Goal: Task Accomplishment & Management: Use online tool/utility

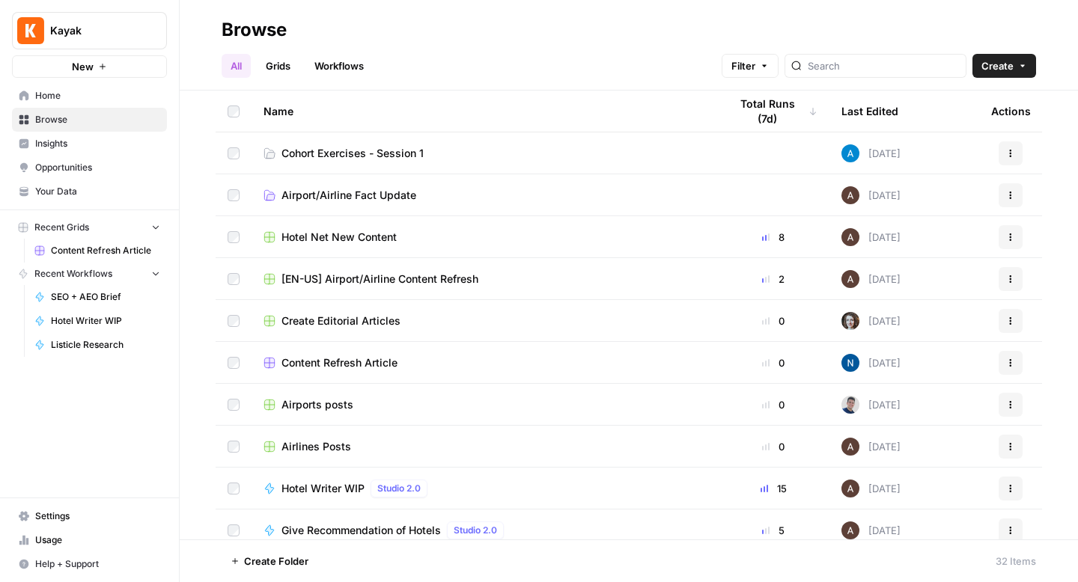
click at [49, 129] on link "Browse" at bounding box center [89, 120] width 155 height 24
click at [390, 153] on span "Cohort Exercises - Session 1" at bounding box center [352, 153] width 142 height 15
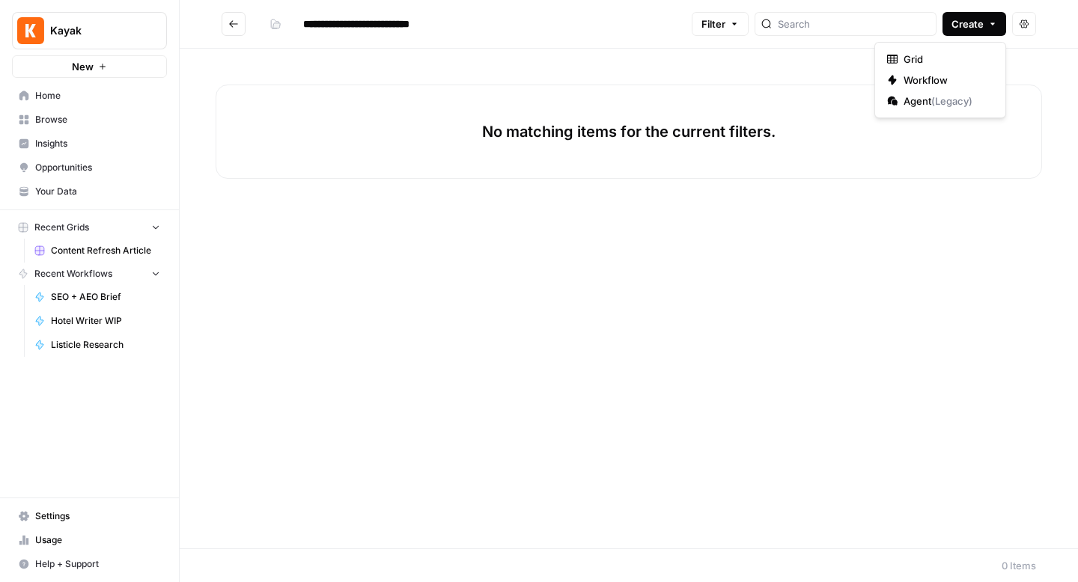
click at [979, 25] on span "Create" at bounding box center [967, 23] width 32 height 15
click at [929, 77] on span "Workflow" at bounding box center [945, 80] width 84 height 15
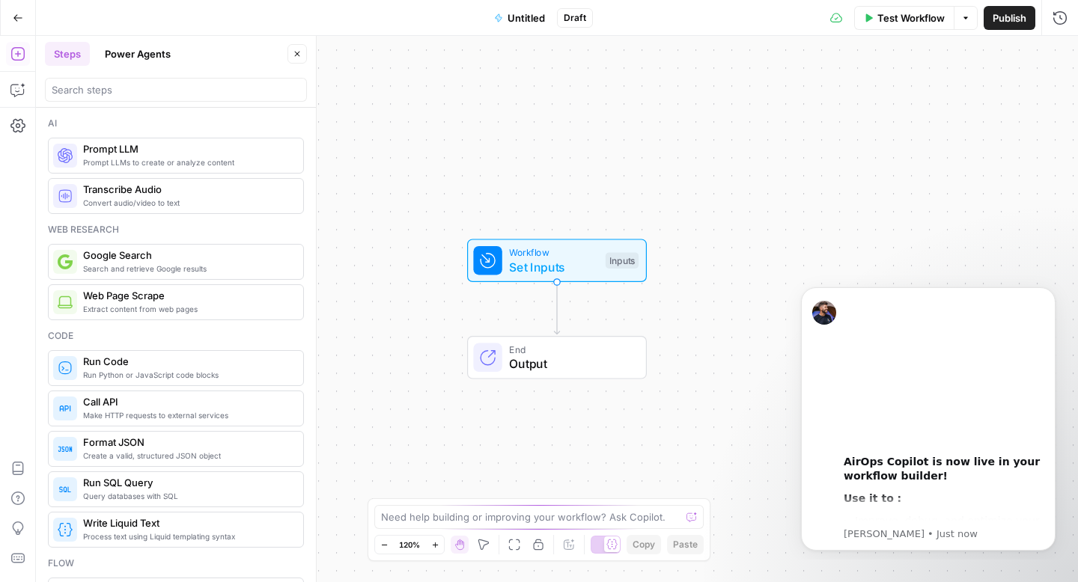
click at [525, 13] on span "Untitled" at bounding box center [525, 17] width 37 height 15
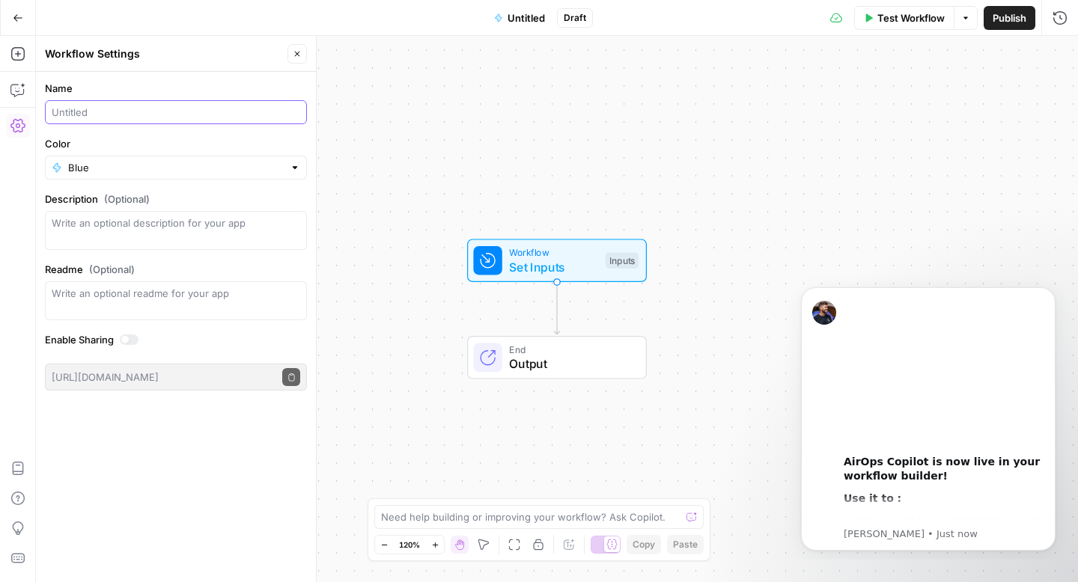
click at [120, 117] on input "Name" at bounding box center [176, 112] width 248 height 15
type input "Create Meta Description ([PERSON_NAME])"
click at [149, 158] on div "Blue" at bounding box center [176, 168] width 262 height 24
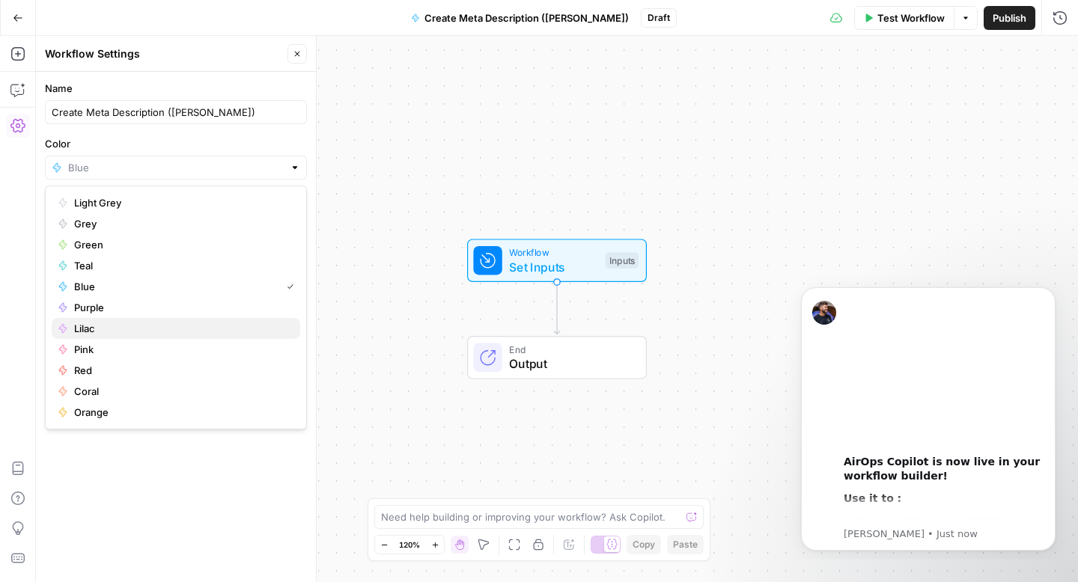
click at [115, 332] on span "Lilac" at bounding box center [181, 328] width 214 height 15
type input "Lilac"
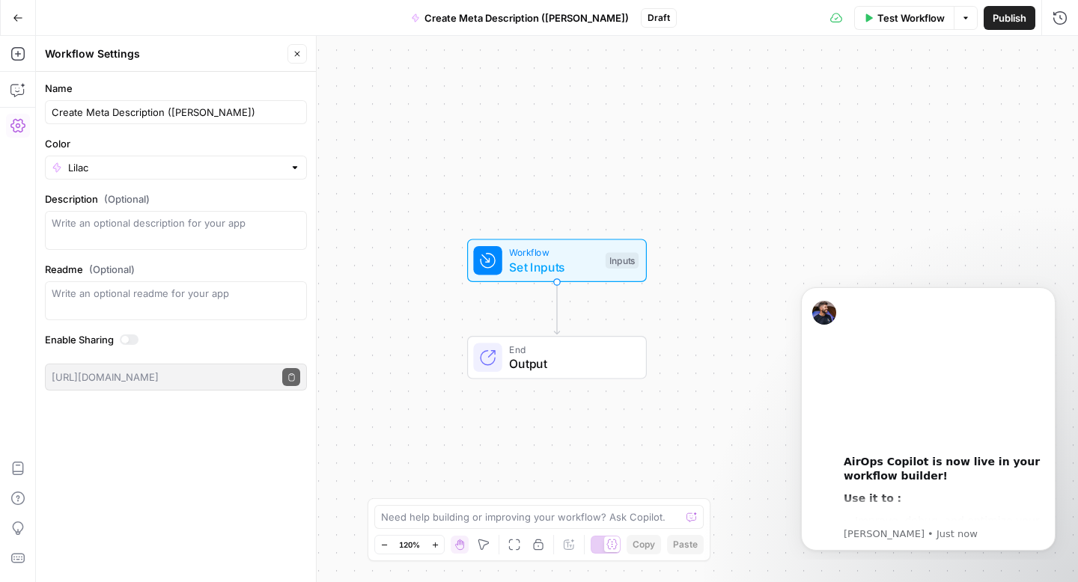
click at [226, 469] on div "Name Create Meta Description (Emilia) Color Lilac Description (Optional) Readme…" at bounding box center [176, 327] width 280 height 510
click at [1007, 25] on button "Publish" at bounding box center [1009, 18] width 52 height 24
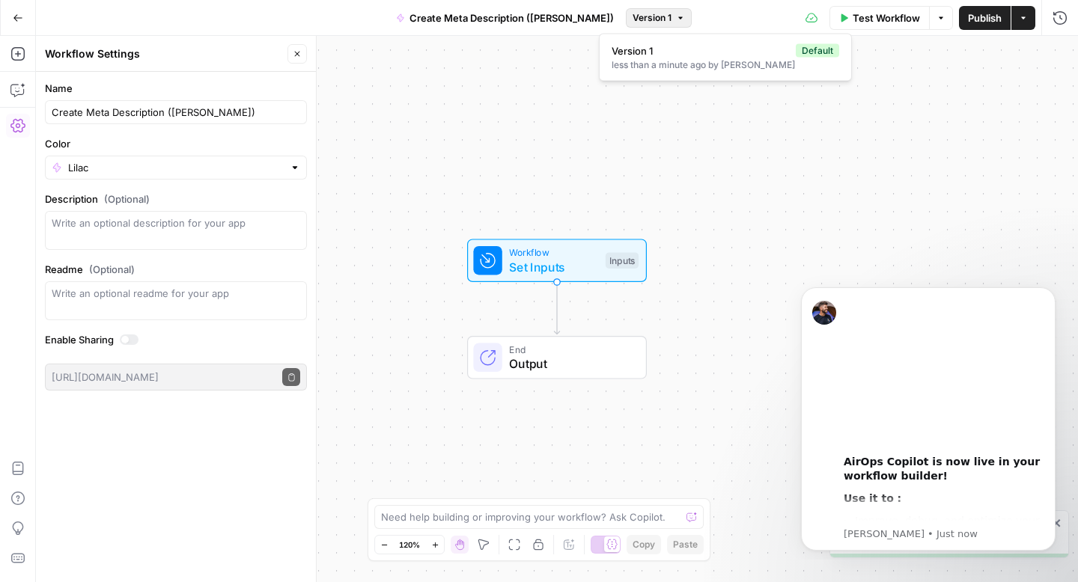
click at [676, 13] on icon "button" at bounding box center [680, 17] width 9 height 9
click at [985, 25] on button "Publish" at bounding box center [985, 18] width 52 height 24
click at [649, 16] on button "Version 2" at bounding box center [658, 17] width 67 height 19
click at [656, 91] on span "Version 1" at bounding box center [722, 88] width 222 height 15
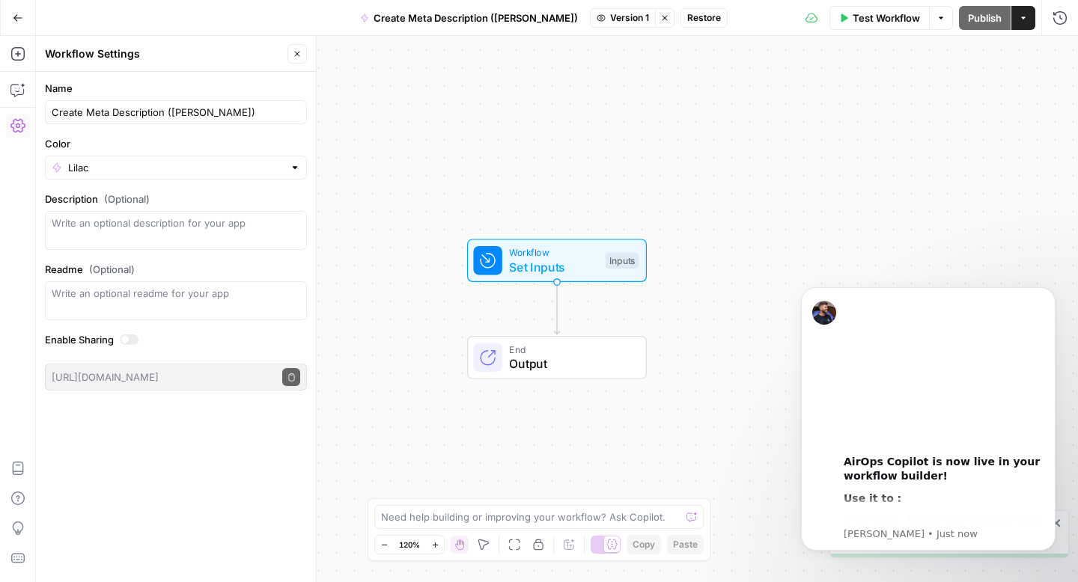
click at [623, 30] on div "Go Back Create Meta Description (Emilia) Version 1 Stop viewing Restore Test Wo…" at bounding box center [539, 17] width 1078 height 35
click at [660, 15] on icon "button" at bounding box center [664, 17] width 9 height 9
click at [635, 17] on span "Version 2" at bounding box center [652, 17] width 40 height 13
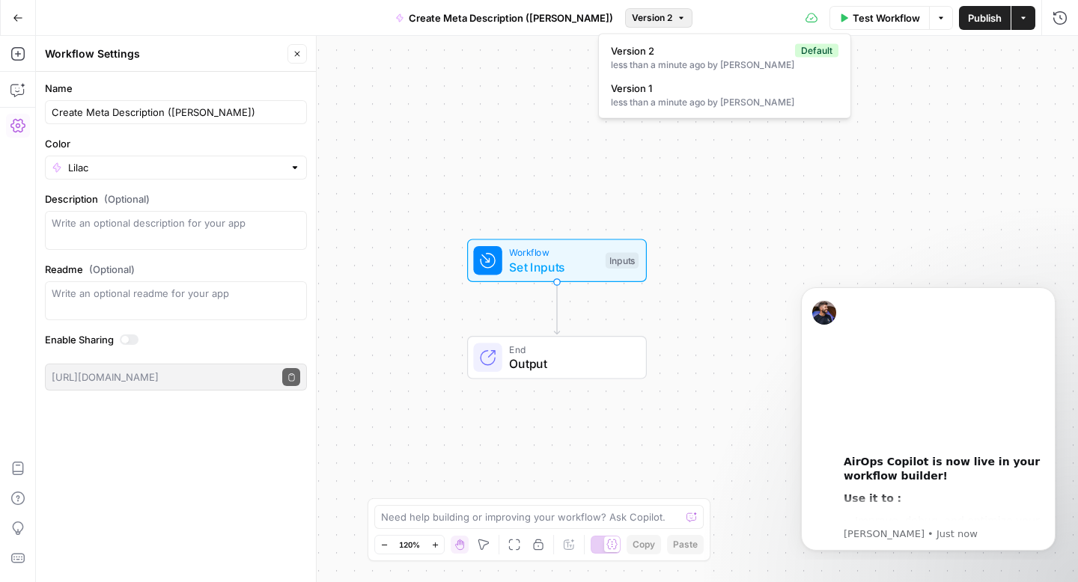
click at [635, 17] on span "Version 2" at bounding box center [652, 17] width 40 height 13
click at [571, 260] on span "Set Inputs" at bounding box center [553, 267] width 89 height 18
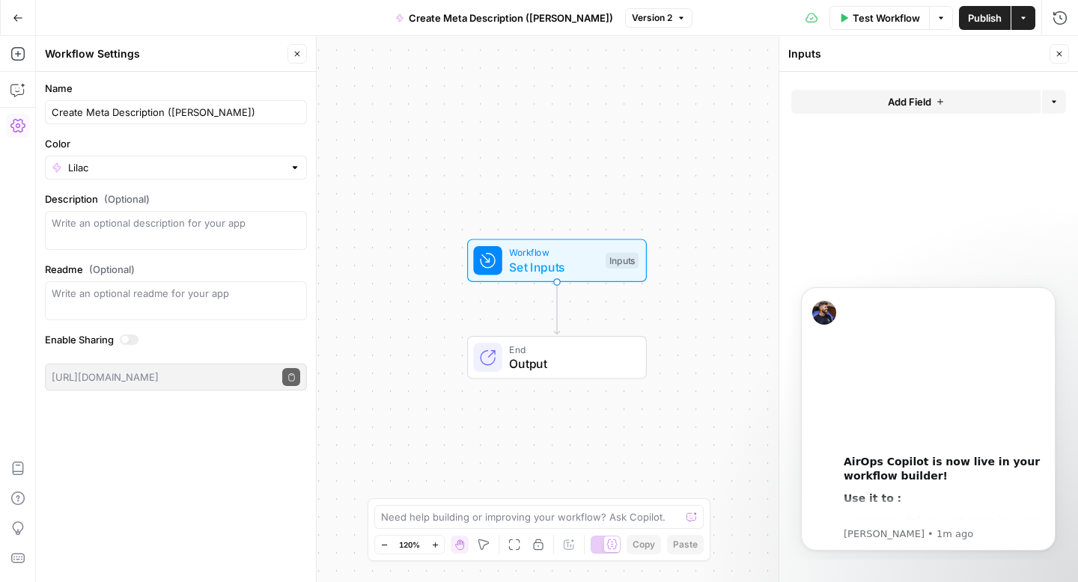
click at [493, 248] on div at bounding box center [487, 260] width 28 height 28
click at [616, 260] on div "Inputs" at bounding box center [621, 260] width 33 height 16
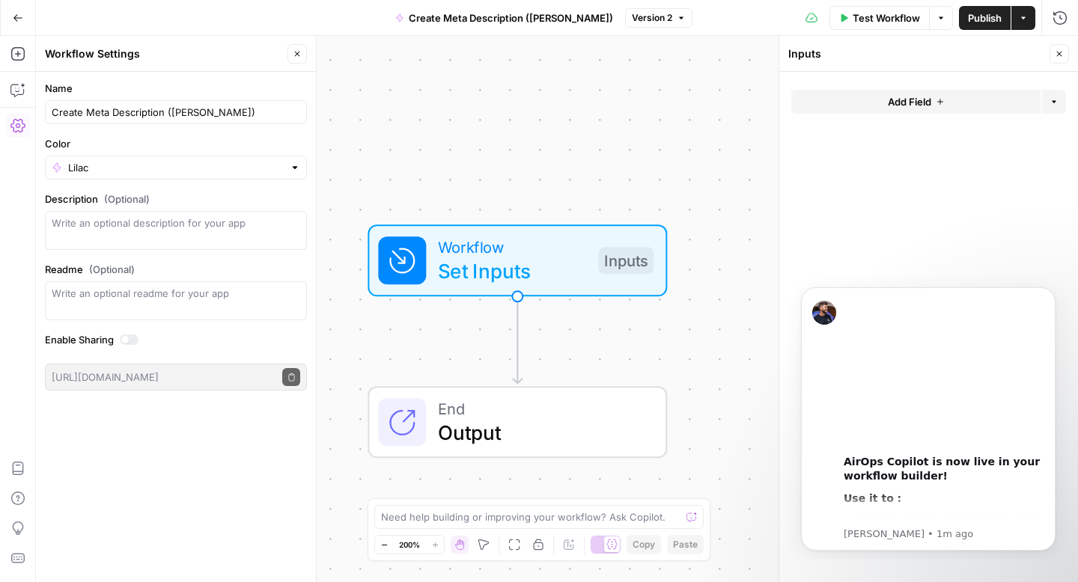
click at [897, 105] on span "Add Field" at bounding box center [909, 101] width 43 height 15
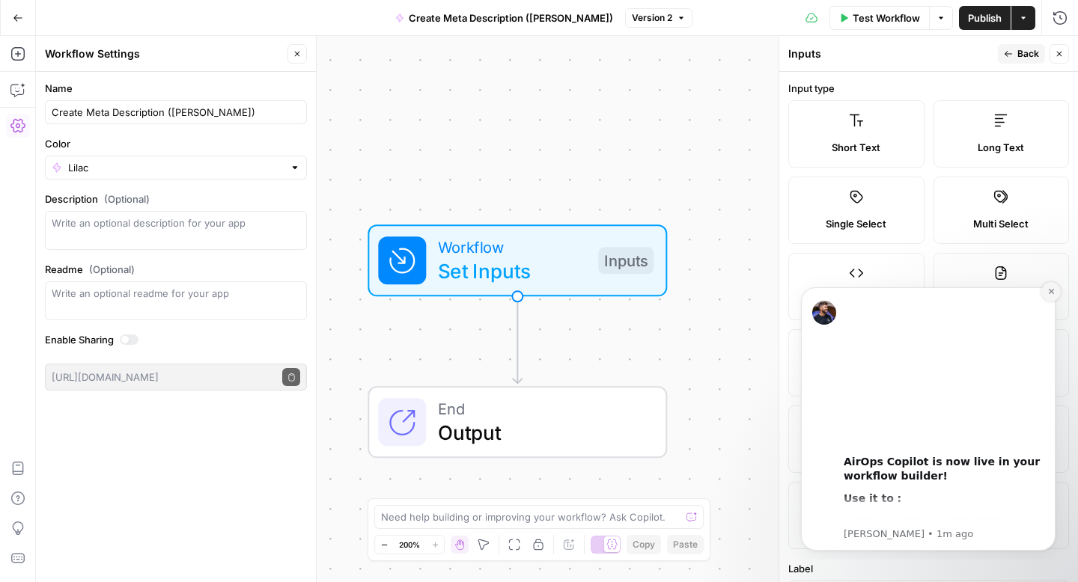
click at [1047, 290] on icon "Dismiss notification" at bounding box center [1051, 291] width 8 height 8
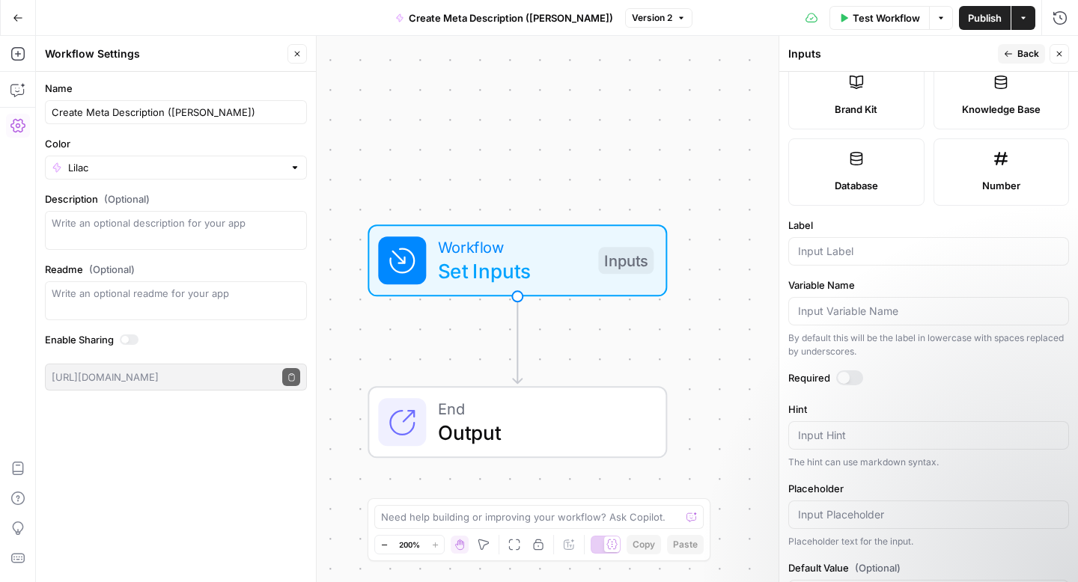
scroll to position [399, 0]
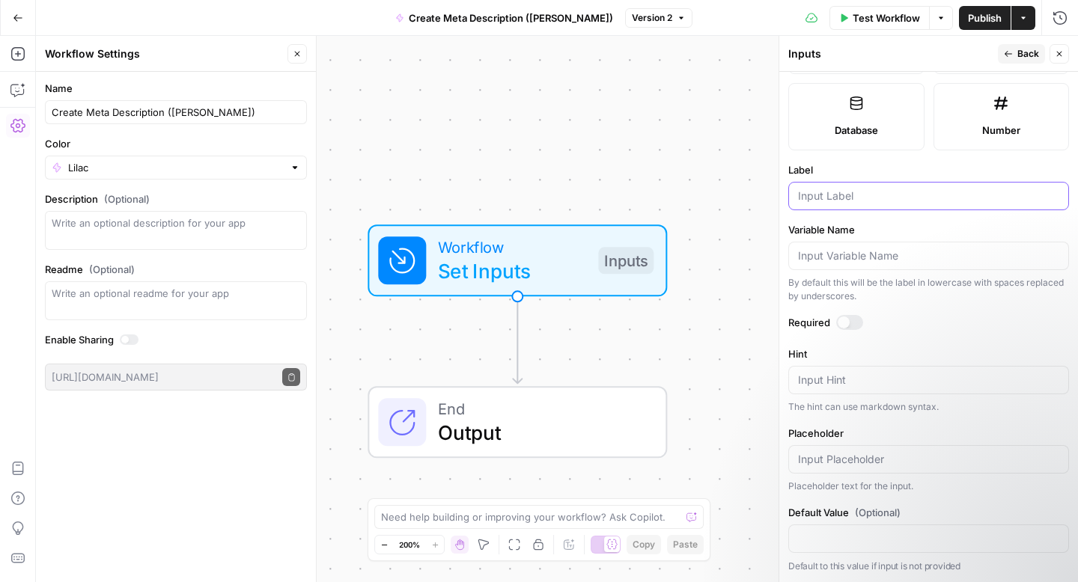
click at [822, 199] on input "Label" at bounding box center [928, 196] width 261 height 15
type input "blog url"
click at [849, 332] on div "Required" at bounding box center [928, 324] width 281 height 19
click at [849, 326] on div at bounding box center [849, 322] width 27 height 15
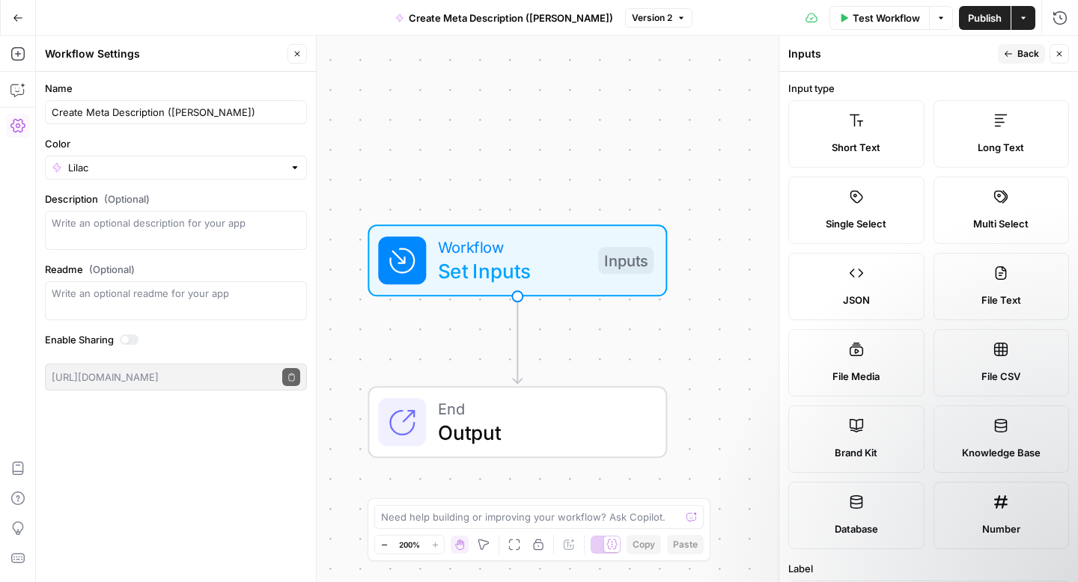
click at [1010, 53] on icon "button" at bounding box center [1008, 53] width 9 height 9
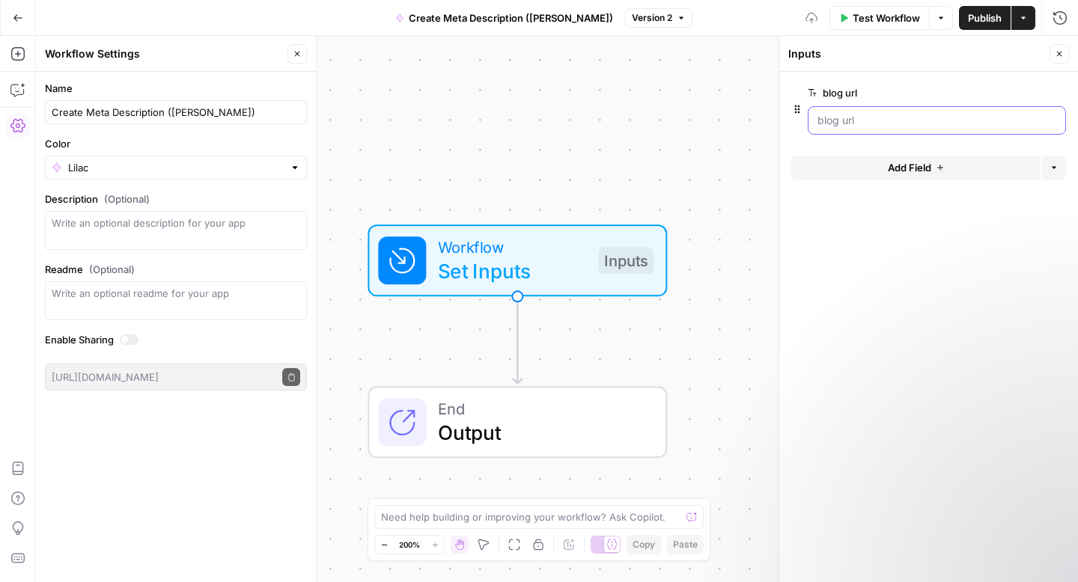
click at [888, 113] on url "blog url" at bounding box center [936, 120] width 239 height 15
click at [913, 166] on span "Add Field" at bounding box center [909, 167] width 43 height 15
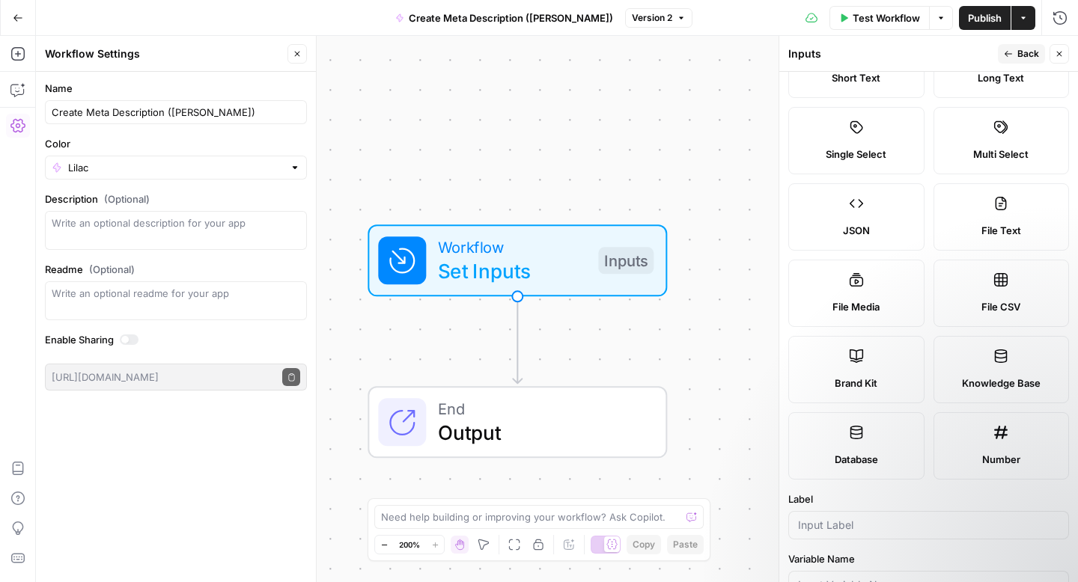
scroll to position [76, 0]
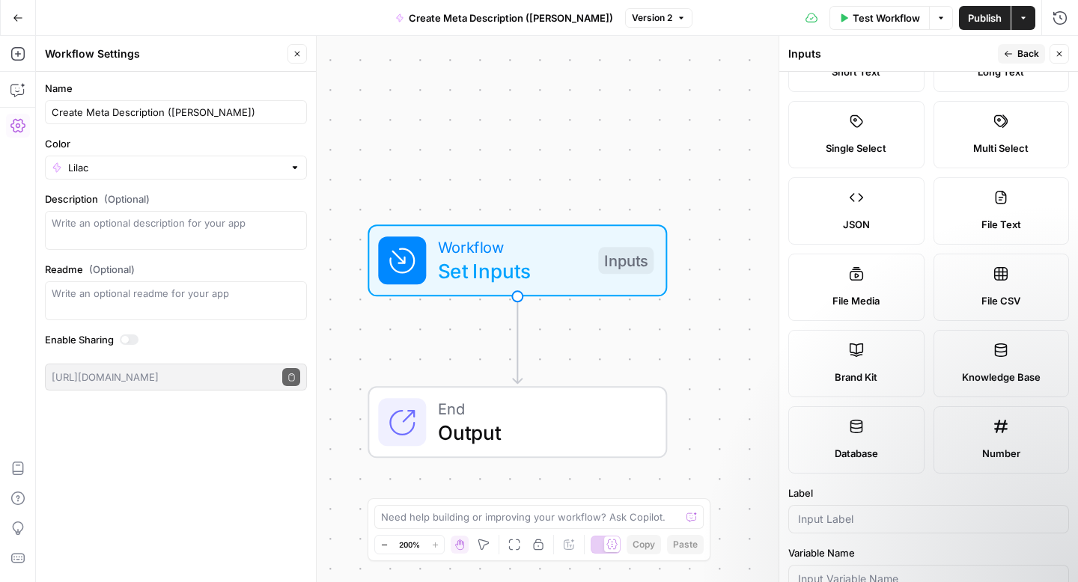
click at [862, 353] on icon at bounding box center [856, 350] width 15 height 15
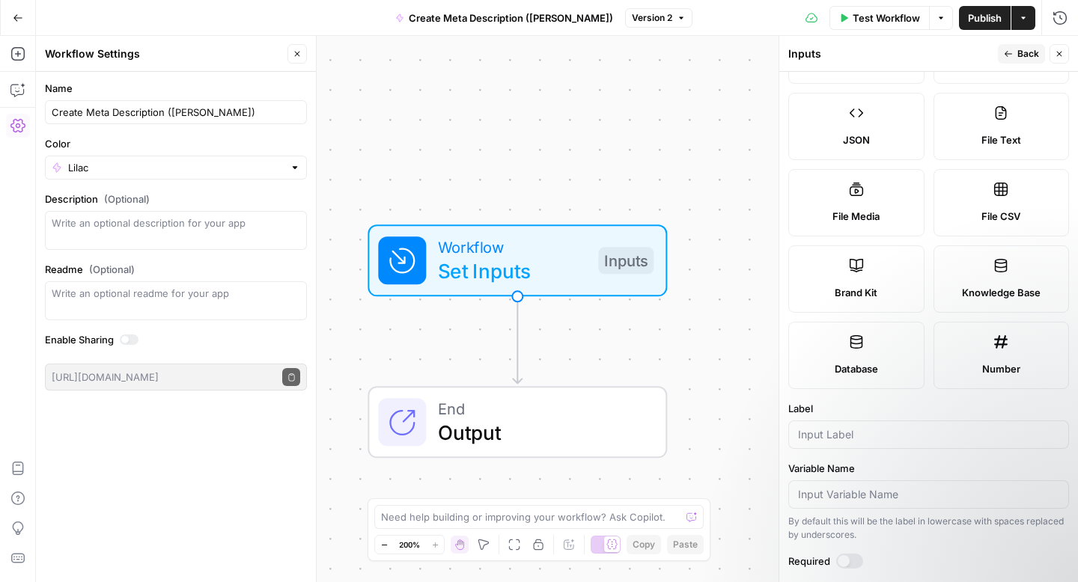
scroll to position [185, 0]
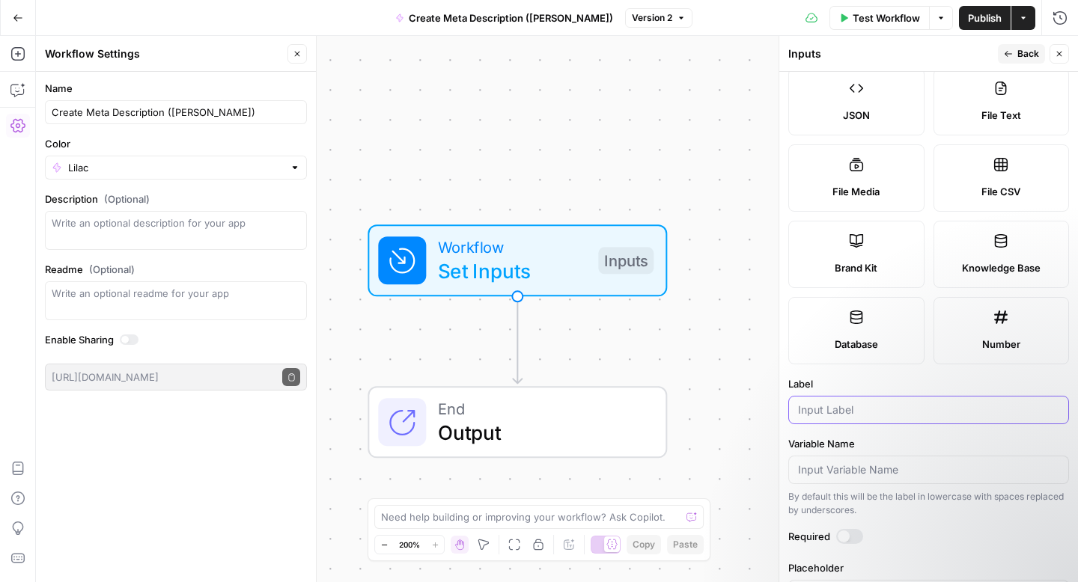
click at [828, 410] on input "Label" at bounding box center [928, 410] width 261 height 15
type input "n"
type input "brand kit"
click at [1021, 56] on span "Back" at bounding box center [1028, 53] width 22 height 13
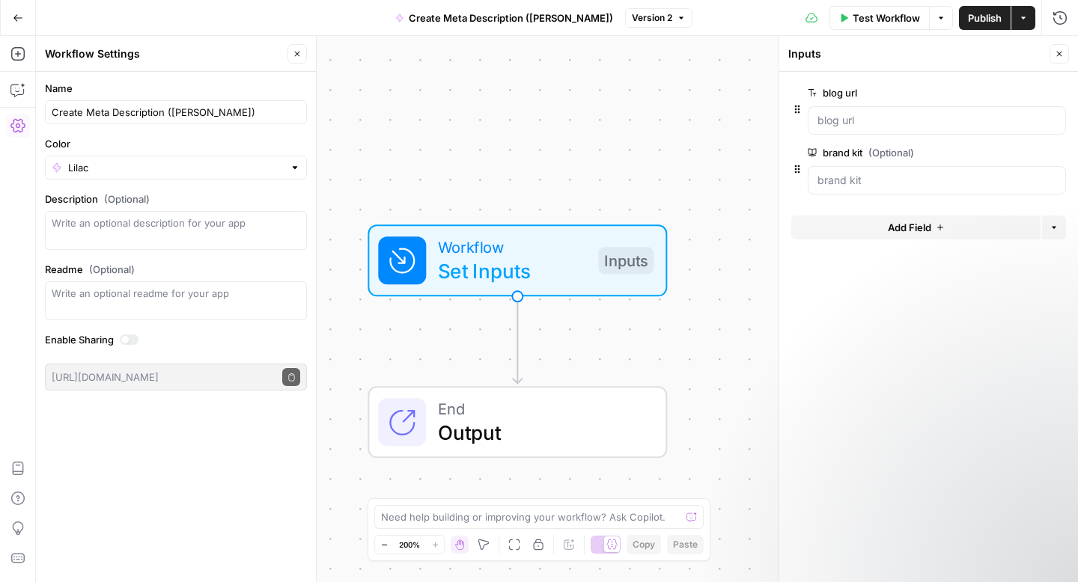
click at [295, 57] on icon "button" at bounding box center [297, 53] width 9 height 9
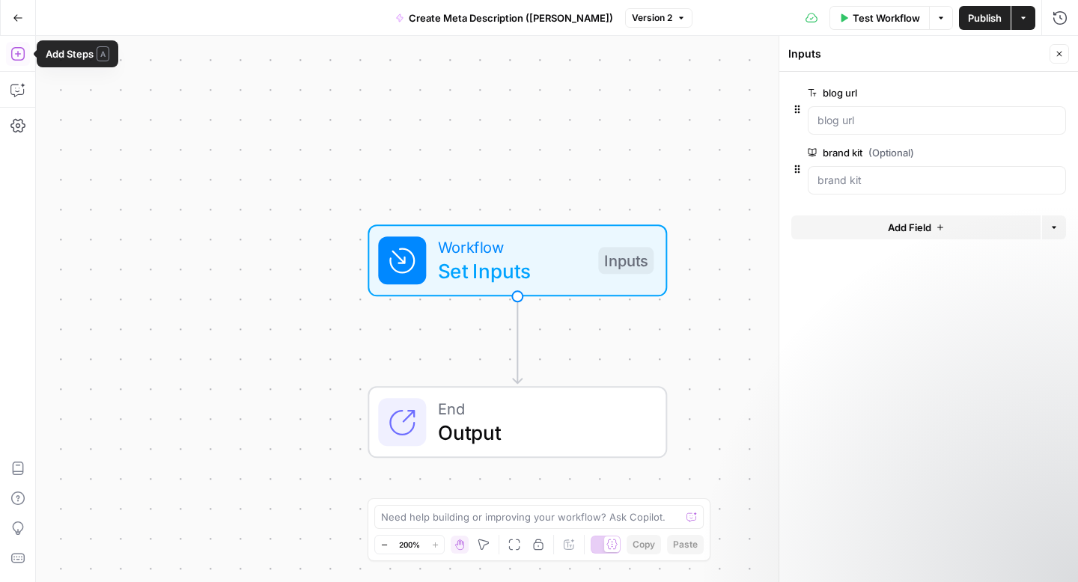
click at [15, 56] on icon "button" at bounding box center [17, 53] width 15 height 15
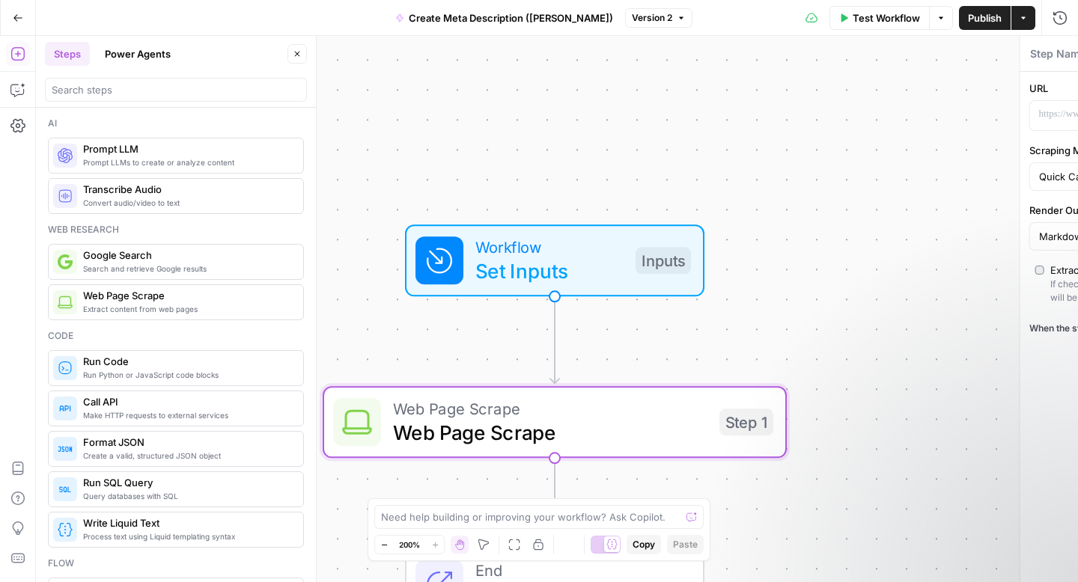
type textarea "Web Page Scrape"
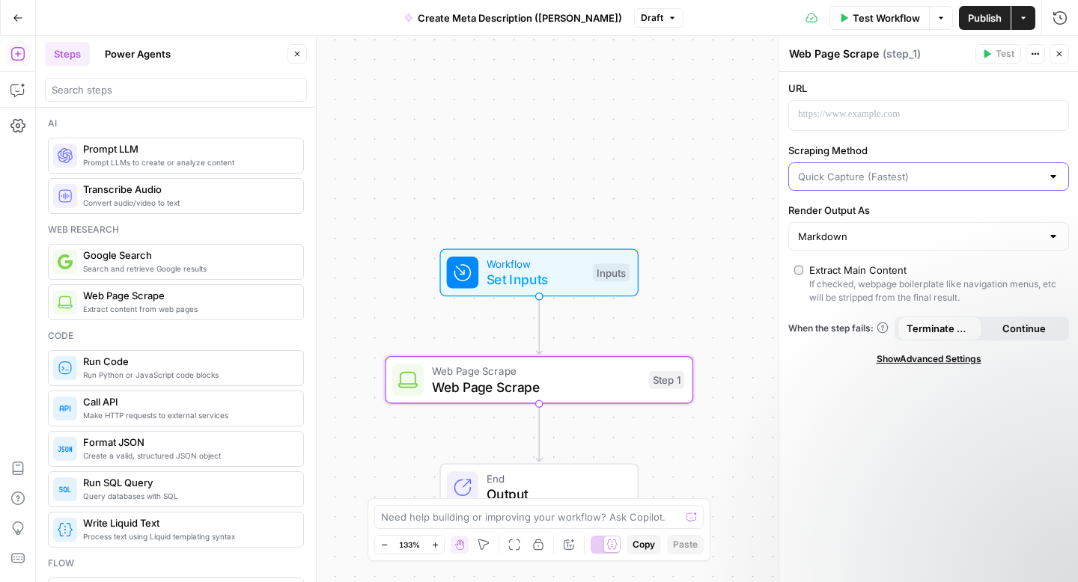
click at [867, 180] on input "Scraping Method" at bounding box center [919, 176] width 243 height 15
type input "Quick Capture (Fastest)"
click at [830, 371] on div "URL Scraping Method Quick Capture (Fastest) Render Output As Markdown Extract M…" at bounding box center [928, 327] width 299 height 510
click at [814, 106] on div at bounding box center [916, 115] width 255 height 29
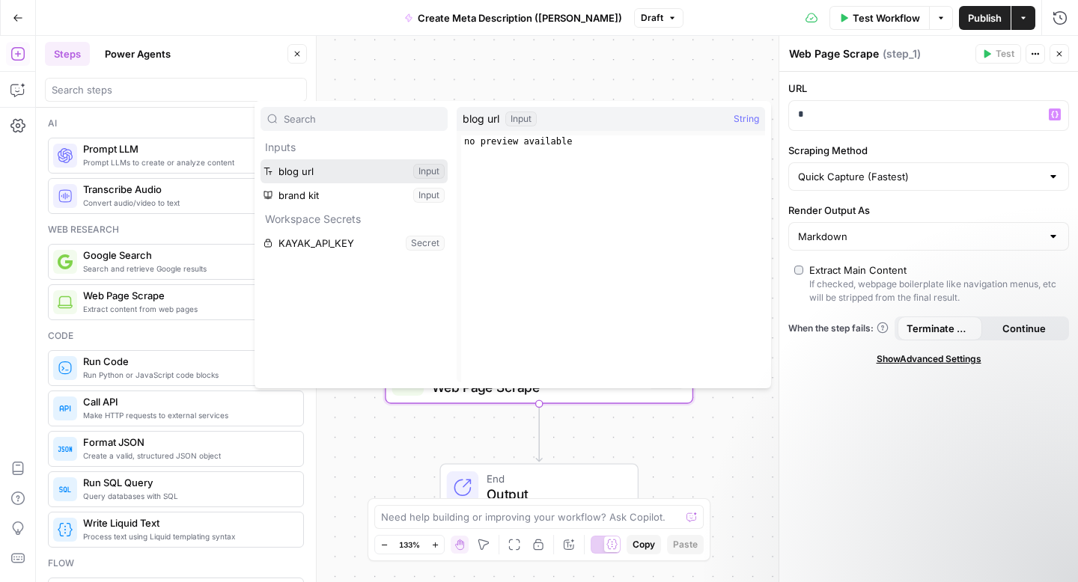
click at [332, 168] on button "Select variable blog url" at bounding box center [353, 171] width 187 height 24
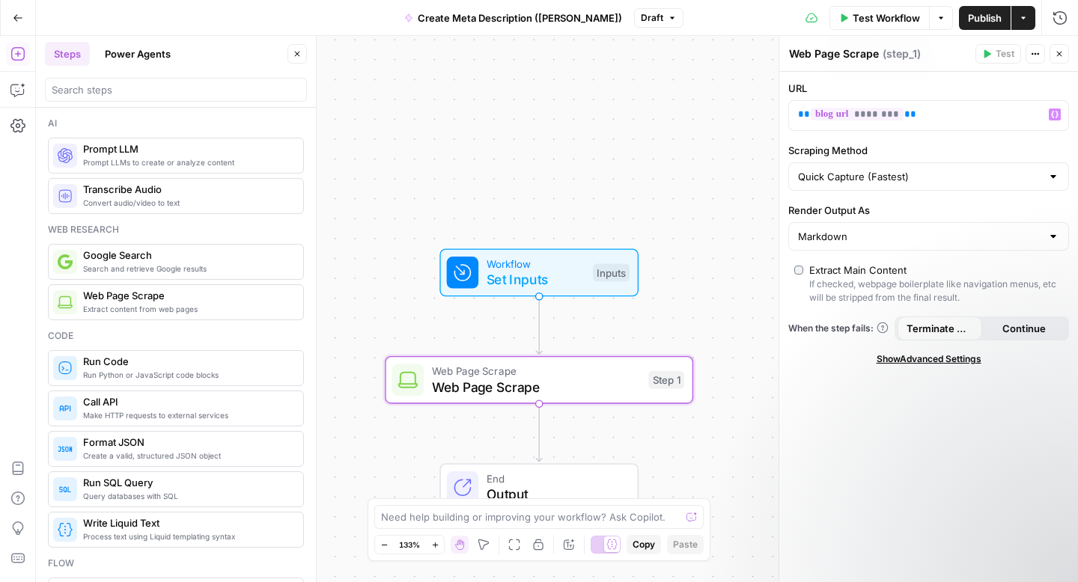
click at [864, 16] on span "Test Workflow" at bounding box center [885, 17] width 67 height 15
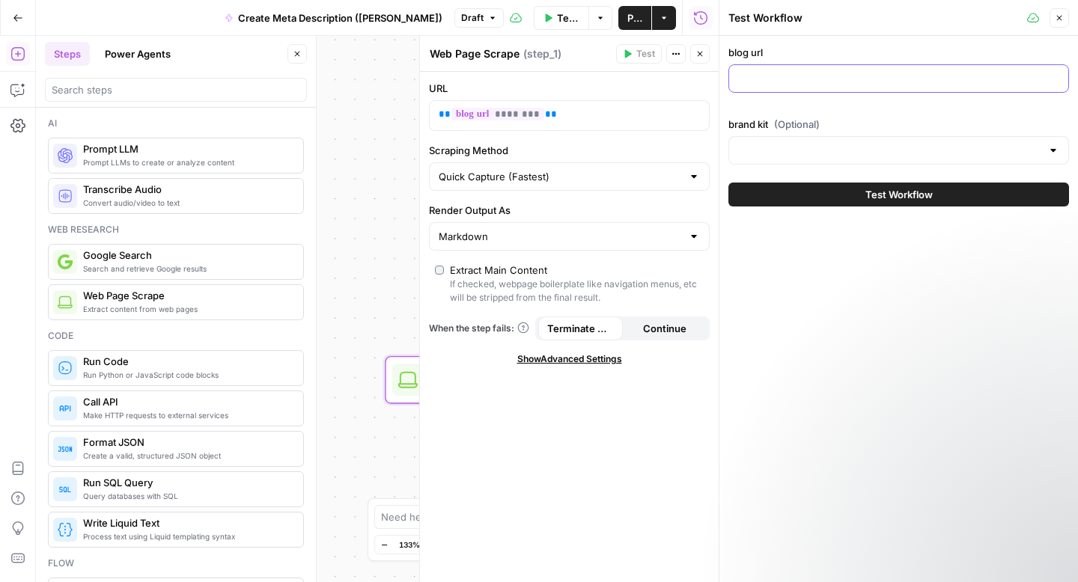
click at [797, 82] on input "blog url" at bounding box center [898, 78] width 321 height 15
paste input "[URL][DOMAIN_NAME]"
type input "[URL][DOMAIN_NAME]"
click at [762, 160] on div at bounding box center [898, 150] width 341 height 28
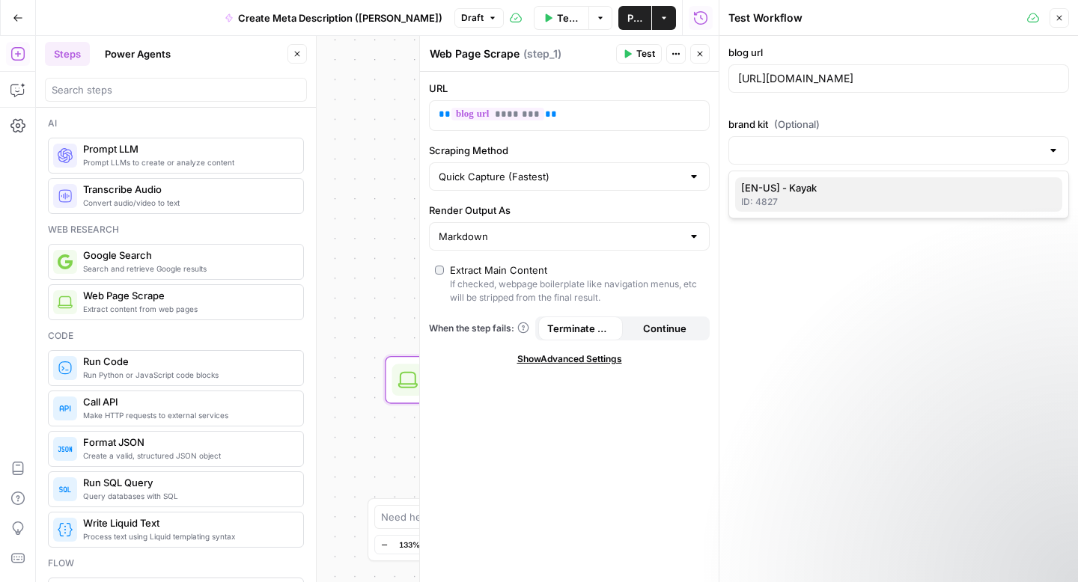
click at [829, 191] on span "[EN-US] - Kayak" at bounding box center [895, 187] width 309 height 15
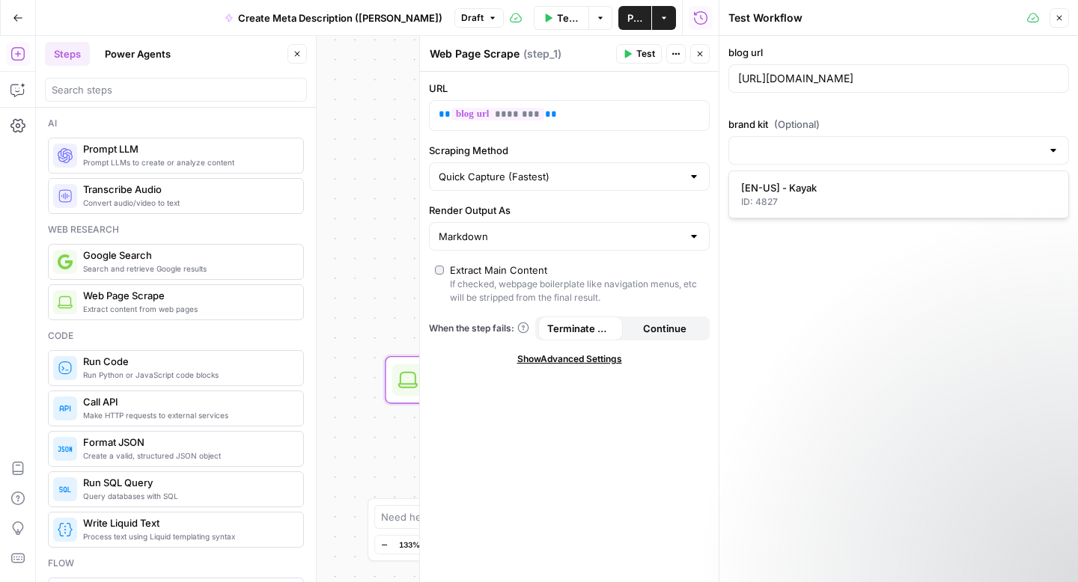
type input "[EN-US] - Kayak"
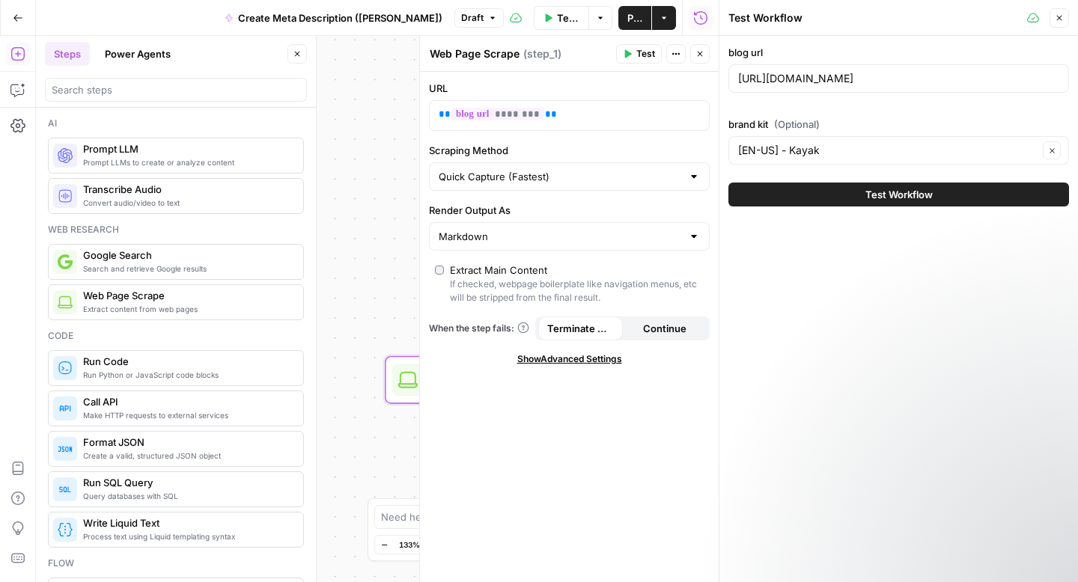
click at [1066, 16] on button "Close" at bounding box center [1058, 17] width 19 height 19
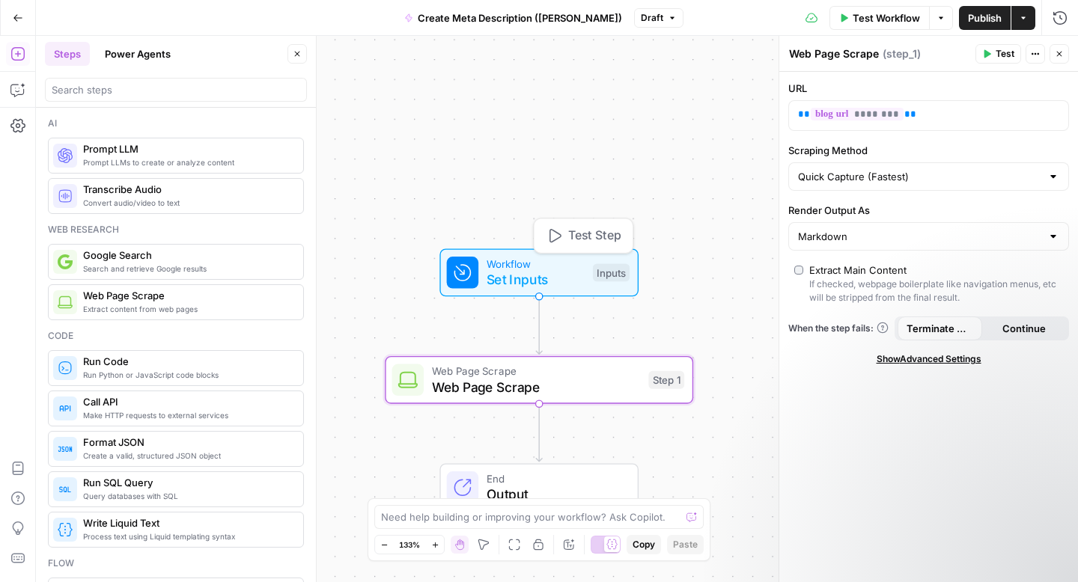
click at [561, 279] on span "Set Inputs" at bounding box center [535, 279] width 99 height 20
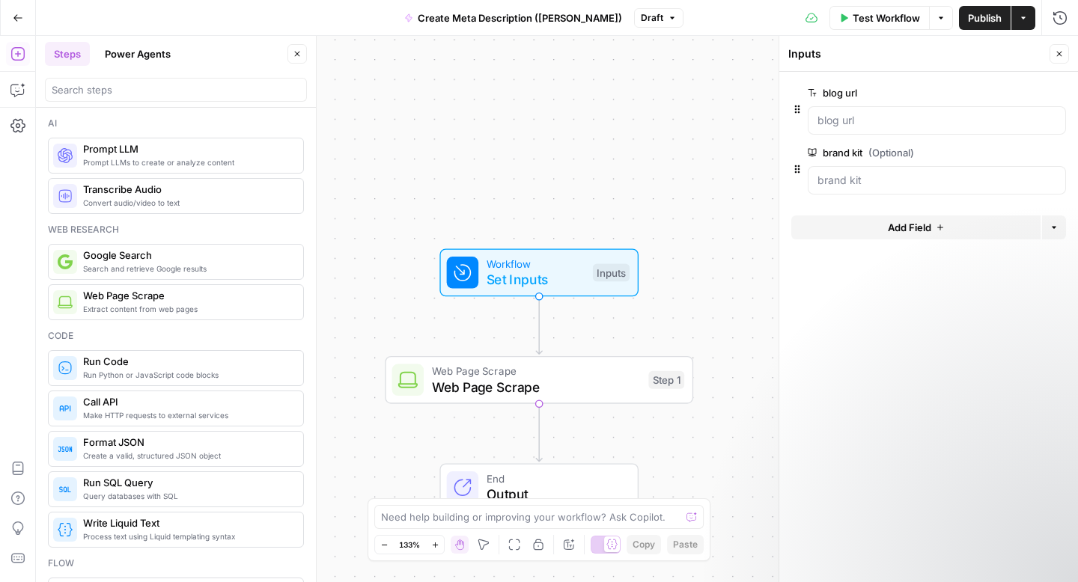
click at [850, 130] on div at bounding box center [937, 120] width 258 height 28
click at [875, 116] on url "blog url" at bounding box center [936, 120] width 239 height 15
click at [1054, 46] on button "Close" at bounding box center [1058, 53] width 19 height 19
click at [880, 16] on span "Test Workflow" at bounding box center [885, 17] width 67 height 15
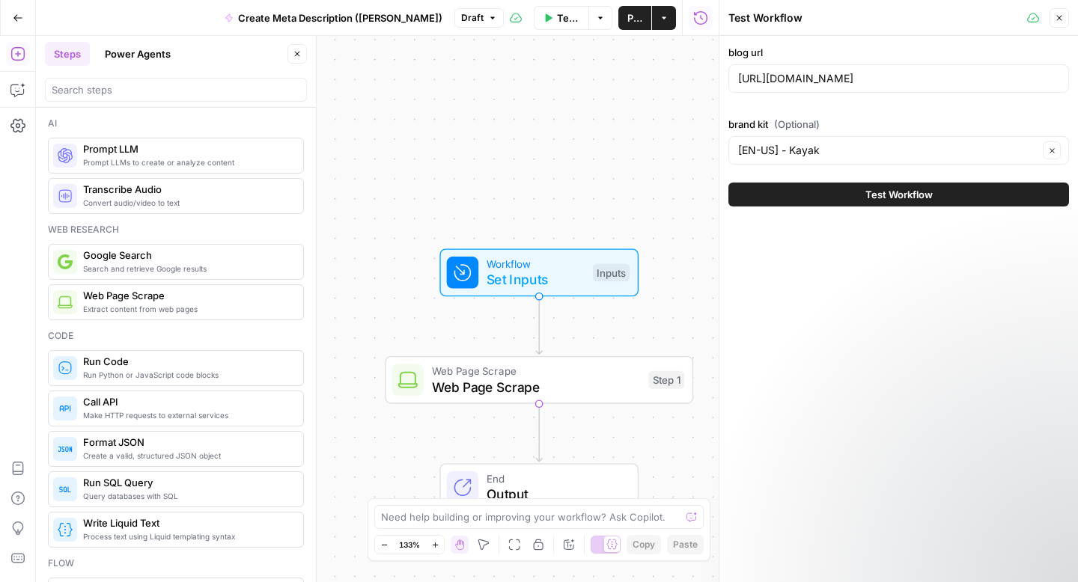
click at [1055, 10] on button "Close" at bounding box center [1058, 17] width 19 height 19
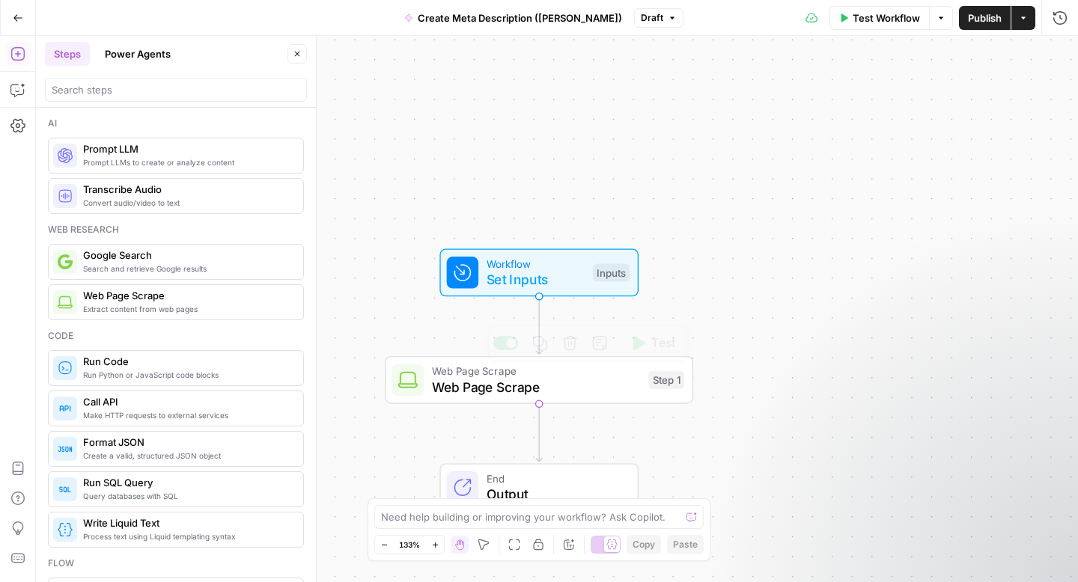
click at [655, 355] on button "Test" at bounding box center [651, 343] width 61 height 26
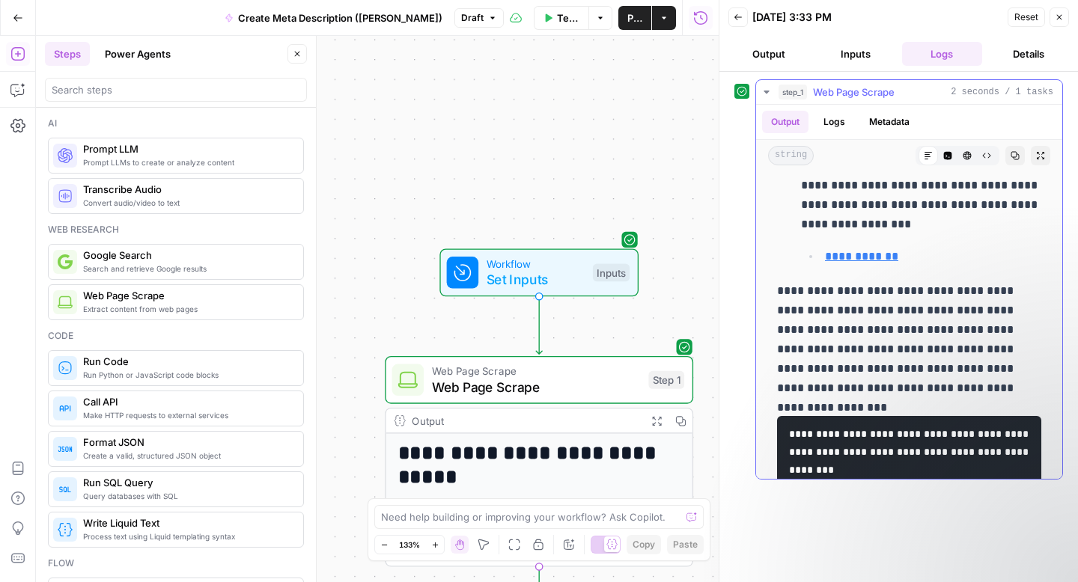
scroll to position [318, 0]
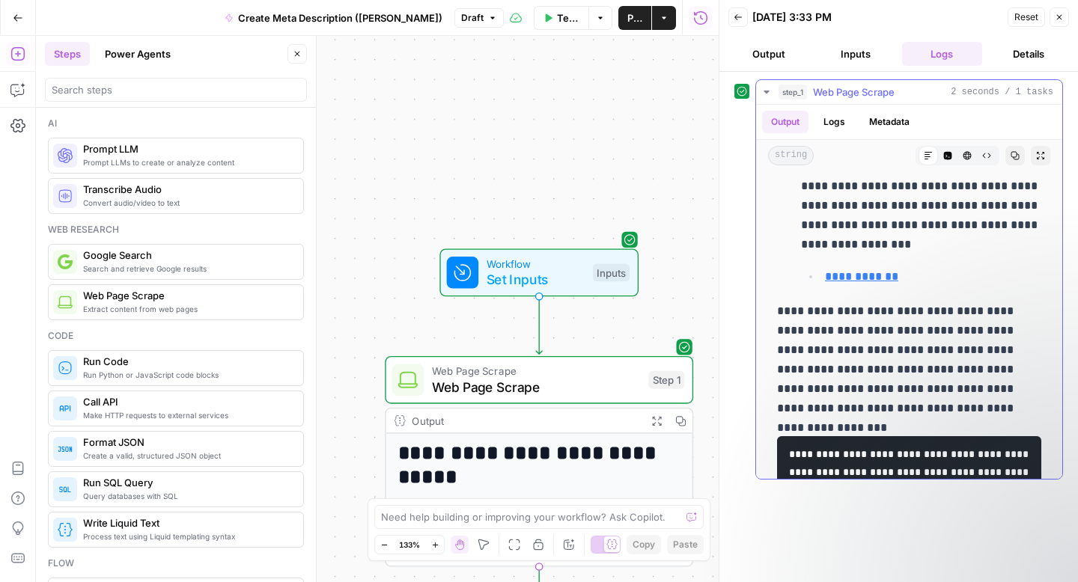
click at [864, 278] on link "**********" at bounding box center [861, 276] width 73 height 11
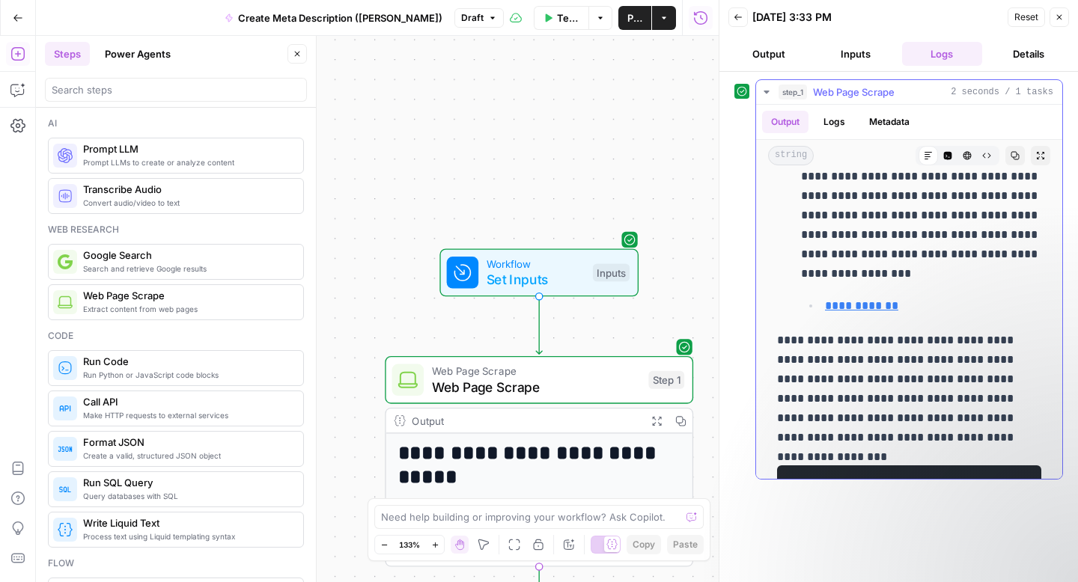
scroll to position [511, 0]
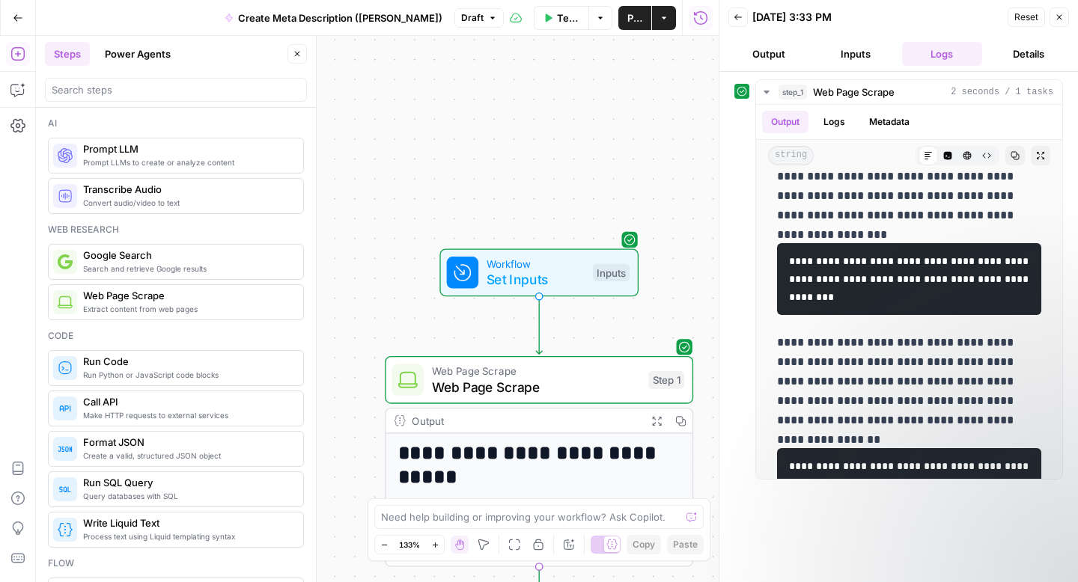
click at [775, 47] on button "Output" at bounding box center [768, 54] width 81 height 24
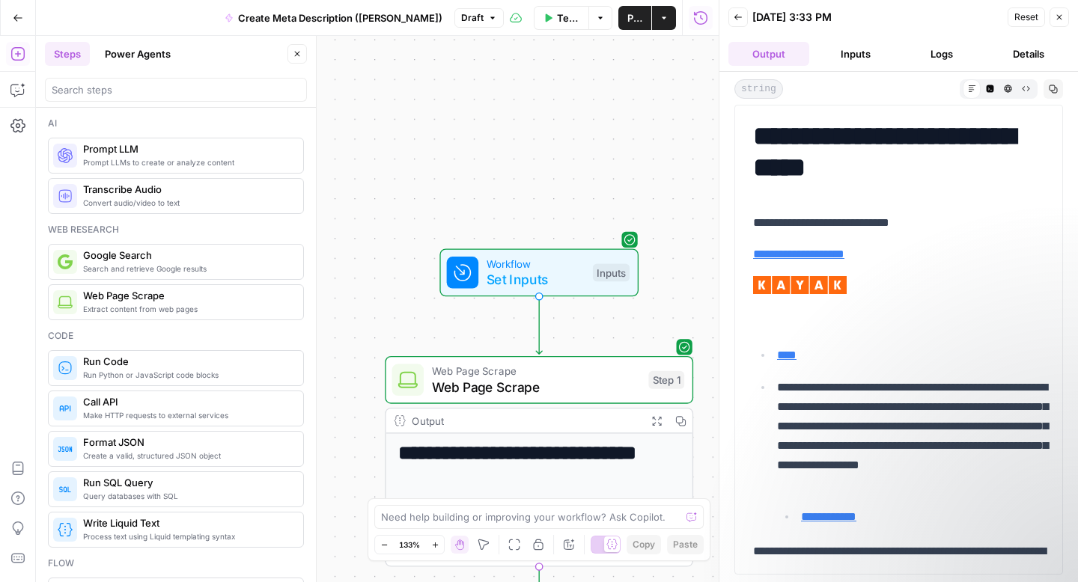
click at [858, 61] on button "Inputs" at bounding box center [855, 54] width 81 height 24
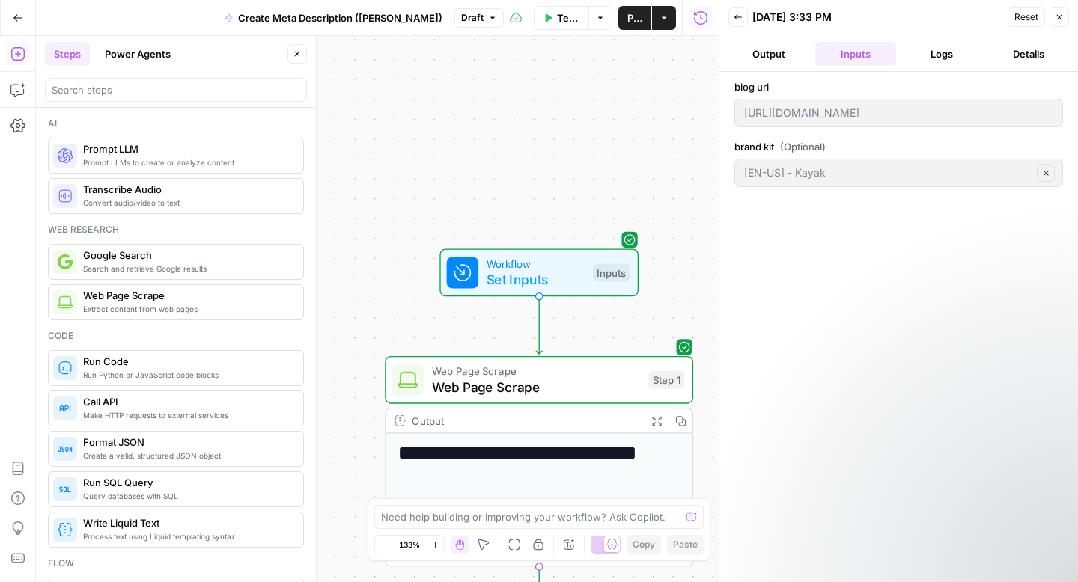
click at [740, 14] on icon "button" at bounding box center [737, 17] width 9 height 9
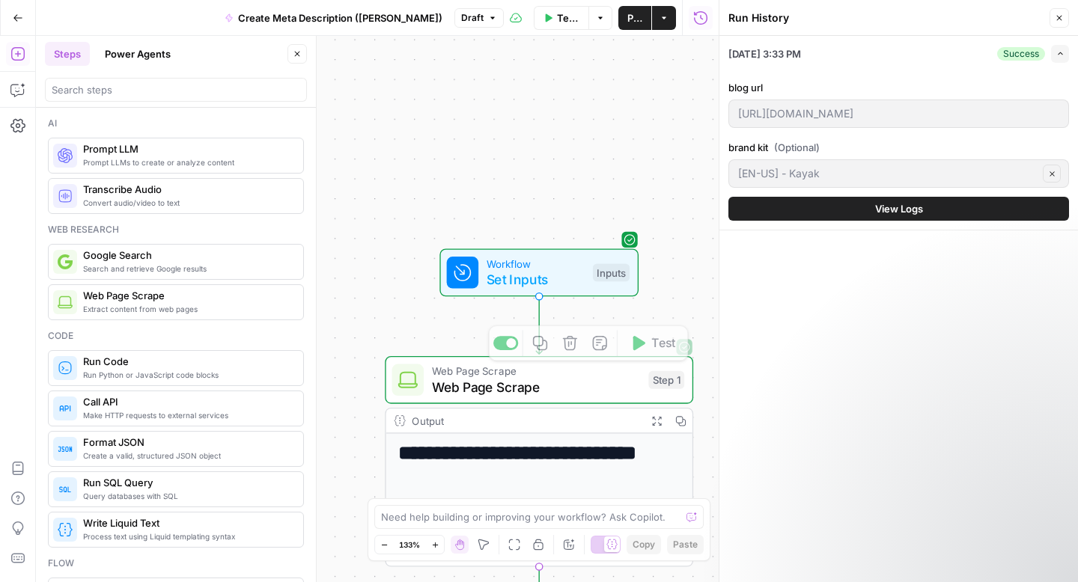
click at [577, 388] on span "Web Page Scrape" at bounding box center [536, 387] width 209 height 20
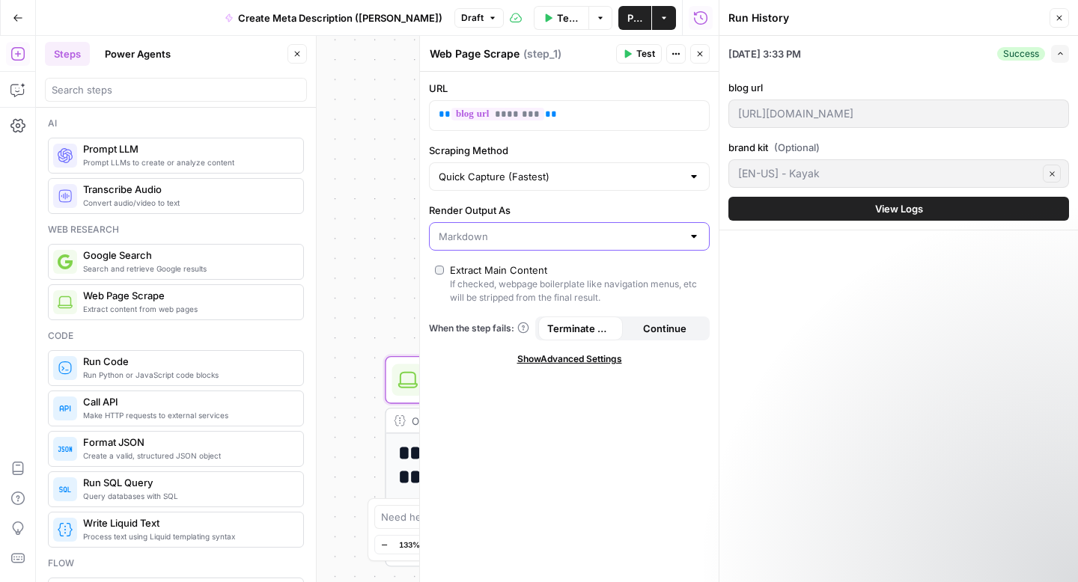
click at [605, 234] on input "Render Output As" at bounding box center [560, 236] width 243 height 15
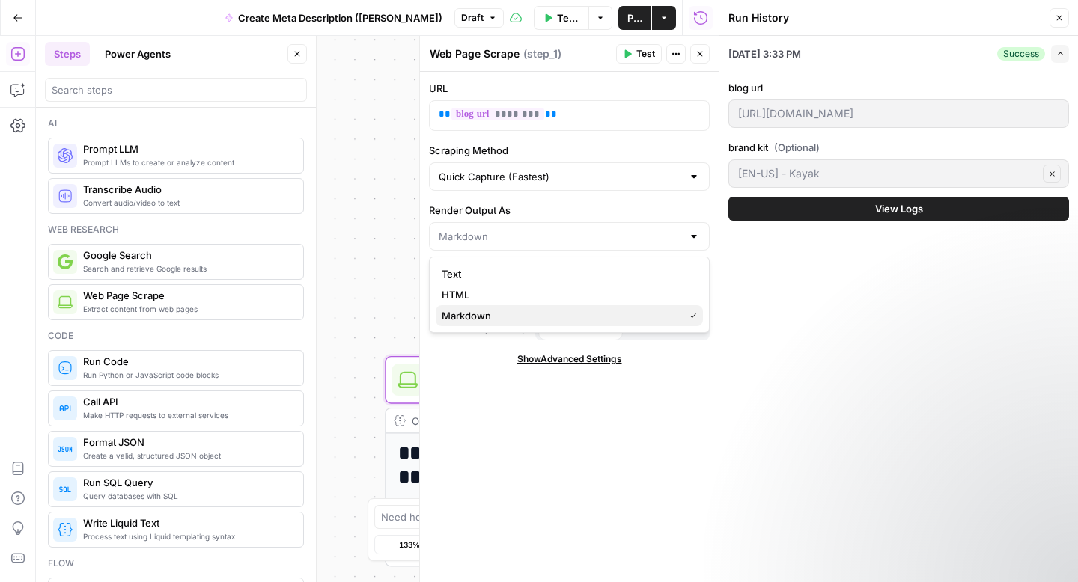
click at [511, 316] on span "Markdown" at bounding box center [560, 315] width 236 height 15
type input "Markdown"
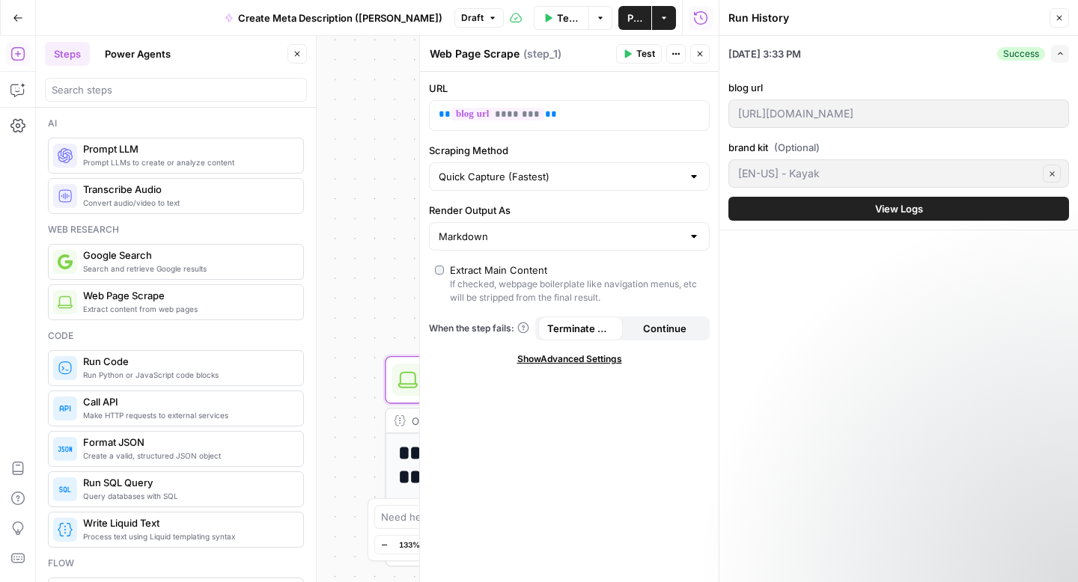
click at [378, 248] on div "**********" at bounding box center [377, 309] width 683 height 546
click at [707, 54] on button "Close" at bounding box center [699, 53] width 19 height 19
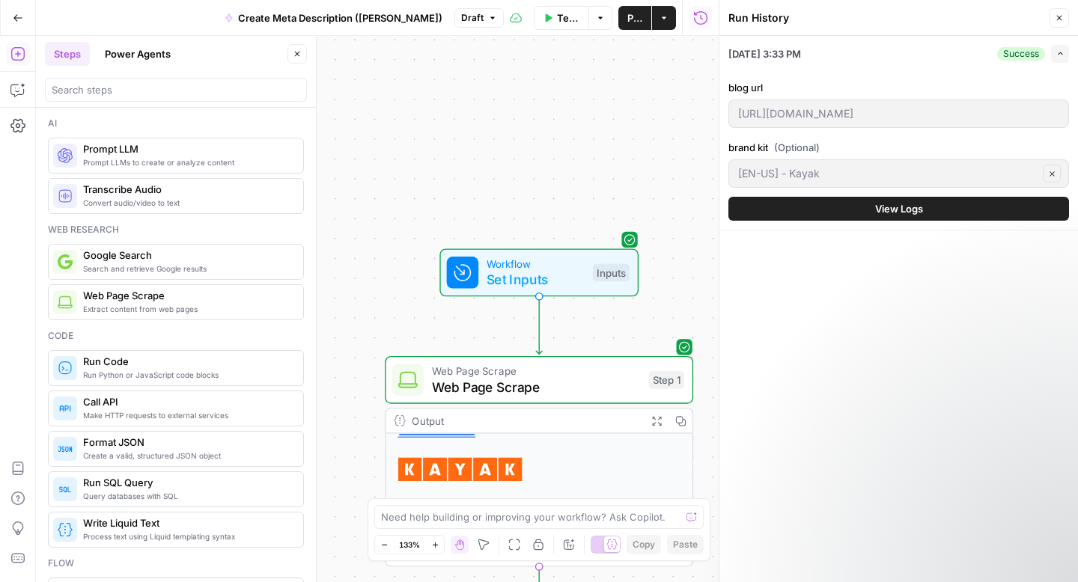
scroll to position [80, 0]
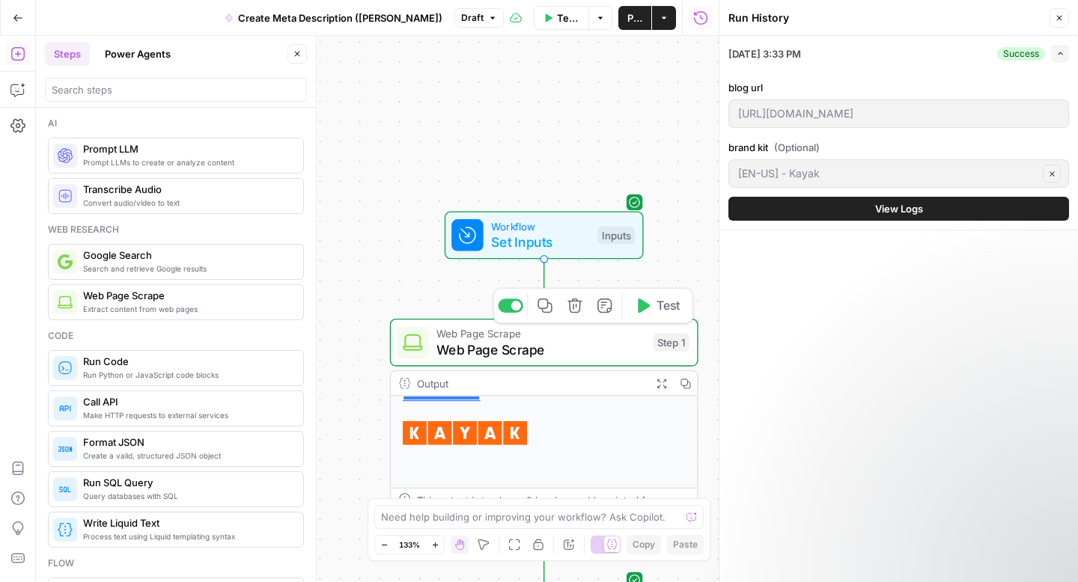
click at [388, 293] on div "**********" at bounding box center [377, 309] width 683 height 546
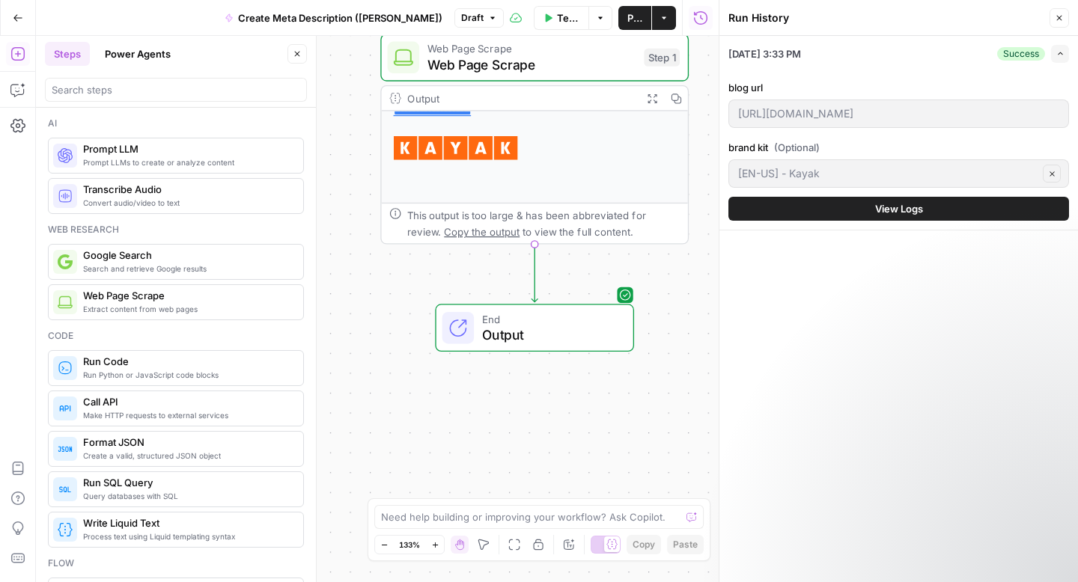
click at [1052, 19] on button "Close" at bounding box center [1058, 17] width 19 height 19
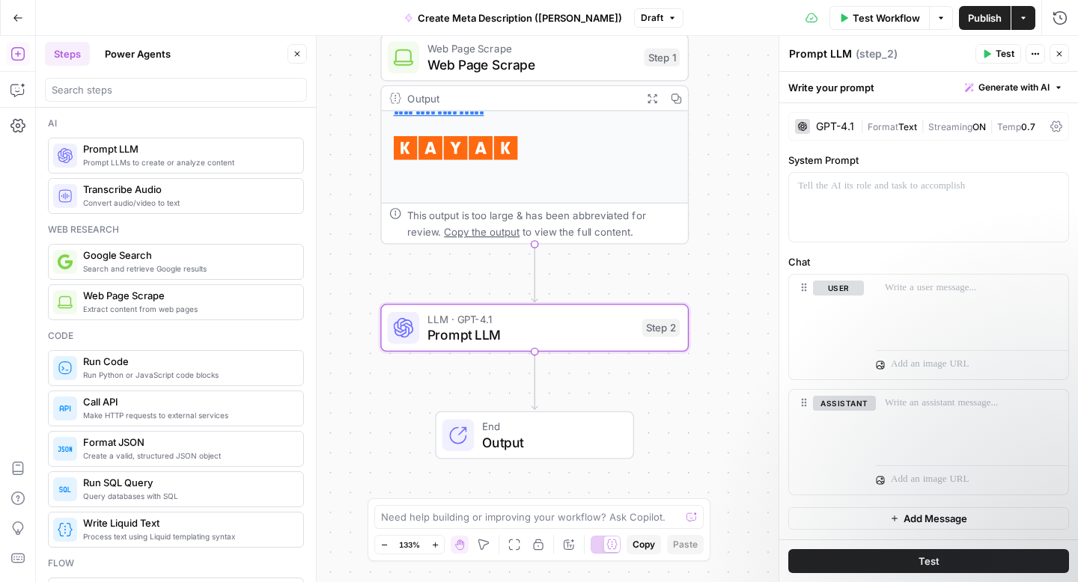
click at [14, 26] on button "Go Back" at bounding box center [17, 17] width 27 height 27
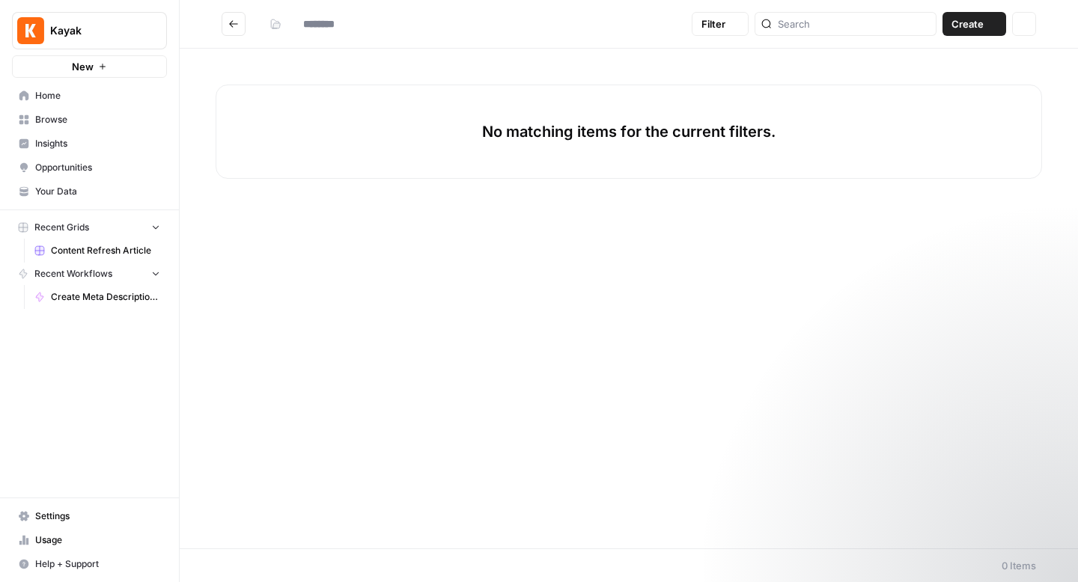
type input "**********"
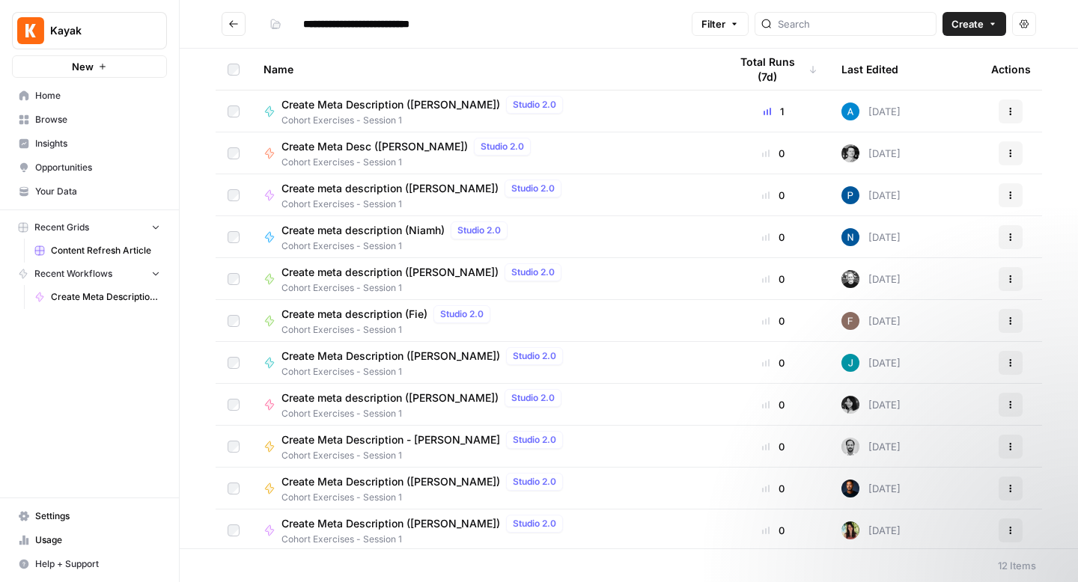
scroll to position [45, 0]
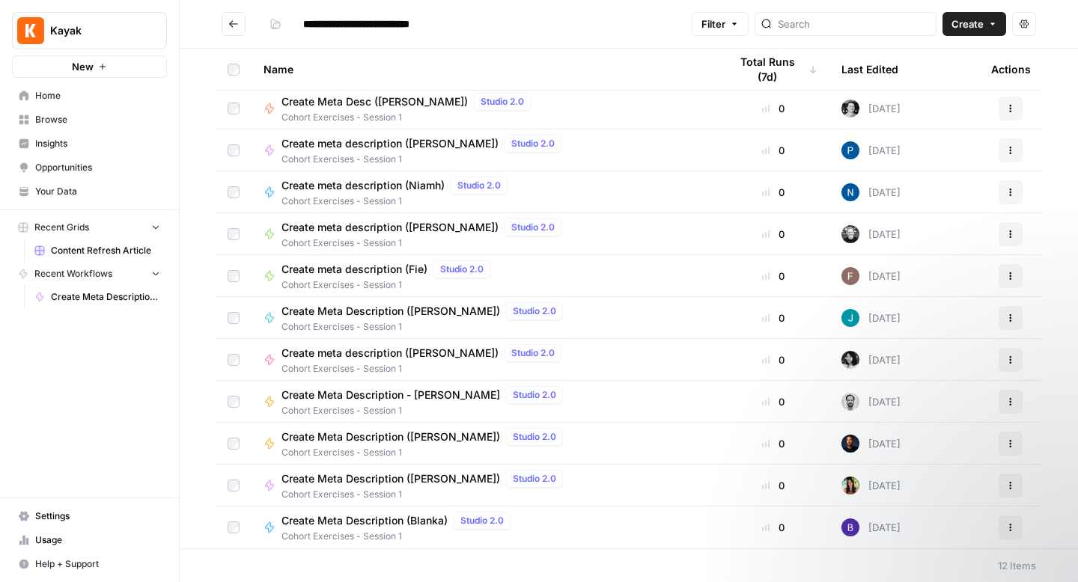
click at [330, 480] on span "Create Meta Description ([PERSON_NAME])" at bounding box center [390, 478] width 219 height 15
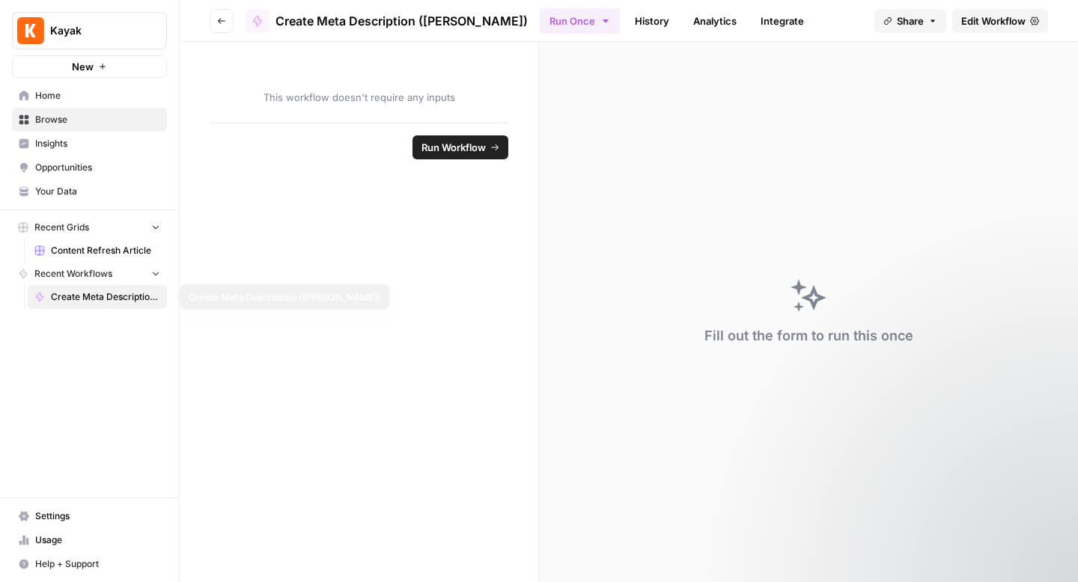
click at [97, 298] on span "Create Meta Description ([PERSON_NAME])" at bounding box center [105, 296] width 109 height 13
click at [91, 254] on span "Content Refresh Article" at bounding box center [105, 250] width 109 height 13
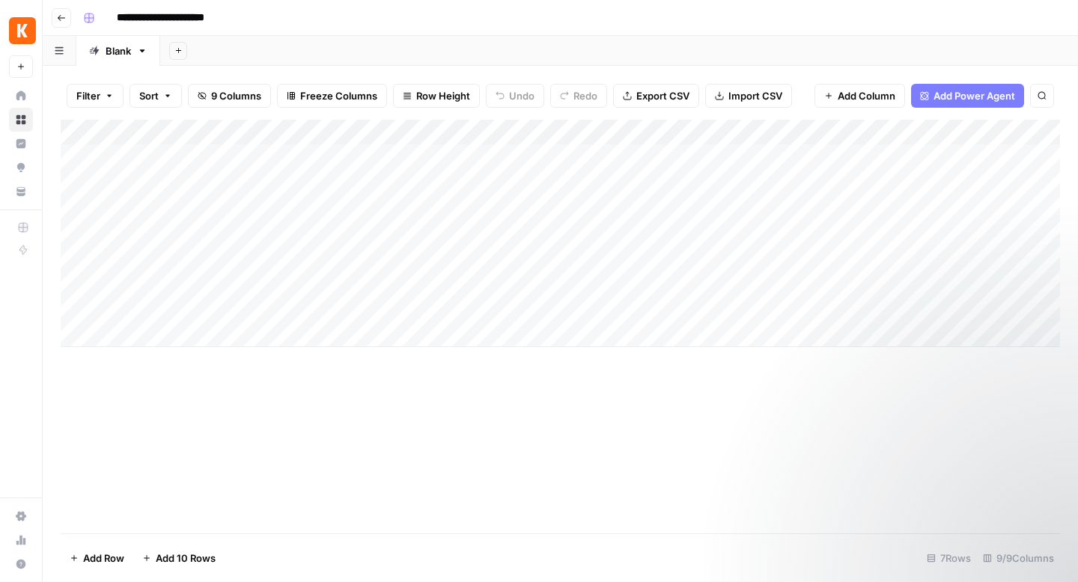
click at [61, 8] on button "Go back" at bounding box center [61, 17] width 19 height 19
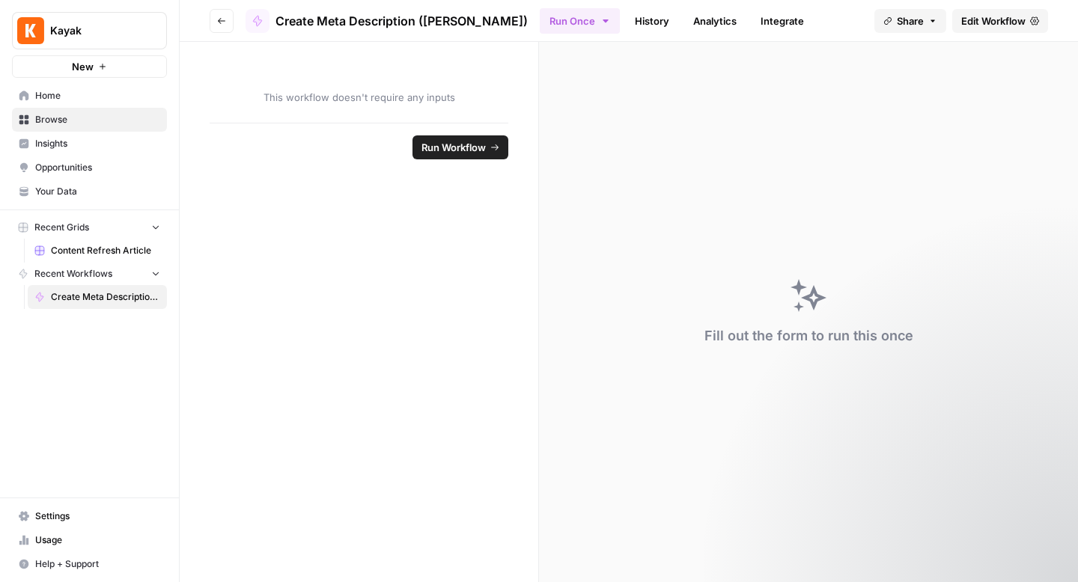
click at [999, 22] on span "Edit Workflow" at bounding box center [993, 20] width 64 height 15
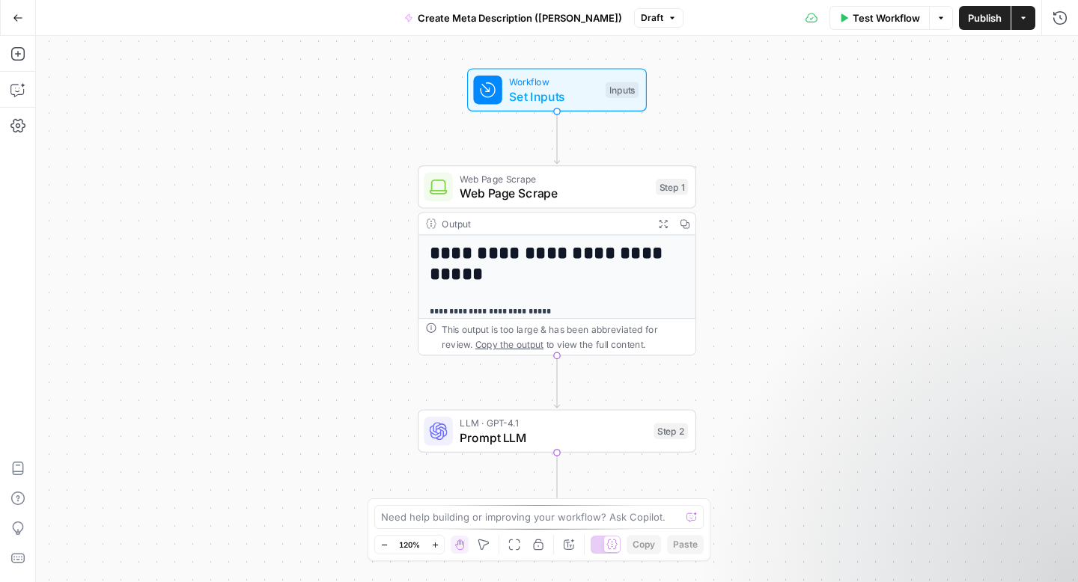
click at [980, 21] on span "Publish" at bounding box center [985, 17] width 34 height 15
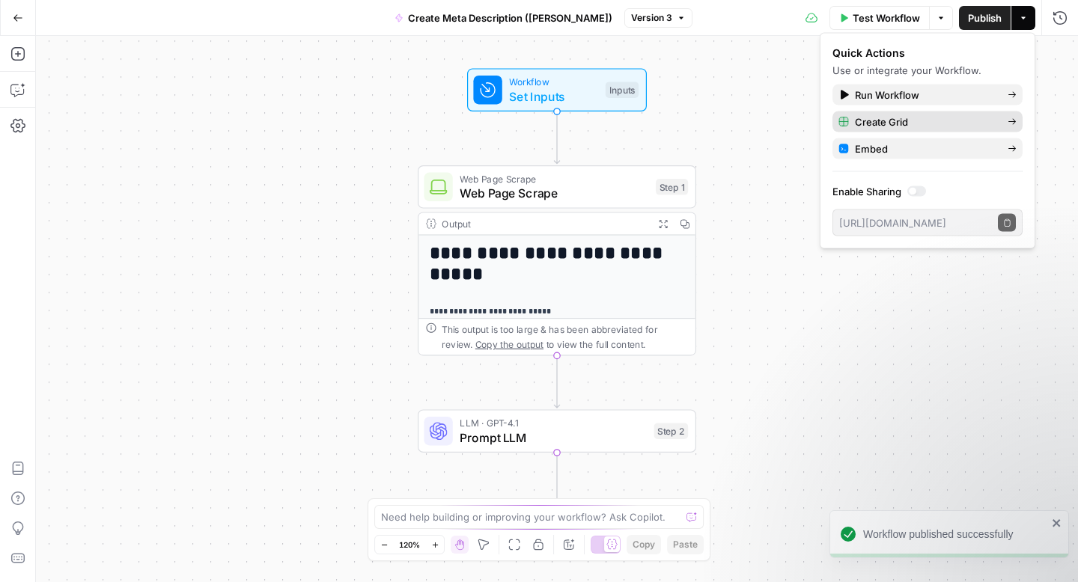
click at [903, 116] on span "Create Grid" at bounding box center [925, 122] width 141 height 15
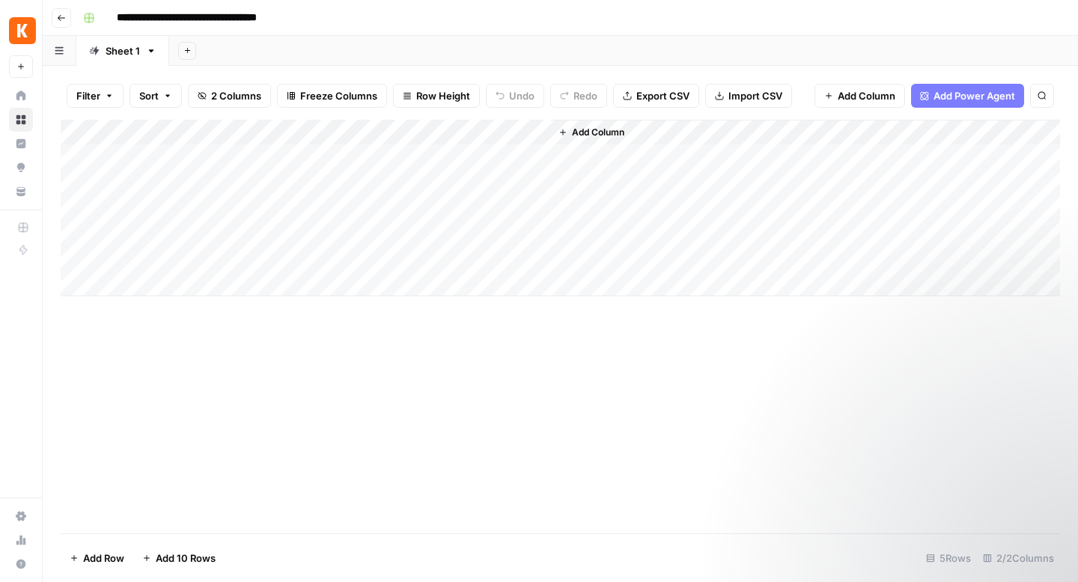
click at [514, 132] on div "Add Column" at bounding box center [560, 208] width 999 height 177
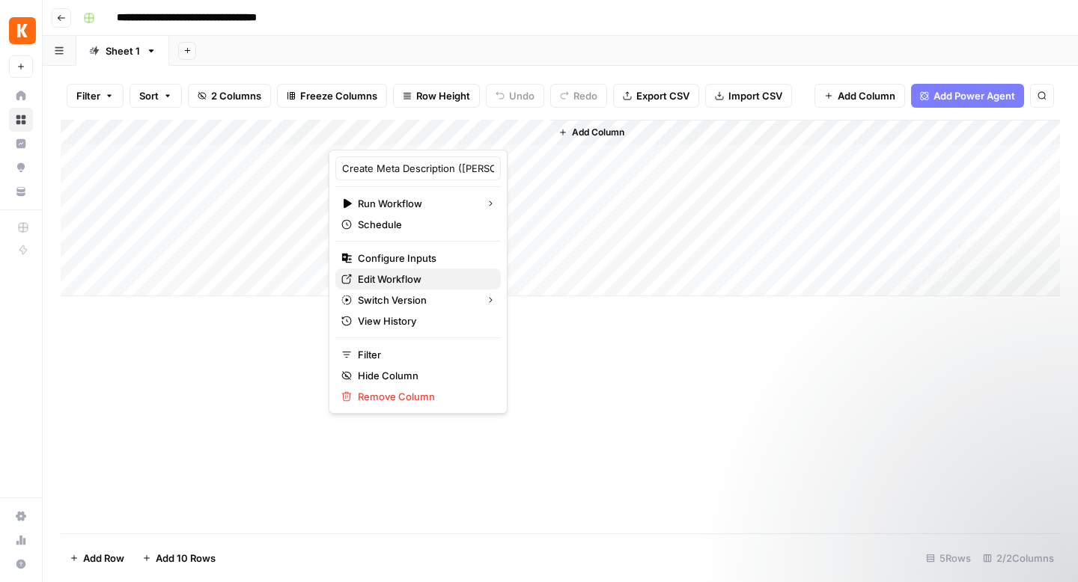
click at [393, 282] on span "Edit Workflow" at bounding box center [423, 279] width 131 height 15
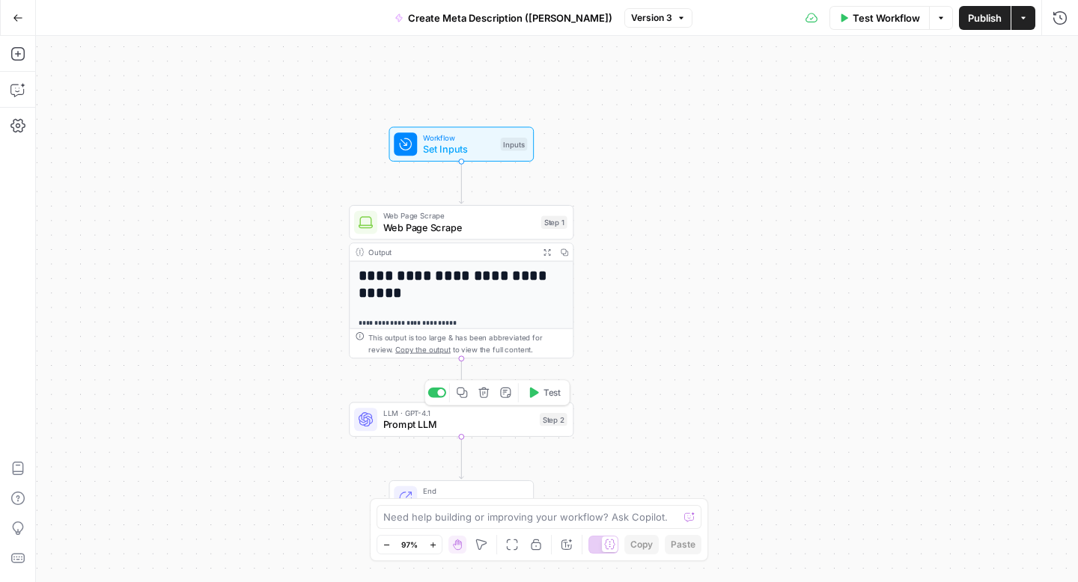
click at [487, 414] on span "LLM · GPT-4.1" at bounding box center [458, 412] width 150 height 11
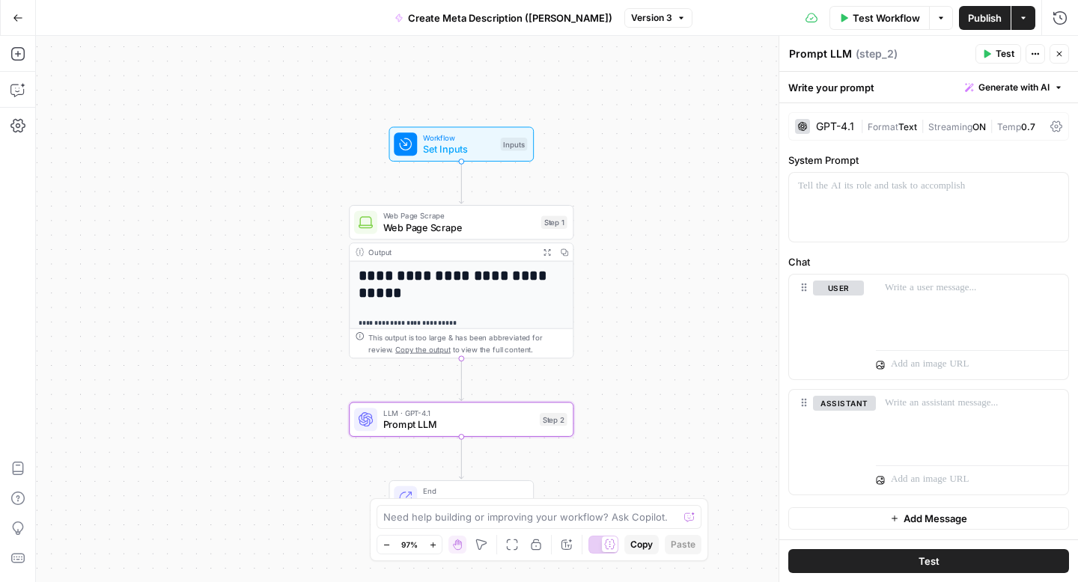
click at [1012, 87] on span "Generate with AI" at bounding box center [1013, 87] width 71 height 13
click at [974, 124] on span "Generate" at bounding box center [993, 120] width 109 height 15
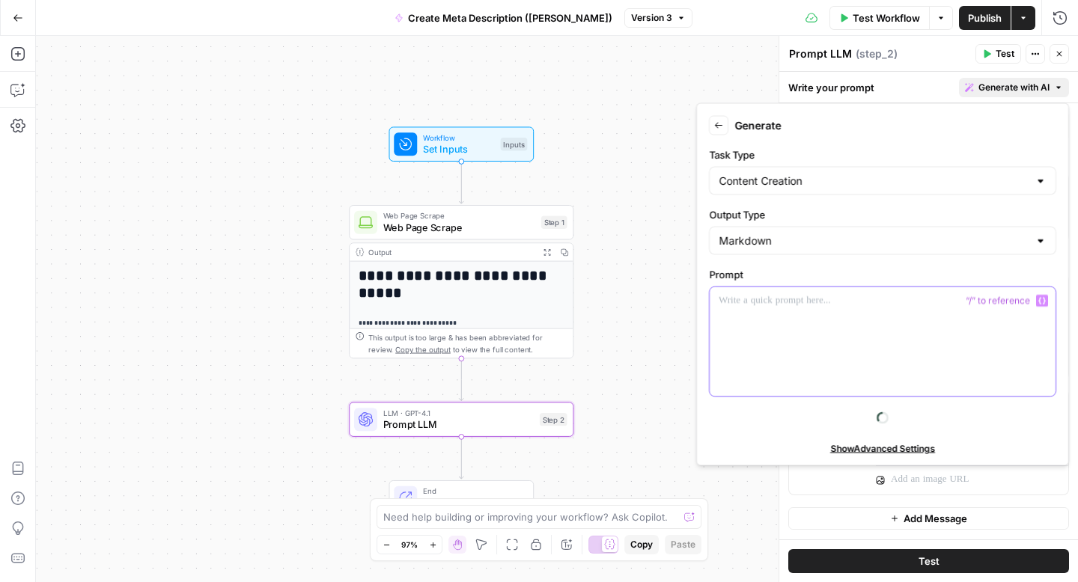
click at [748, 314] on div at bounding box center [882, 341] width 346 height 109
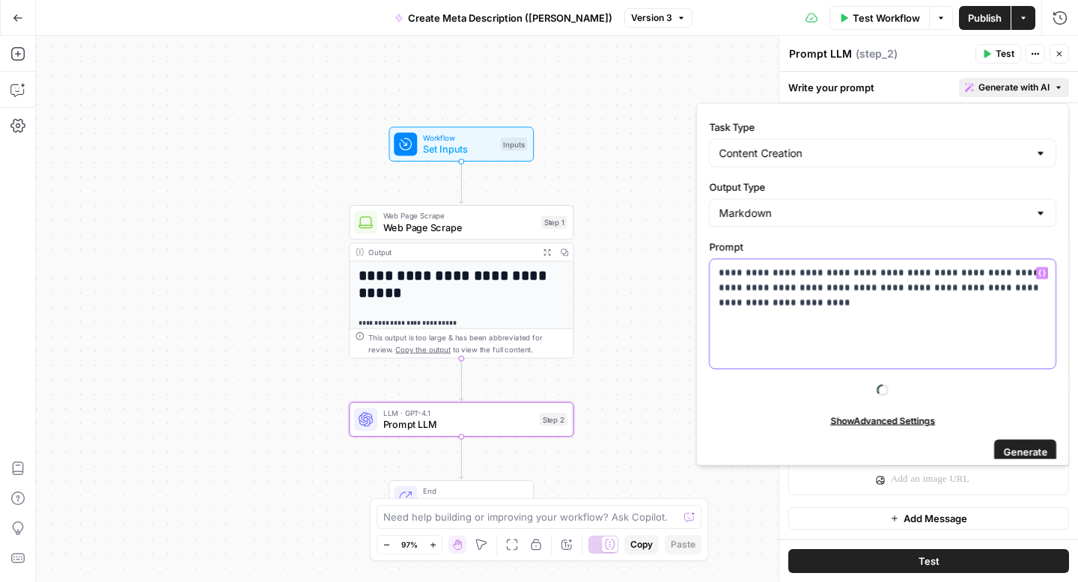
scroll to position [38, 0]
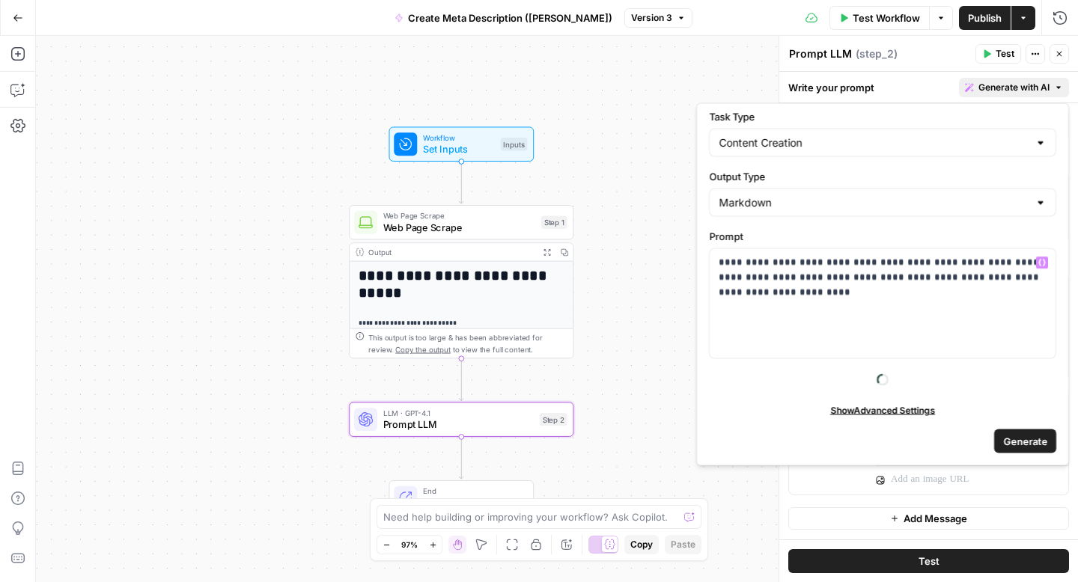
click at [1010, 441] on span "Generate" at bounding box center [1025, 440] width 44 height 15
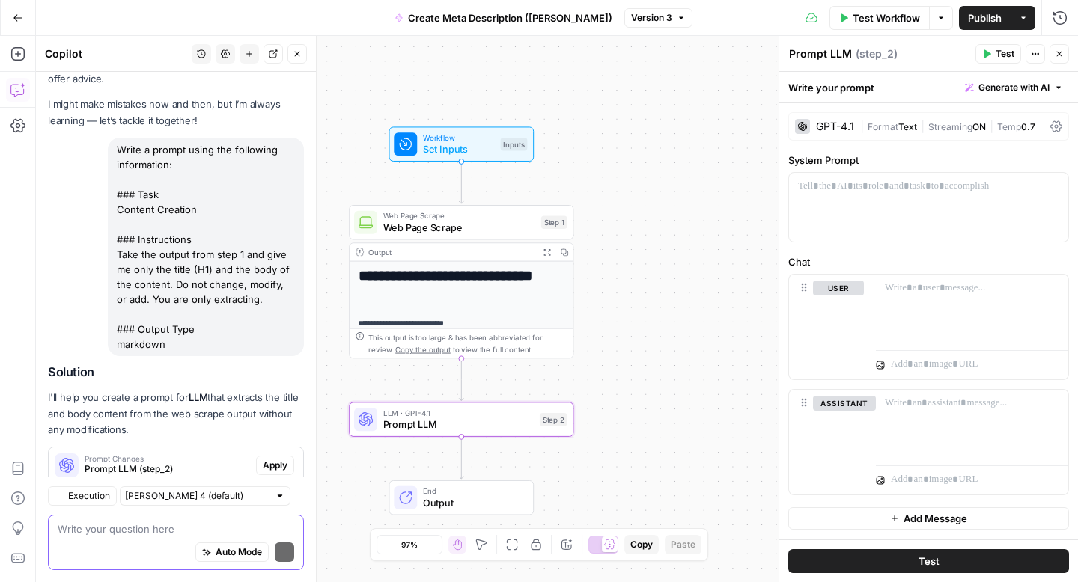
scroll to position [97, 0]
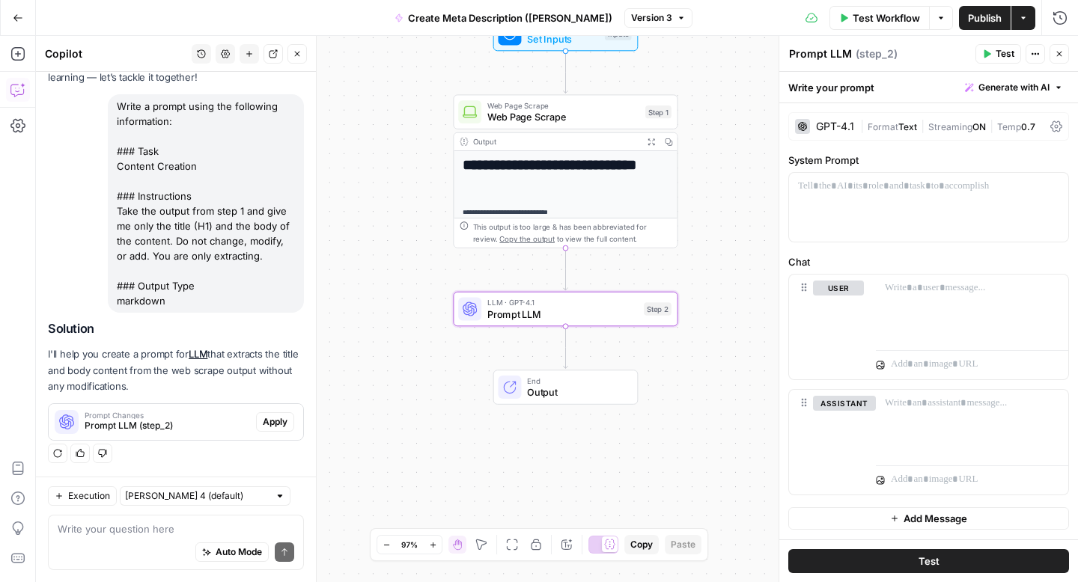
click at [222, 422] on span "Prompt LLM (step_2)" at bounding box center [167, 425] width 165 height 13
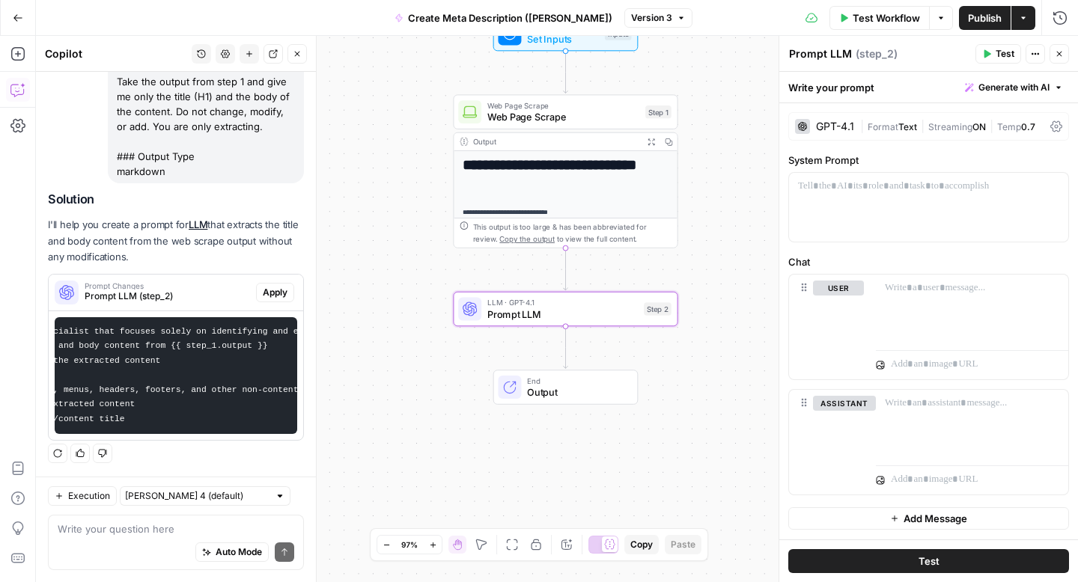
scroll to position [0, 399]
click at [266, 296] on span "Apply" at bounding box center [275, 292] width 25 height 13
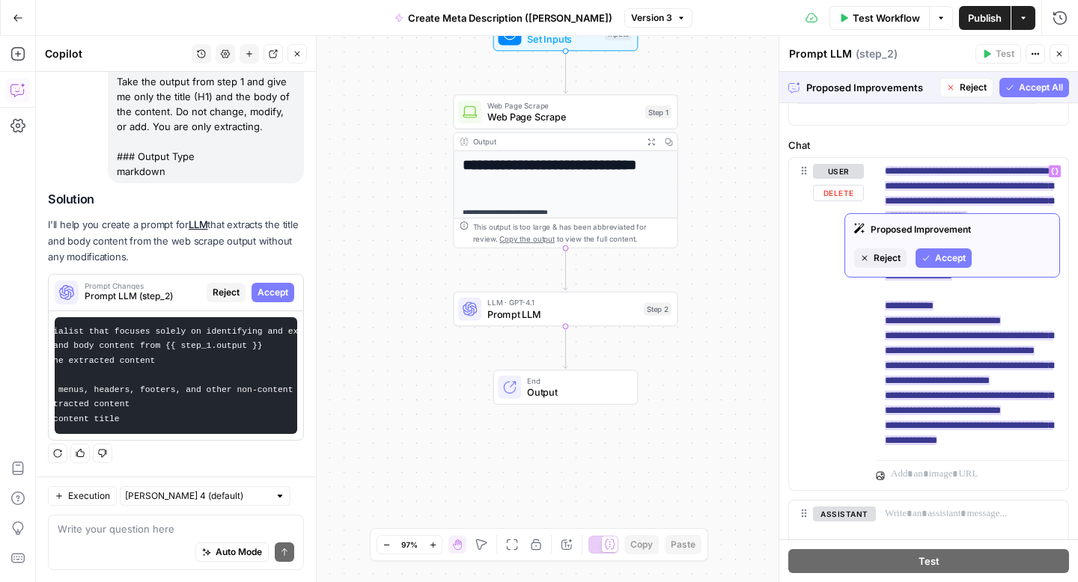
scroll to position [0, 0]
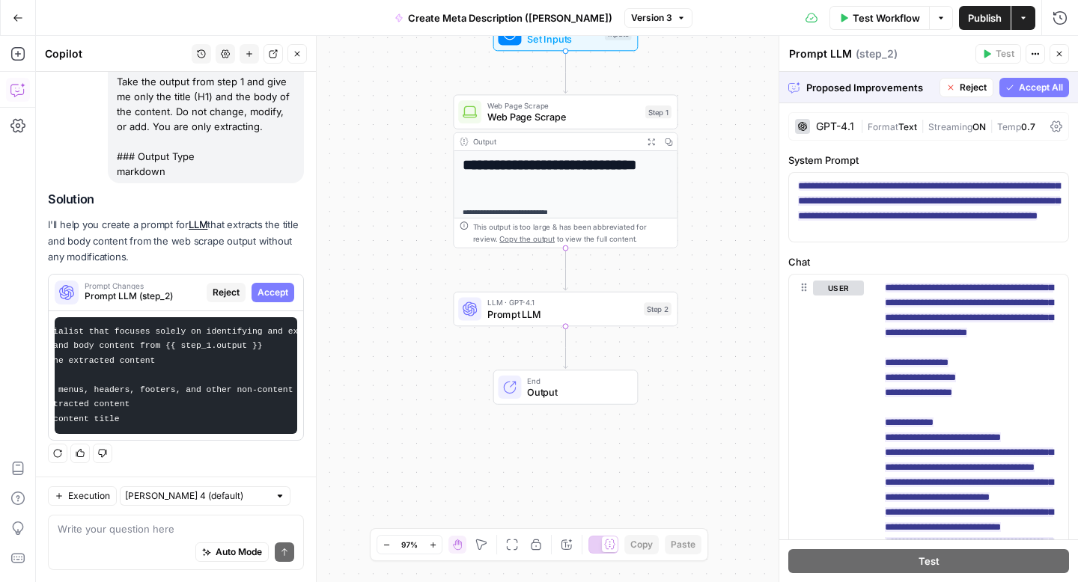
click at [1030, 79] on button "Accept All" at bounding box center [1034, 87] width 70 height 19
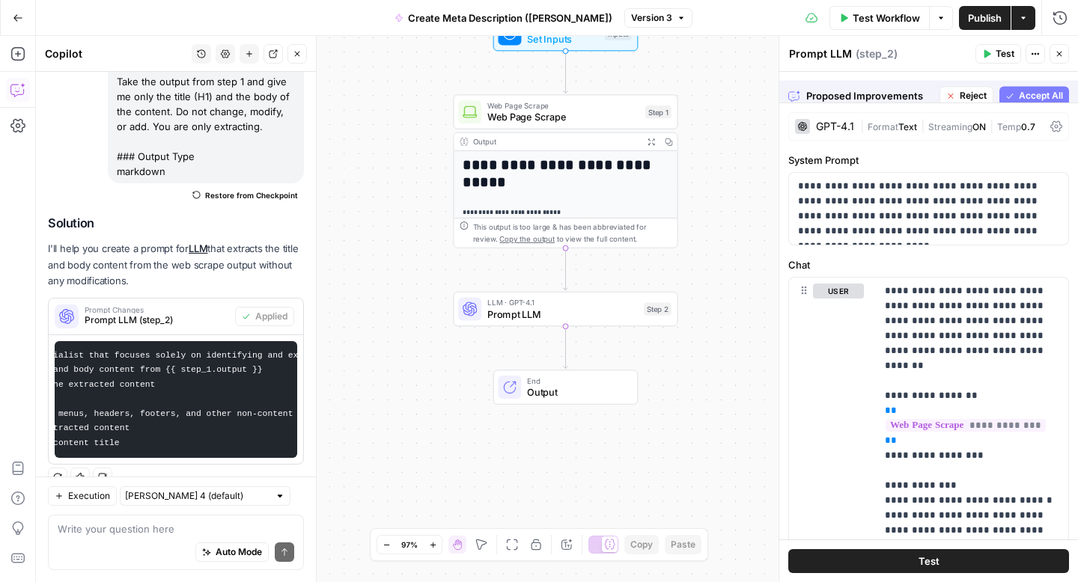
scroll to position [251, 0]
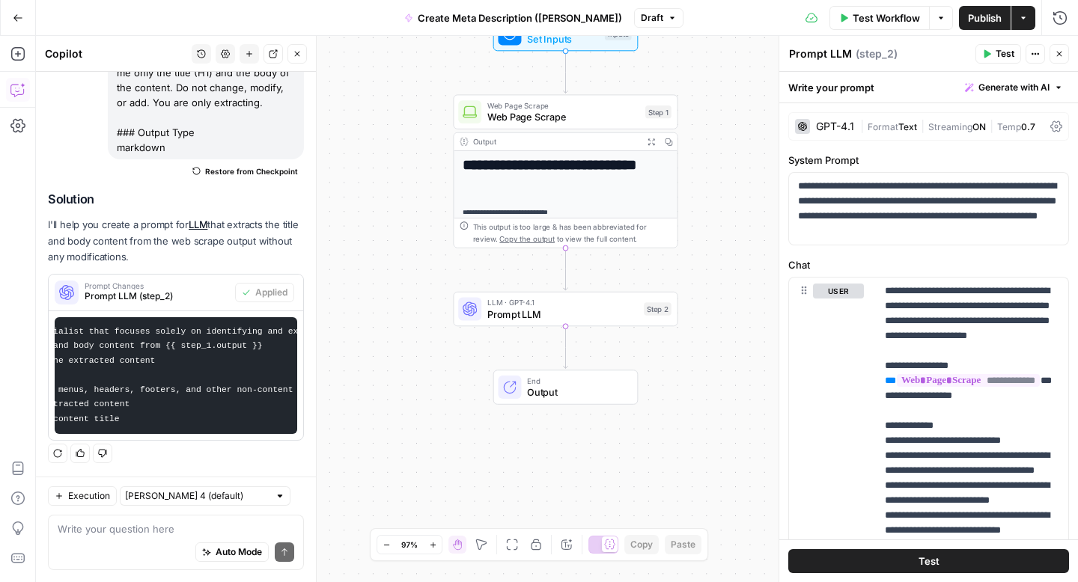
click at [995, 47] on span "Test" at bounding box center [1004, 53] width 19 height 13
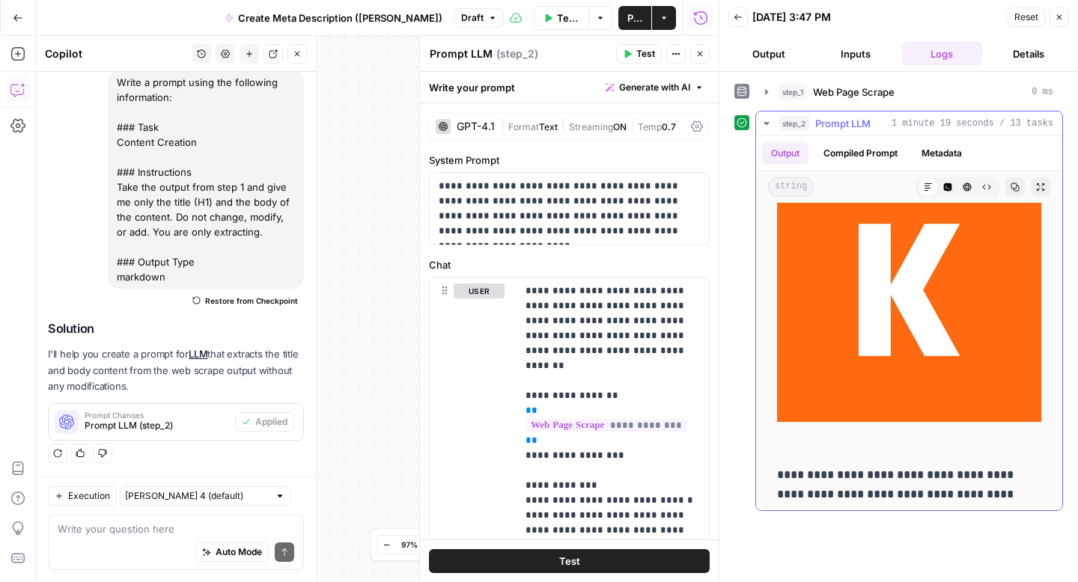
scroll to position [9110, 0]
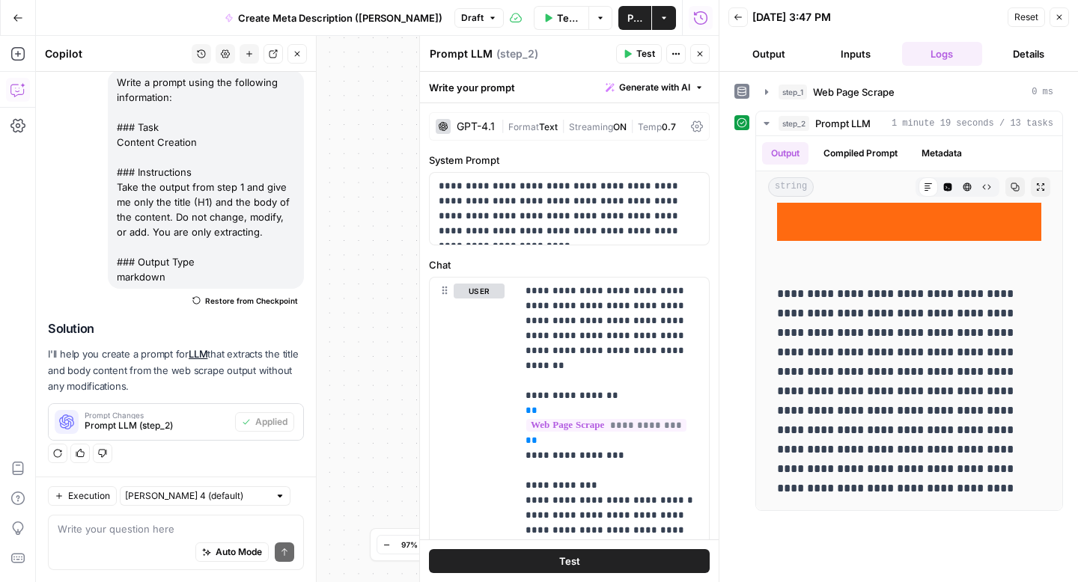
click at [627, 17] on span "Publish" at bounding box center [634, 17] width 15 height 15
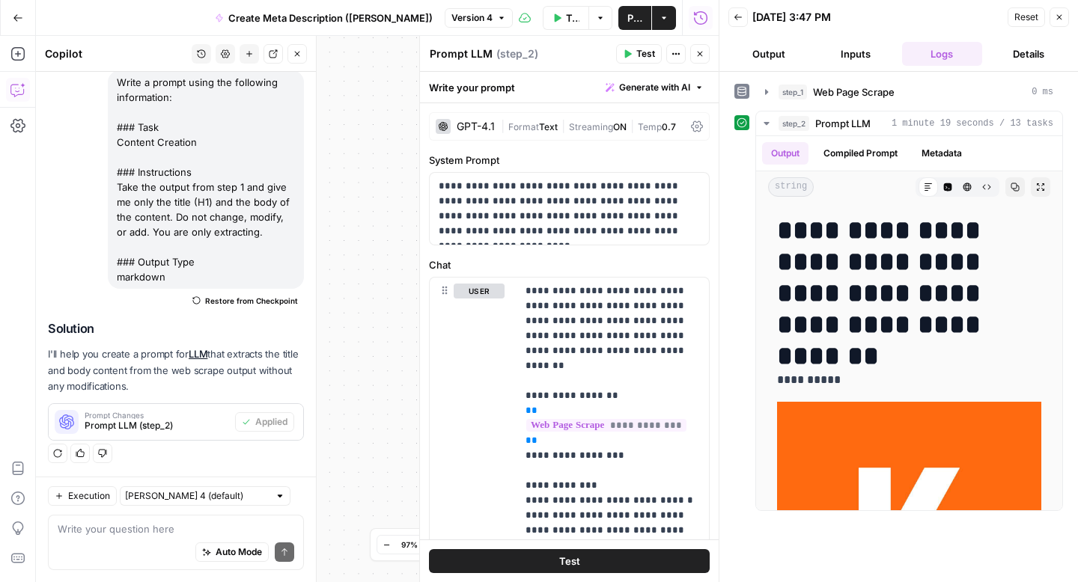
click at [742, 17] on button "Back" at bounding box center [737, 16] width 19 height 19
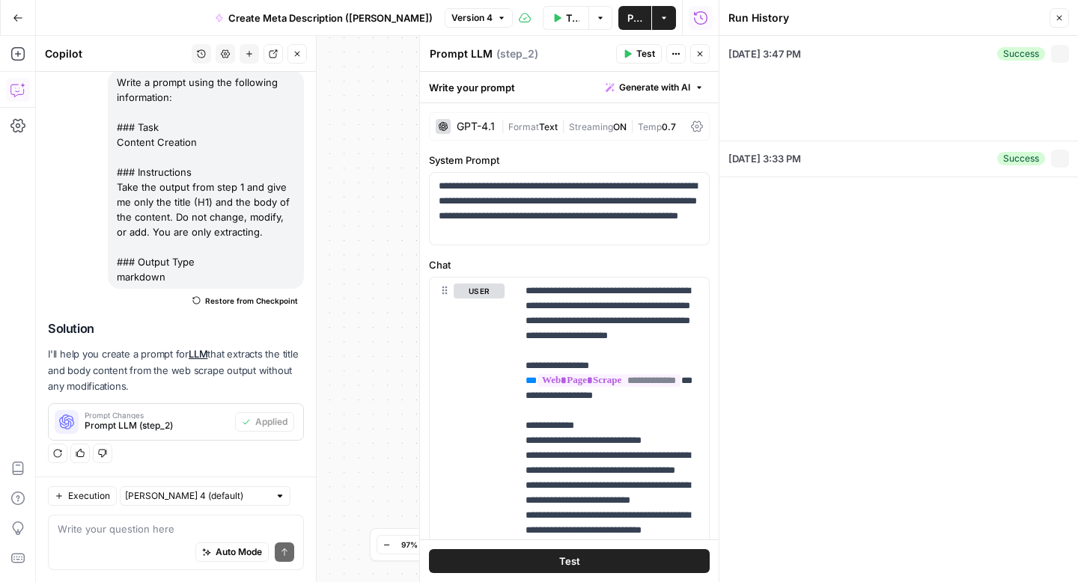
type input "[EN-US] - Kayak"
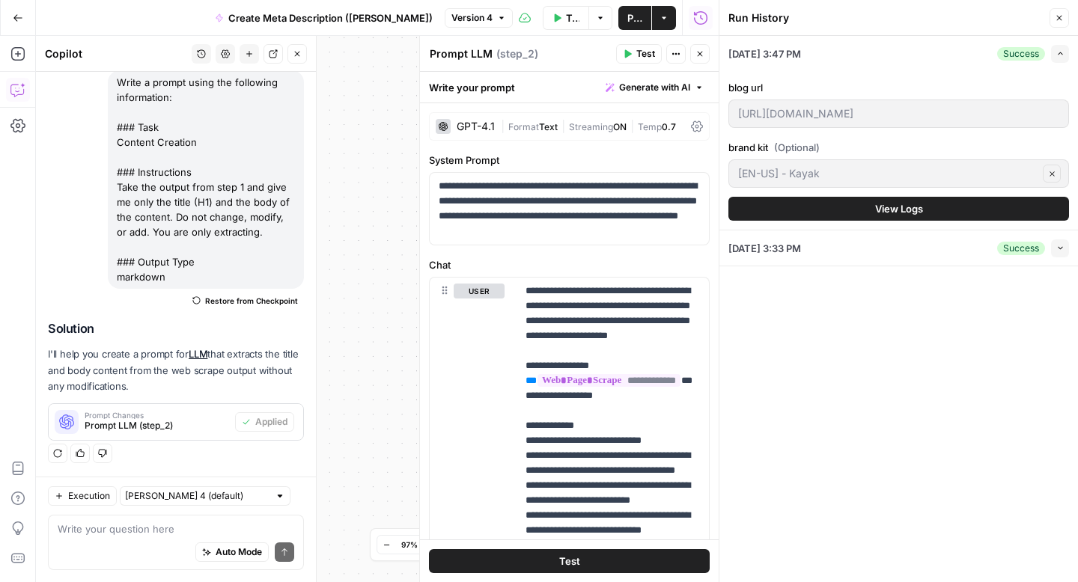
click at [21, 22] on button "Go Back" at bounding box center [17, 17] width 27 height 27
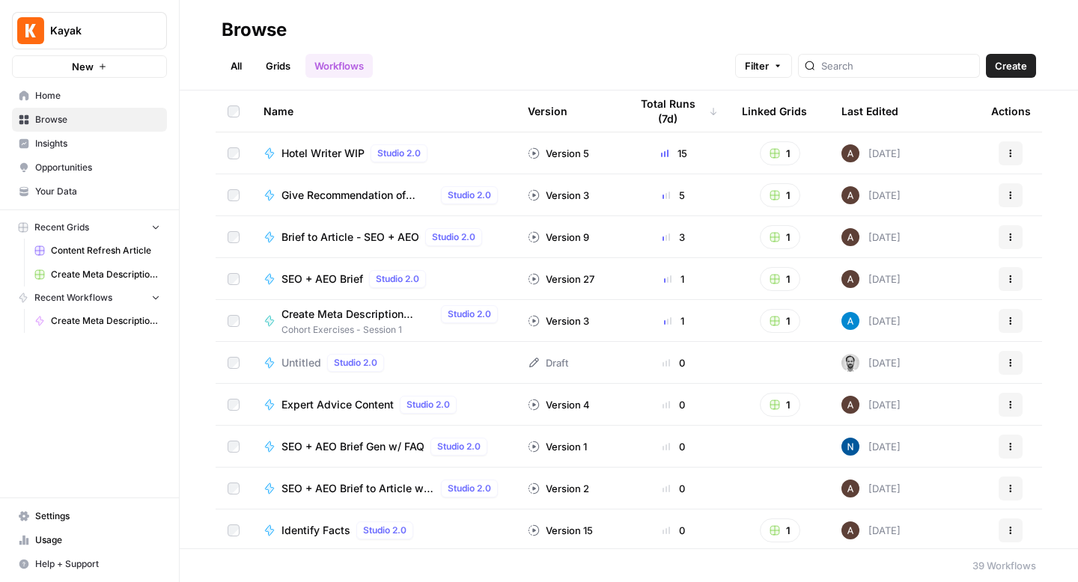
click at [73, 99] on span "Home" at bounding box center [97, 95] width 125 height 13
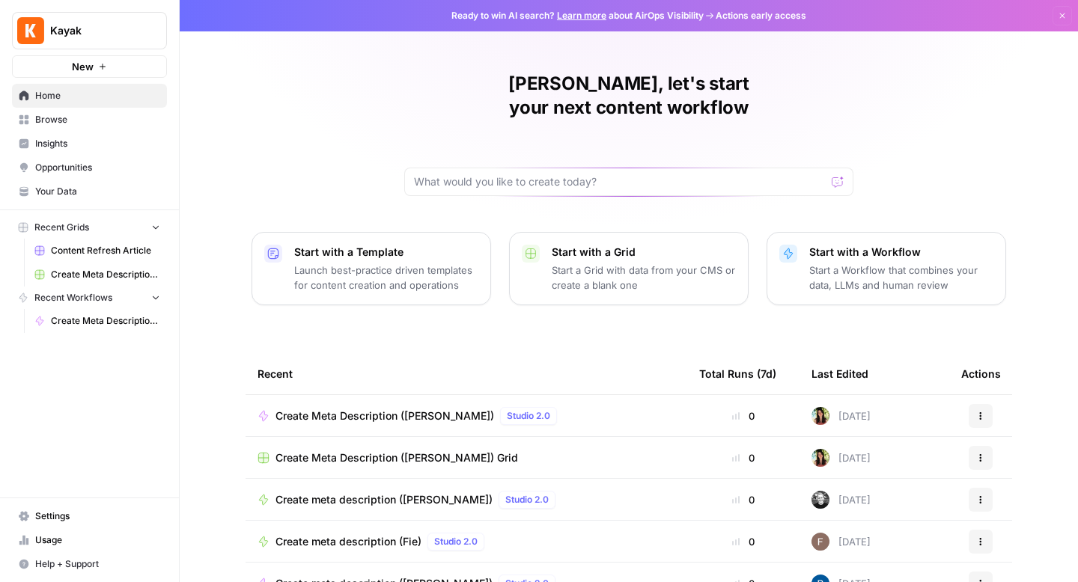
click at [383, 409] on span "Create Meta Description ([PERSON_NAME])" at bounding box center [384, 416] width 219 height 15
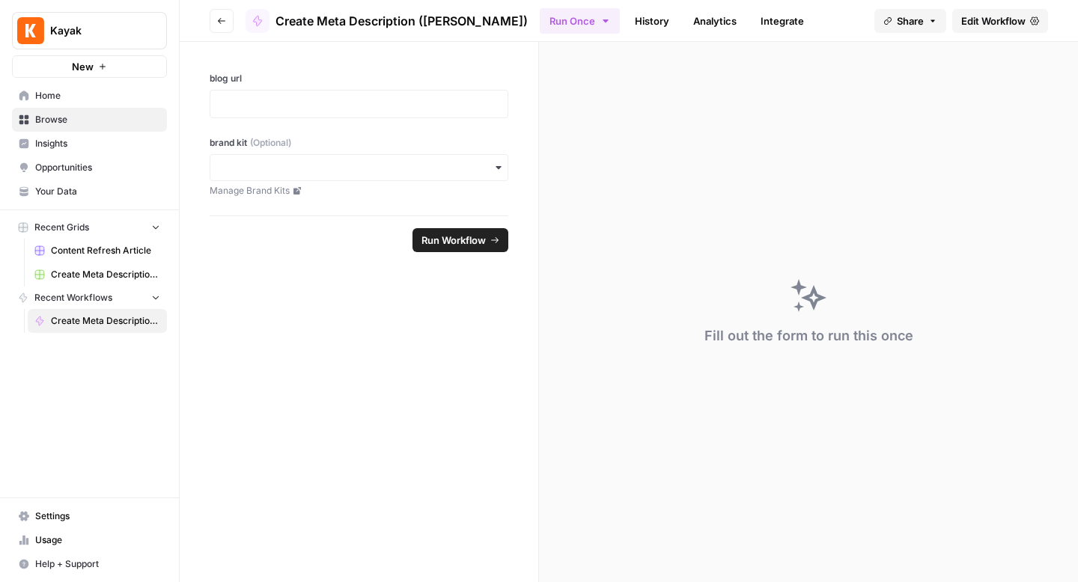
click at [1002, 19] on span "Edit Workflow" at bounding box center [993, 20] width 64 height 15
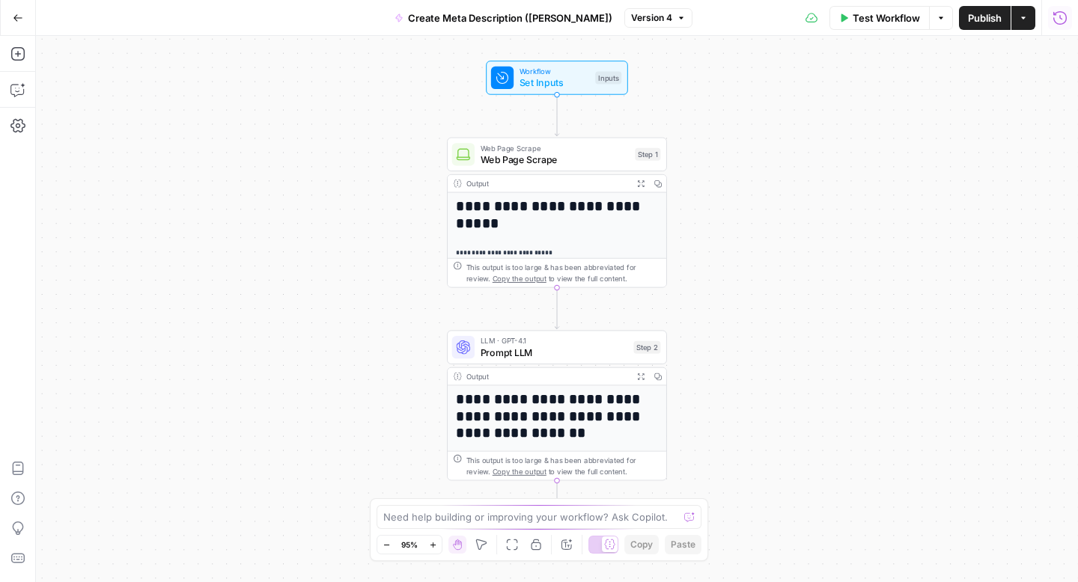
click at [1058, 19] on icon "button" at bounding box center [1059, 17] width 15 height 15
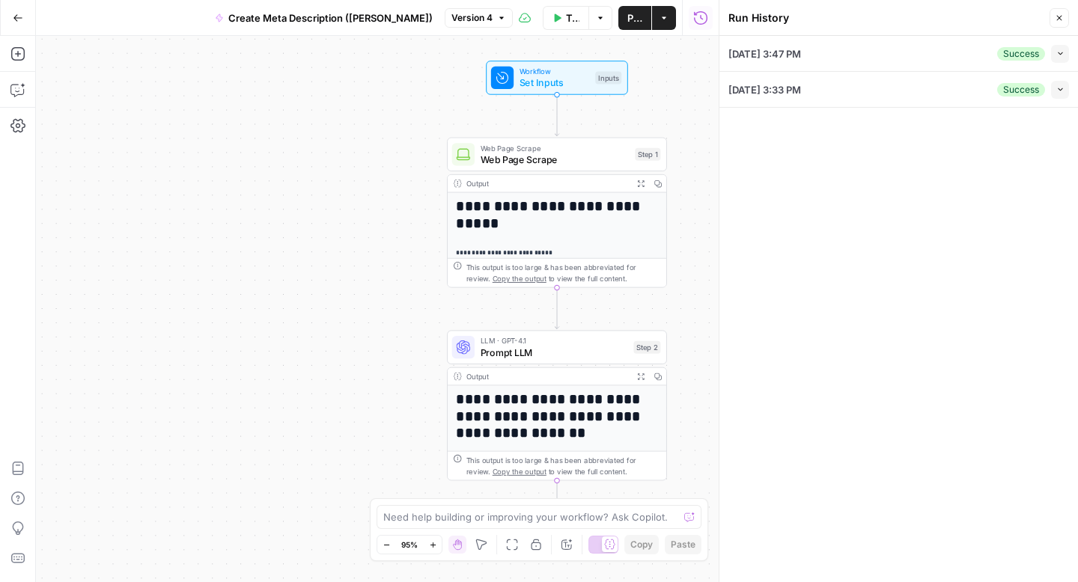
click at [1057, 49] on icon "button" at bounding box center [1060, 53] width 8 height 8
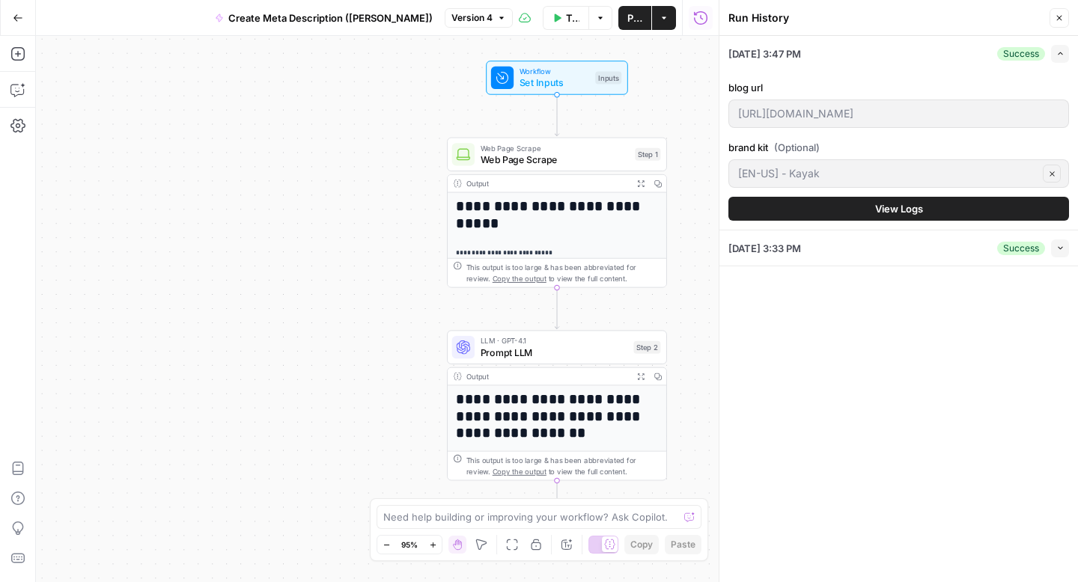
click at [869, 240] on div "[DATE] 3:33 PM Success Collapse" at bounding box center [898, 248] width 341 height 35
click at [869, 249] on div "[DATE] 3:33 PM Success Collapse" at bounding box center [898, 248] width 341 height 35
click at [1055, 251] on button "Collapse" at bounding box center [1060, 248] width 18 height 18
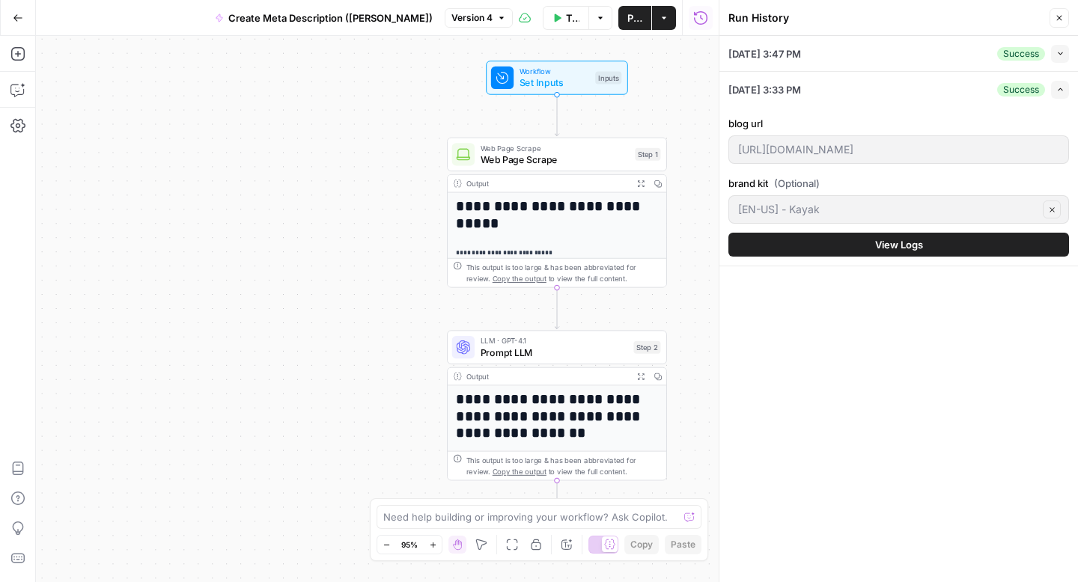
click at [739, 397] on div "[DATE] 3:47 PM Success Collapse blog url [URL][DOMAIN_NAME] brand kit (Optional…" at bounding box center [898, 309] width 358 height 546
click at [877, 236] on button "View Logs" at bounding box center [898, 245] width 341 height 24
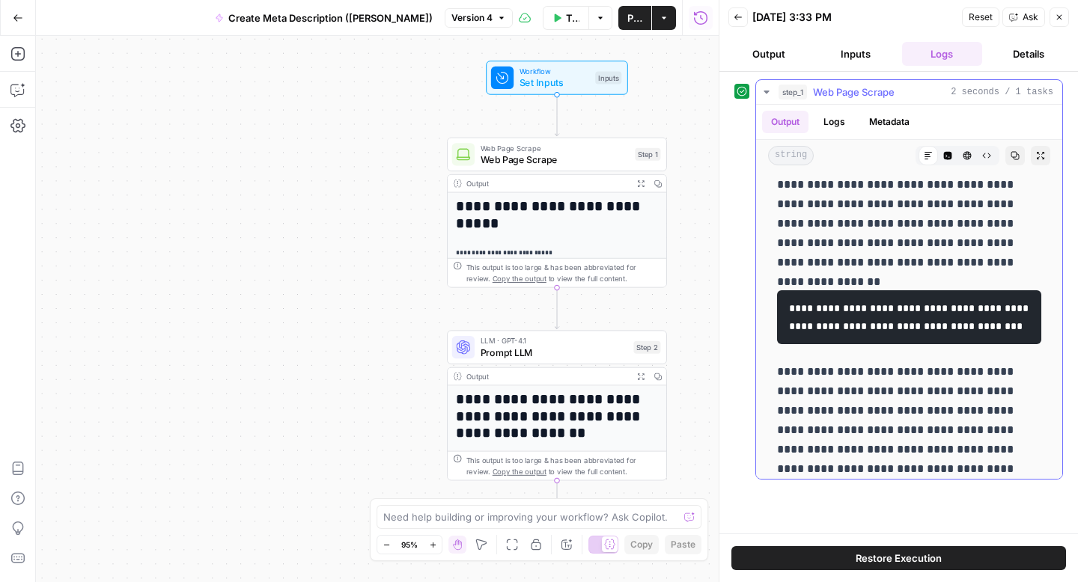
scroll to position [84, 0]
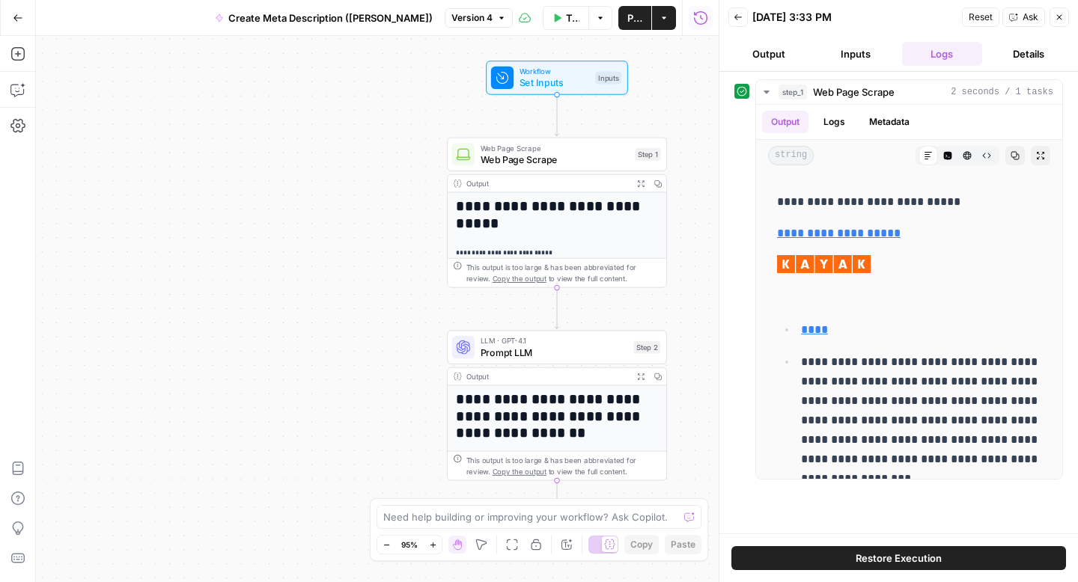
click at [736, 13] on icon "button" at bounding box center [737, 17] width 9 height 9
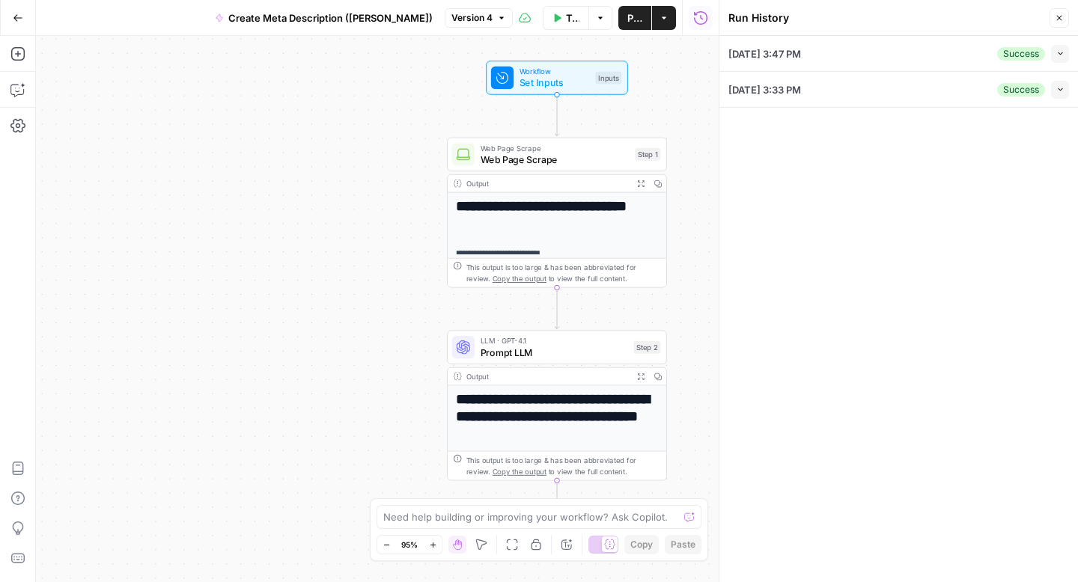
click at [1054, 49] on button "Collapse" at bounding box center [1060, 54] width 18 height 18
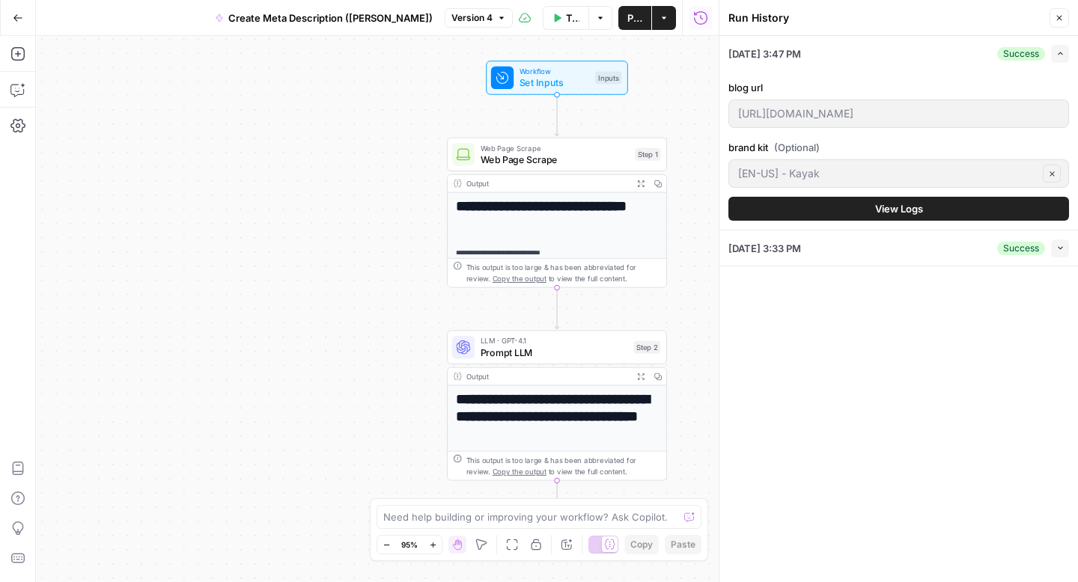
click at [843, 201] on button "View Logs" at bounding box center [898, 209] width 341 height 24
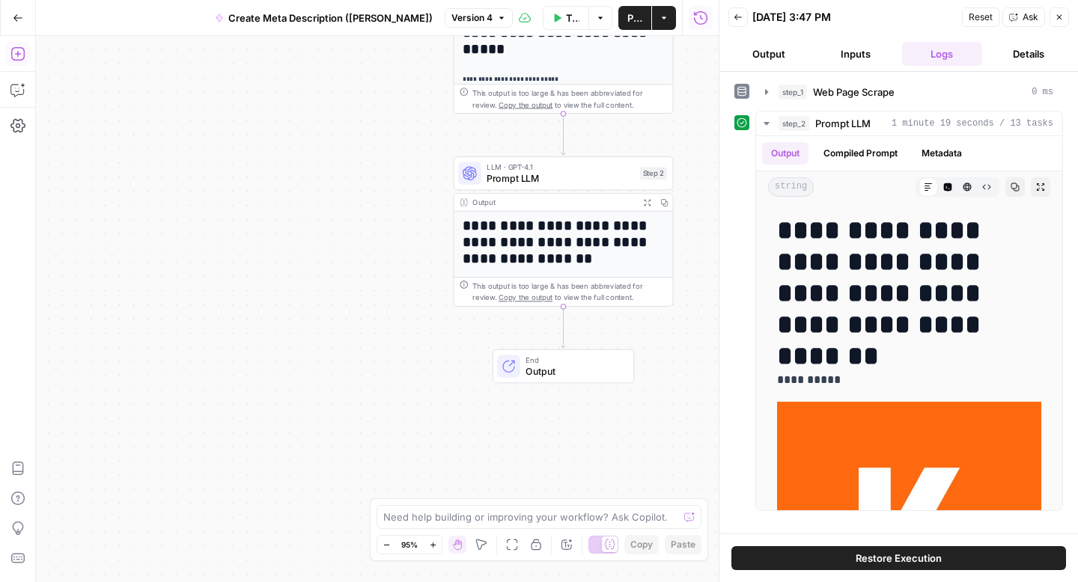
click at [20, 58] on icon "button" at bounding box center [17, 53] width 15 height 15
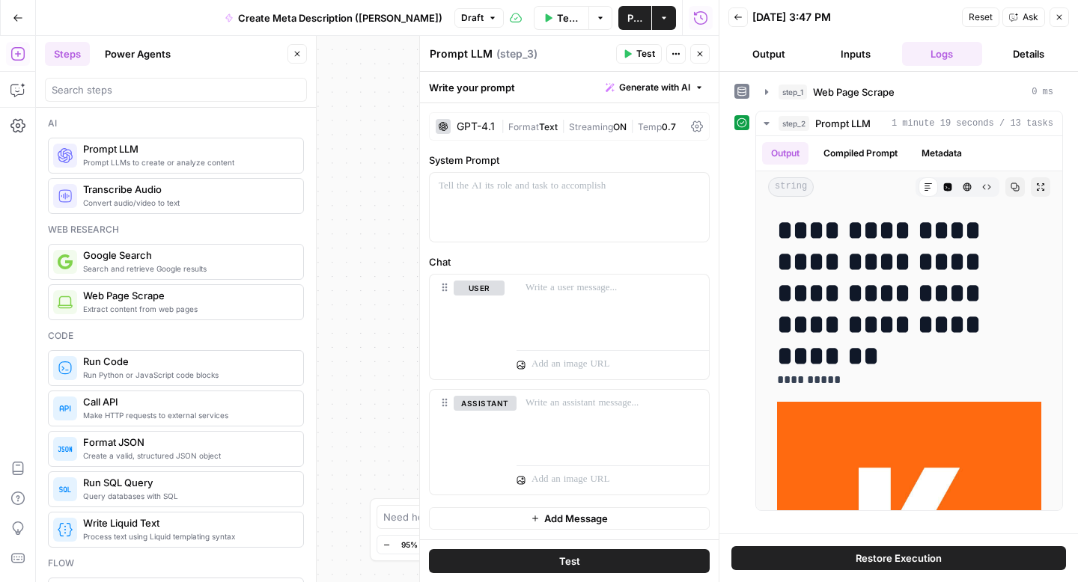
click at [1060, 16] on icon "button" at bounding box center [1059, 17] width 9 height 9
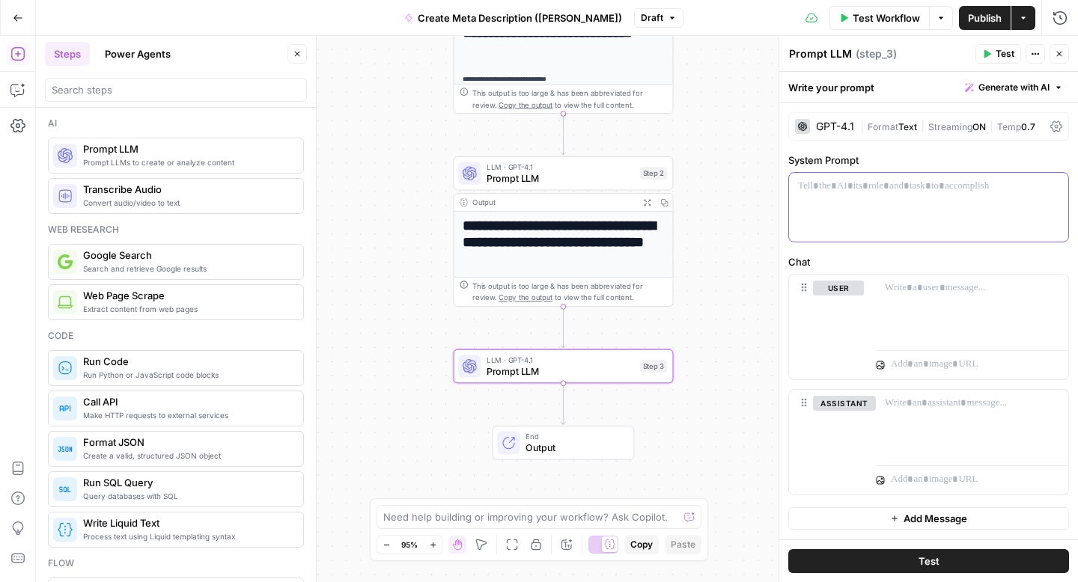
click at [882, 191] on p at bounding box center [928, 186] width 261 height 15
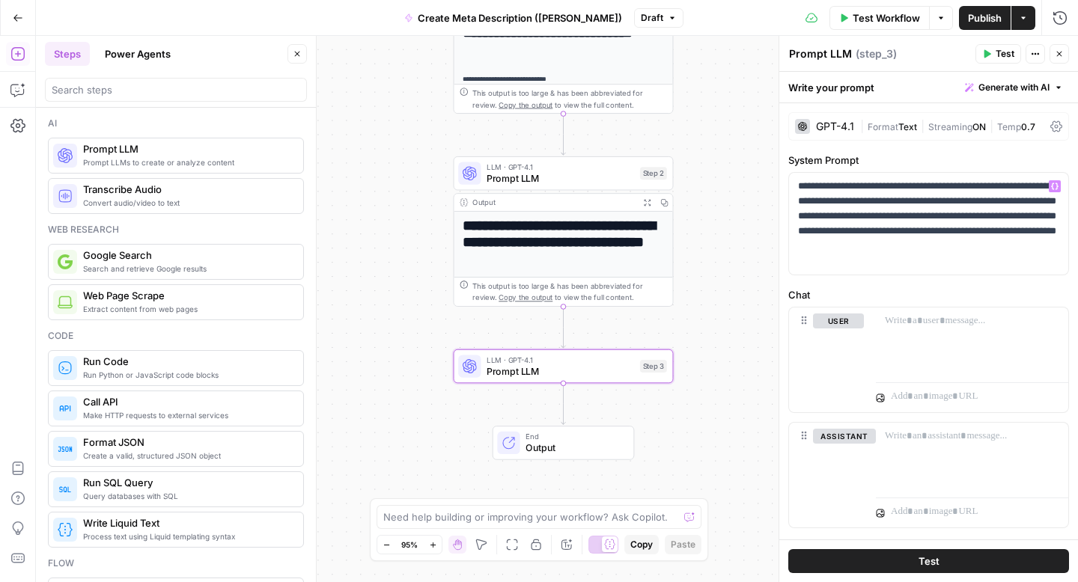
click at [974, 13] on span "Publish" at bounding box center [985, 17] width 34 height 15
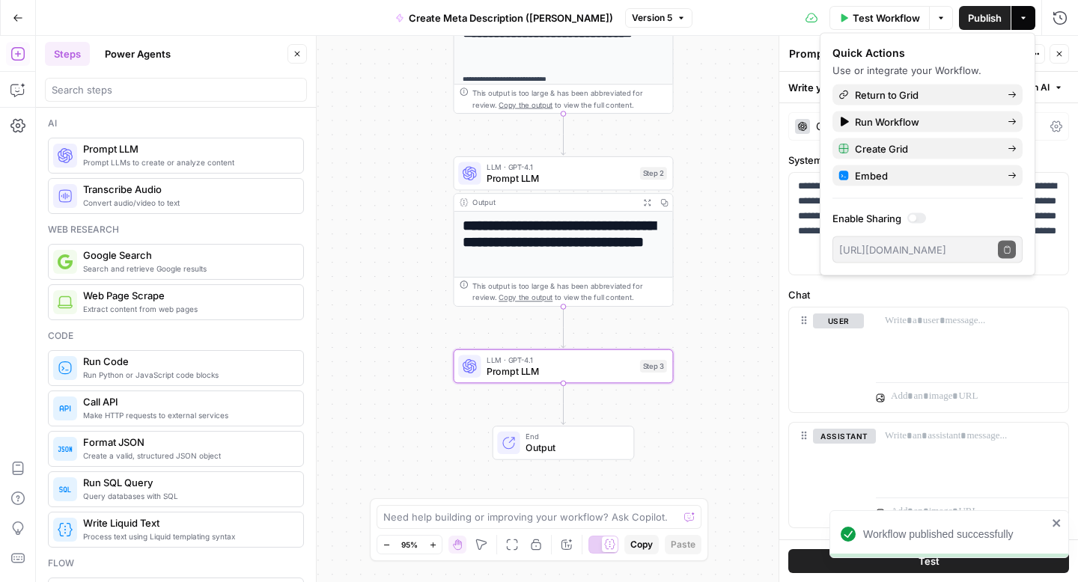
click at [712, 288] on div "**********" at bounding box center [557, 309] width 1042 height 546
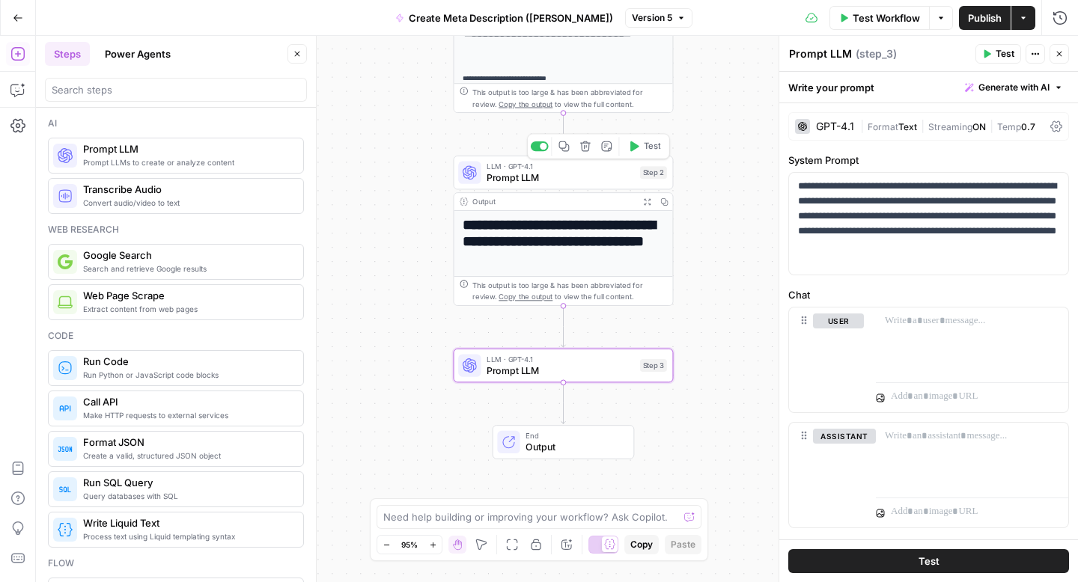
click at [585, 175] on span "Prompt LLM" at bounding box center [559, 178] width 147 height 14
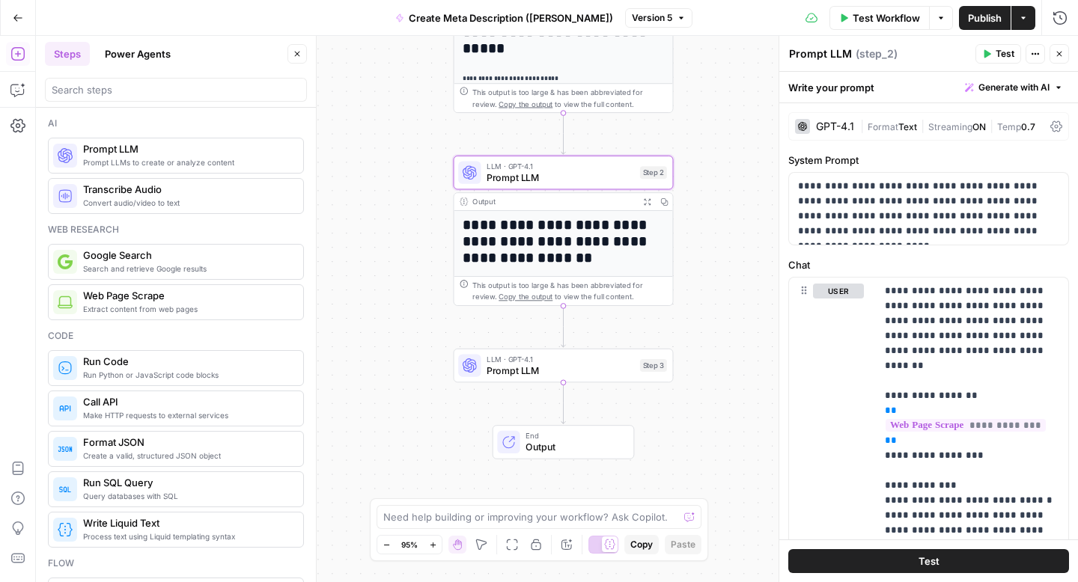
click at [836, 53] on textarea "Prompt LLM" at bounding box center [820, 53] width 63 height 15
type textarea "Extract Title + Body"
click at [732, 78] on div "**********" at bounding box center [557, 309] width 1042 height 546
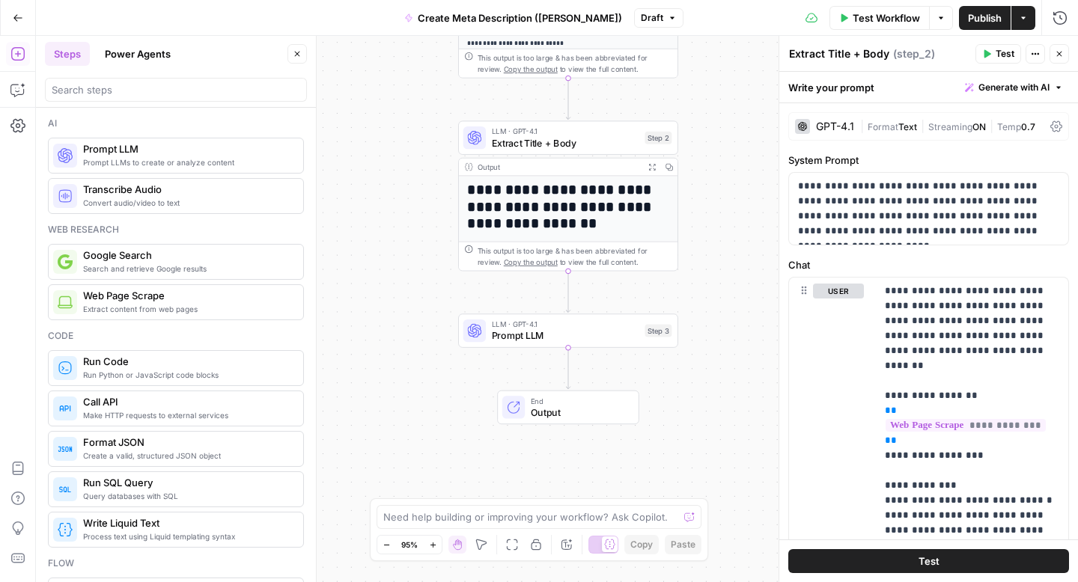
click at [715, 167] on div "**********" at bounding box center [557, 309] width 1042 height 546
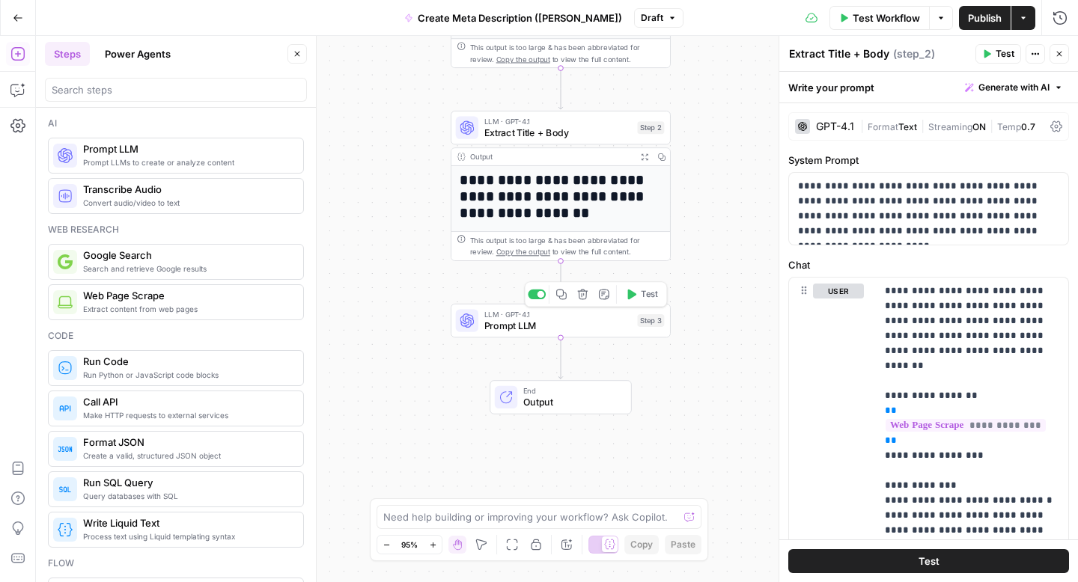
click at [522, 323] on span "Prompt LLM" at bounding box center [557, 326] width 147 height 14
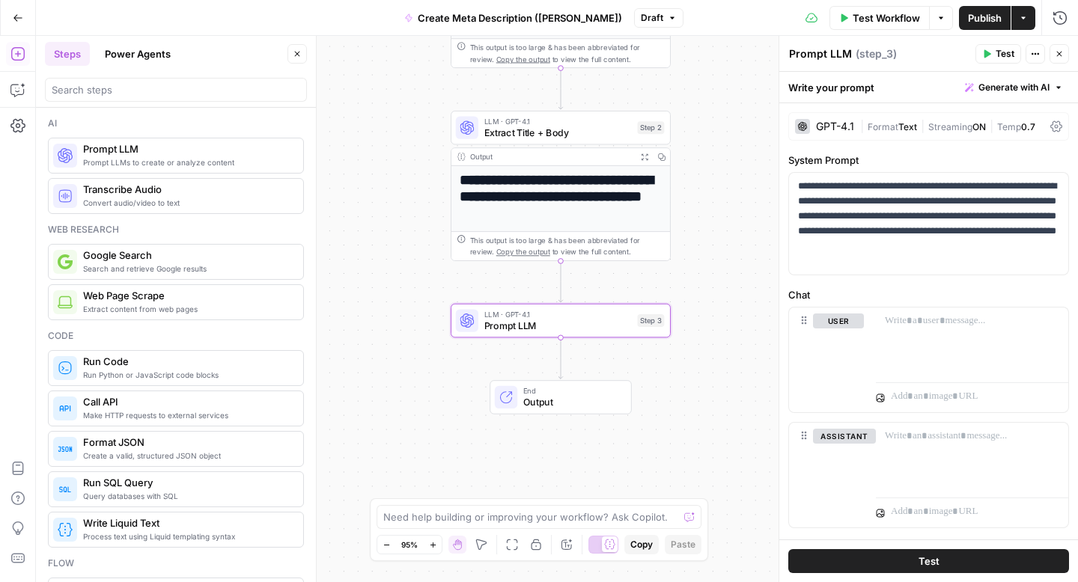
click at [816, 55] on textarea "Prompt LLM" at bounding box center [820, 53] width 63 height 15
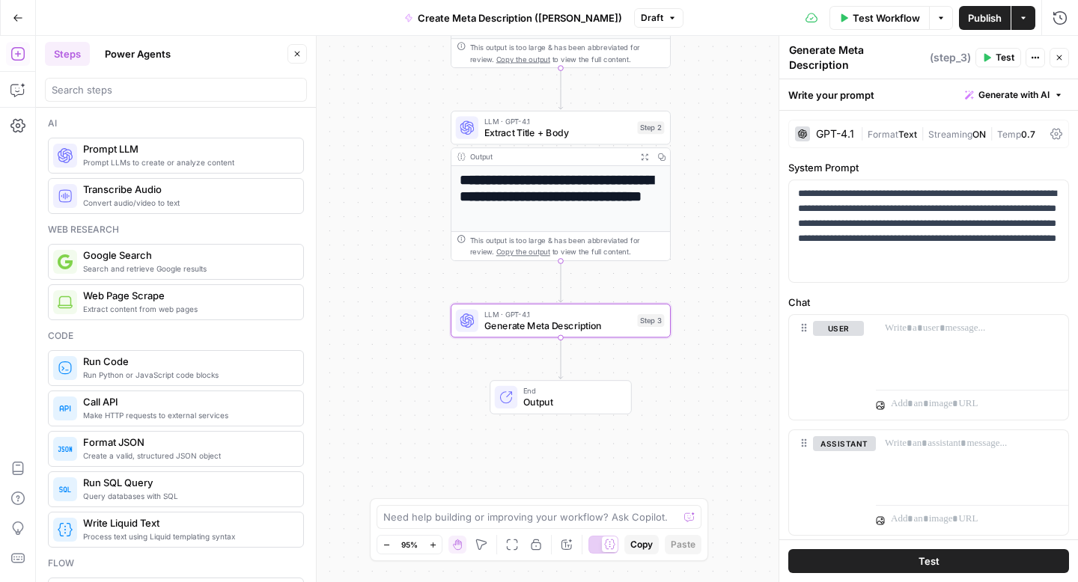
type textarea "Generate Meta Description"
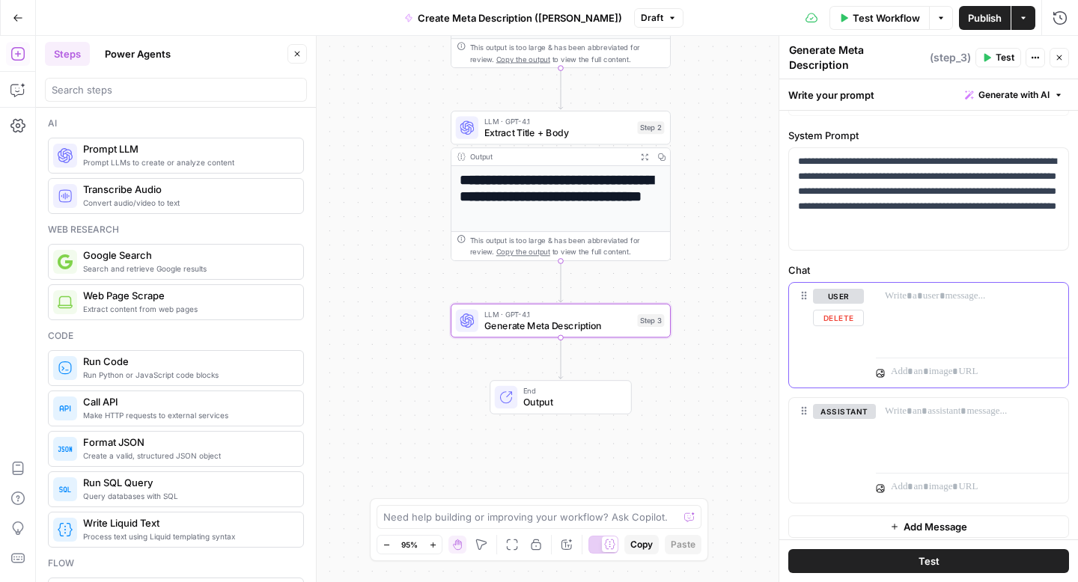
click at [927, 308] on div at bounding box center [972, 317] width 192 height 69
click at [935, 290] on p at bounding box center [972, 296] width 174 height 15
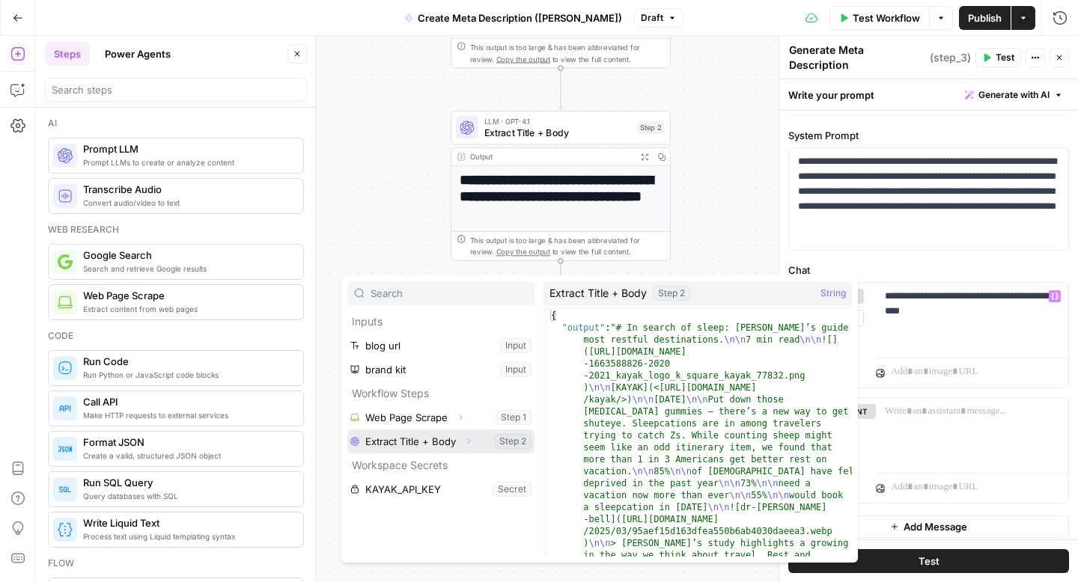
click at [442, 445] on button "Select variable Extract Title + Body" at bounding box center [440, 442] width 187 height 24
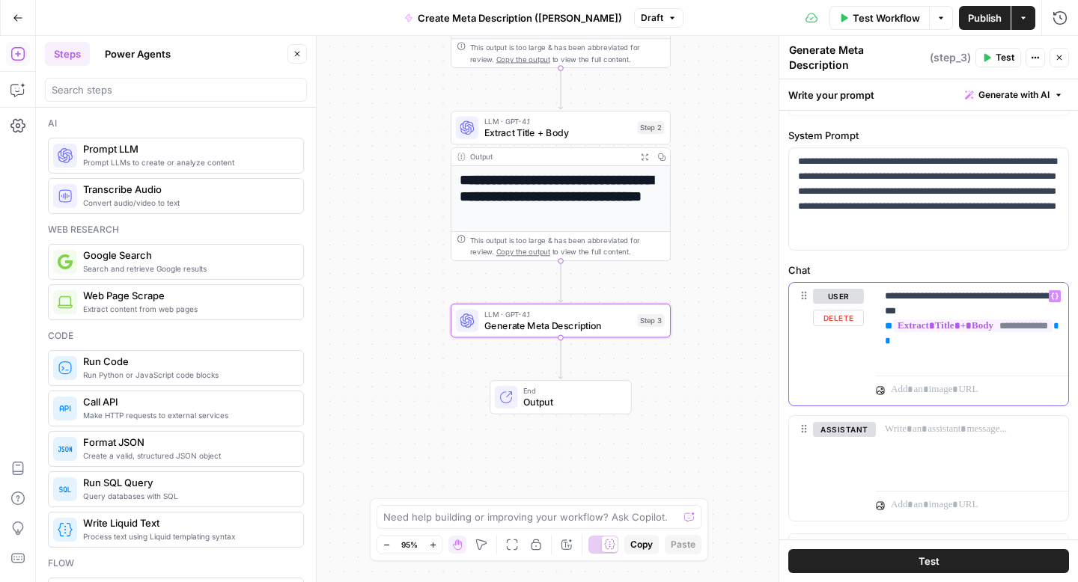
click at [882, 318] on div "**********" at bounding box center [972, 326] width 192 height 87
click at [977, 54] on button "Test" at bounding box center [998, 57] width 46 height 19
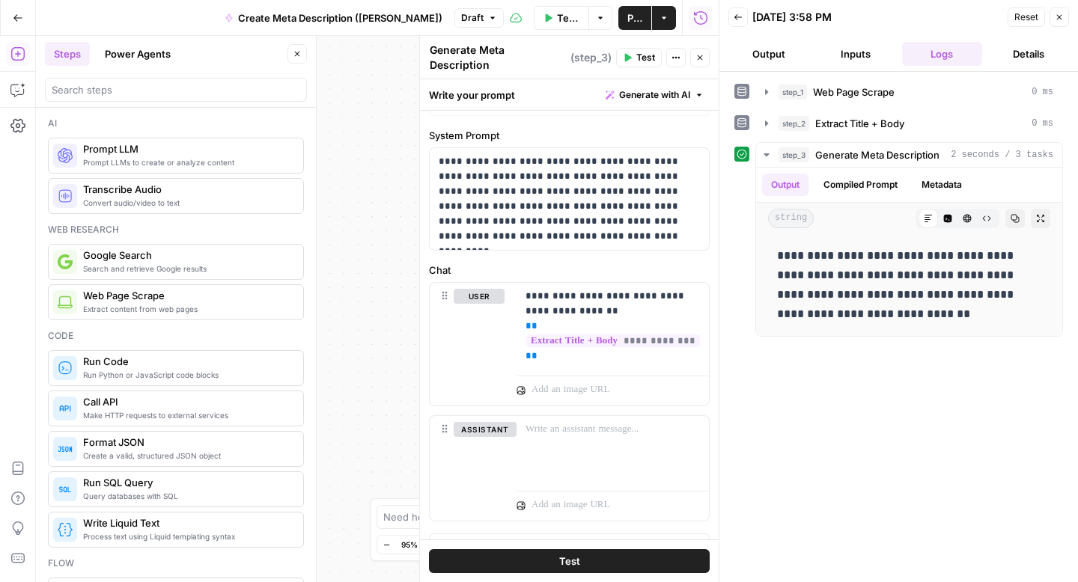
scroll to position [139, 0]
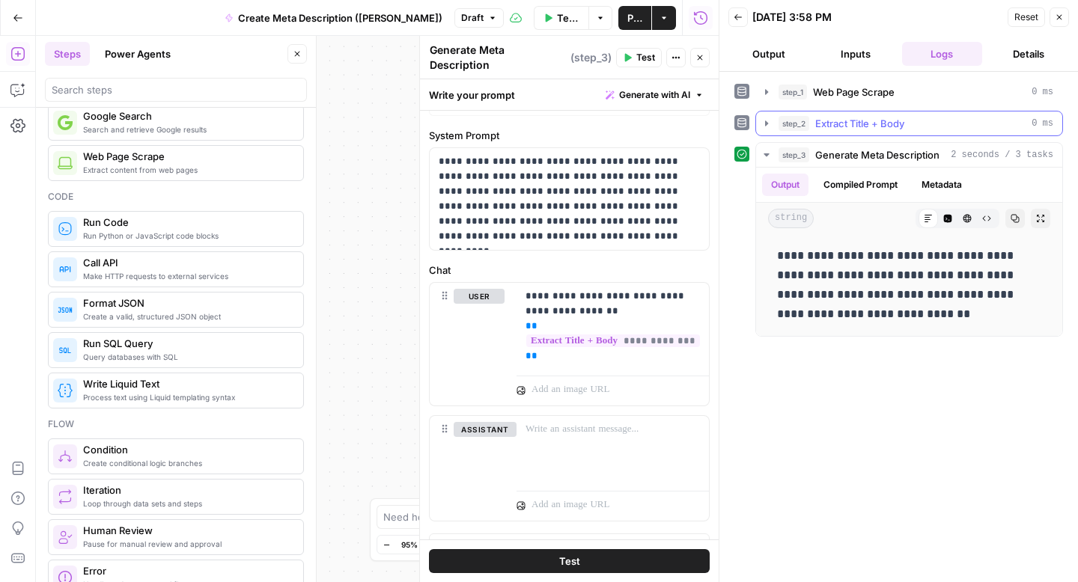
drag, startPoint x: 917, startPoint y: 105, endPoint x: 874, endPoint y: 117, distance: 44.3
click at [874, 117] on div "**********" at bounding box center [898, 207] width 329 height 257
click at [728, 16] on button "Back" at bounding box center [737, 16] width 19 height 19
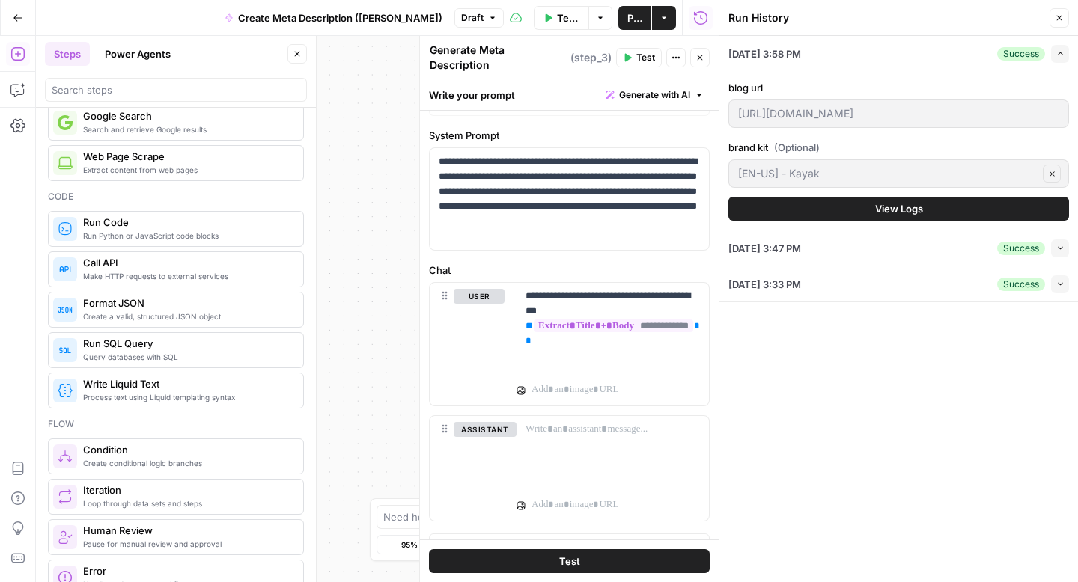
click at [627, 16] on span "Publish" at bounding box center [634, 17] width 15 height 15
click at [1049, 13] on button "Close" at bounding box center [1058, 17] width 19 height 19
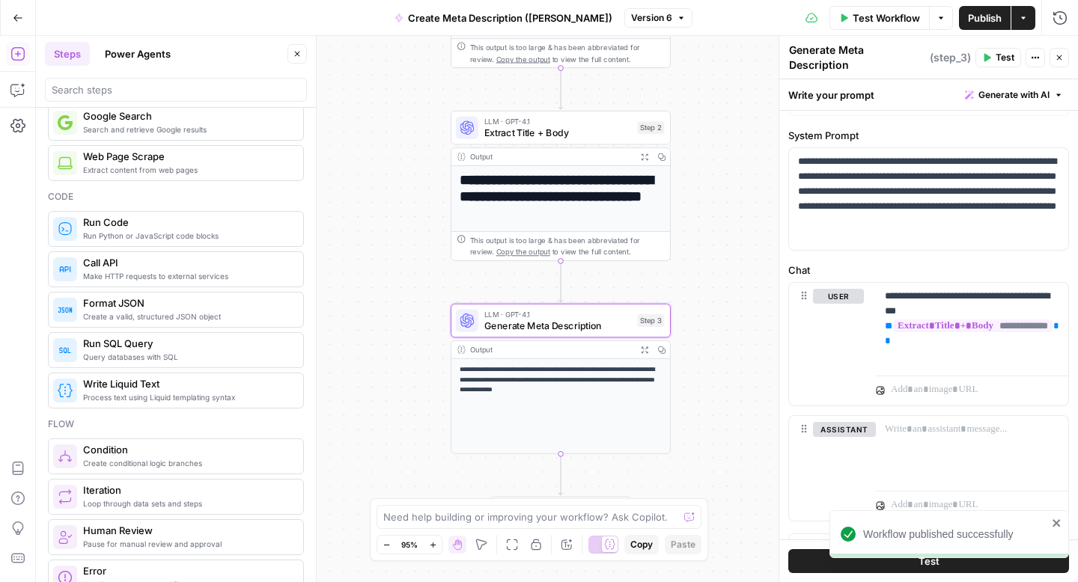
click at [1059, 53] on icon "button" at bounding box center [1059, 57] width 9 height 9
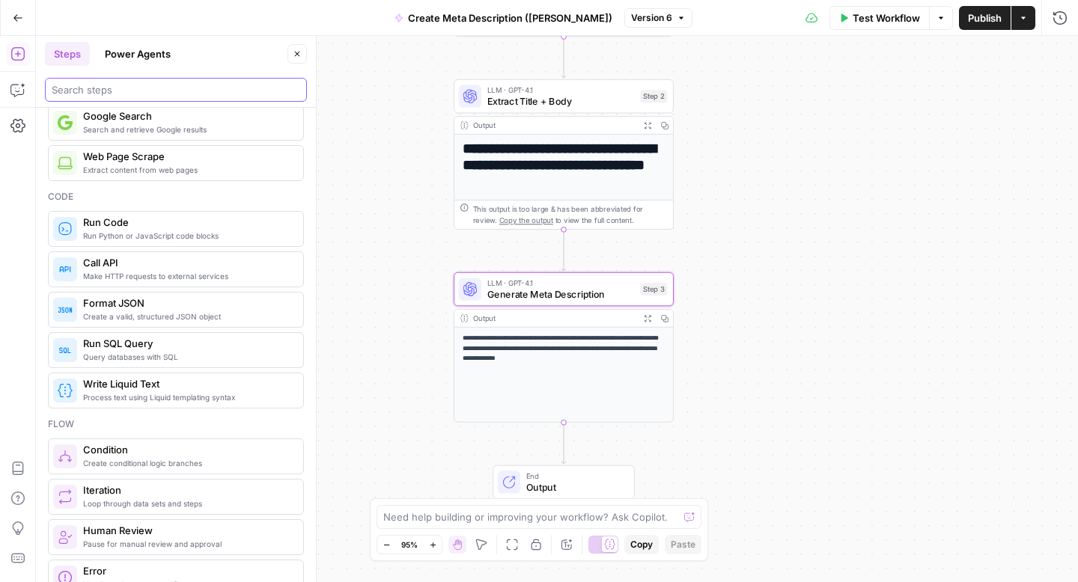
click at [124, 85] on input "search" at bounding box center [176, 89] width 248 height 15
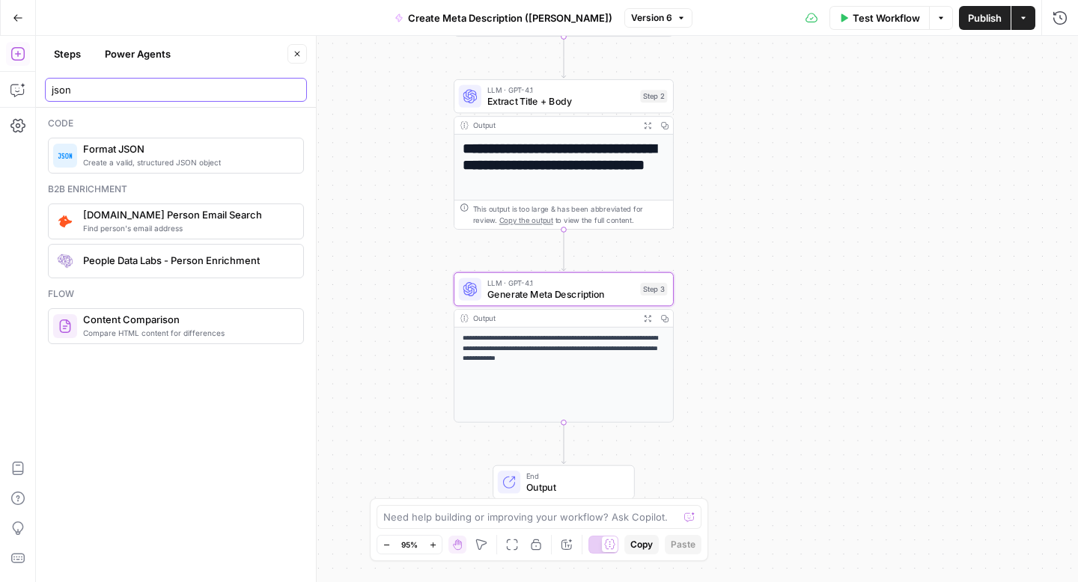
type input "json"
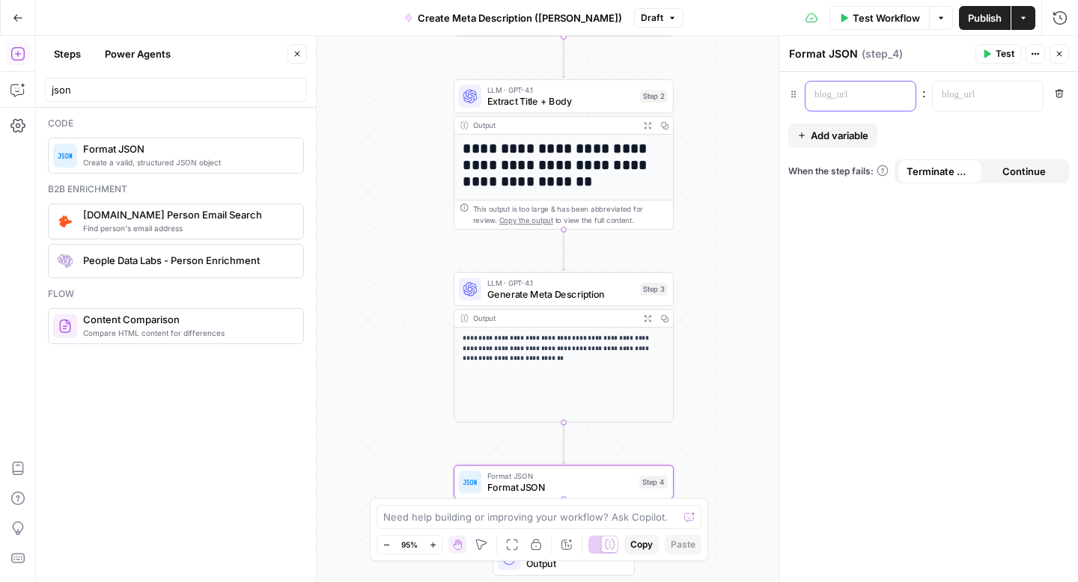
click at [835, 89] on p at bounding box center [848, 95] width 68 height 15
click at [912, 121] on div "“/” to reference Variables Menu : Remove Add variable When the step fails: Term…" at bounding box center [928, 327] width 299 height 510
click at [845, 135] on span "Add variable" at bounding box center [840, 135] width 58 height 15
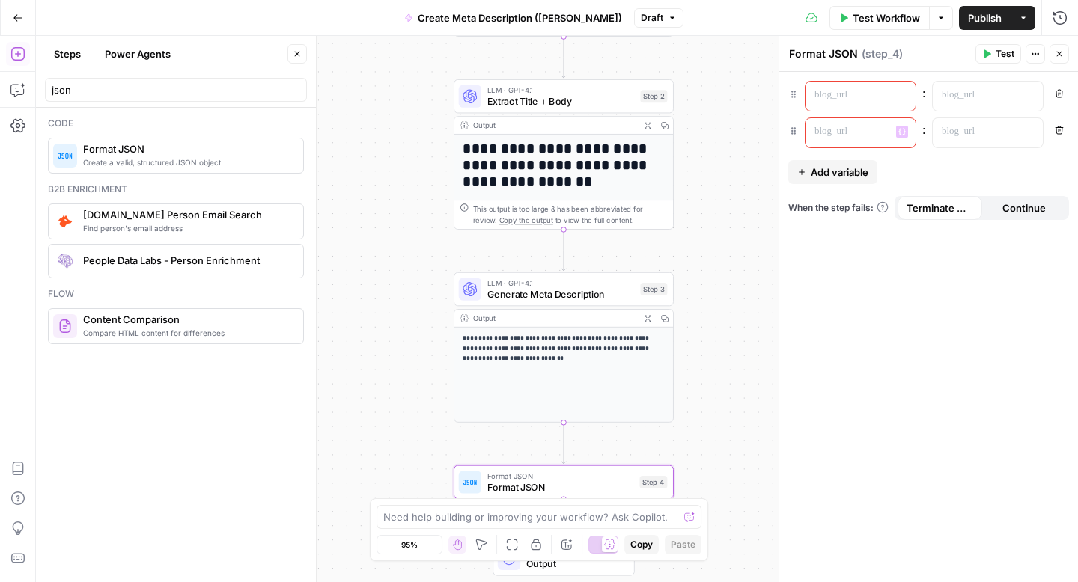
click at [840, 139] on div at bounding box center [848, 132] width 86 height 29
click at [840, 83] on div at bounding box center [848, 96] width 86 height 29
click at [835, 120] on div at bounding box center [848, 132] width 86 height 29
click at [962, 109] on div at bounding box center [976, 96] width 86 height 29
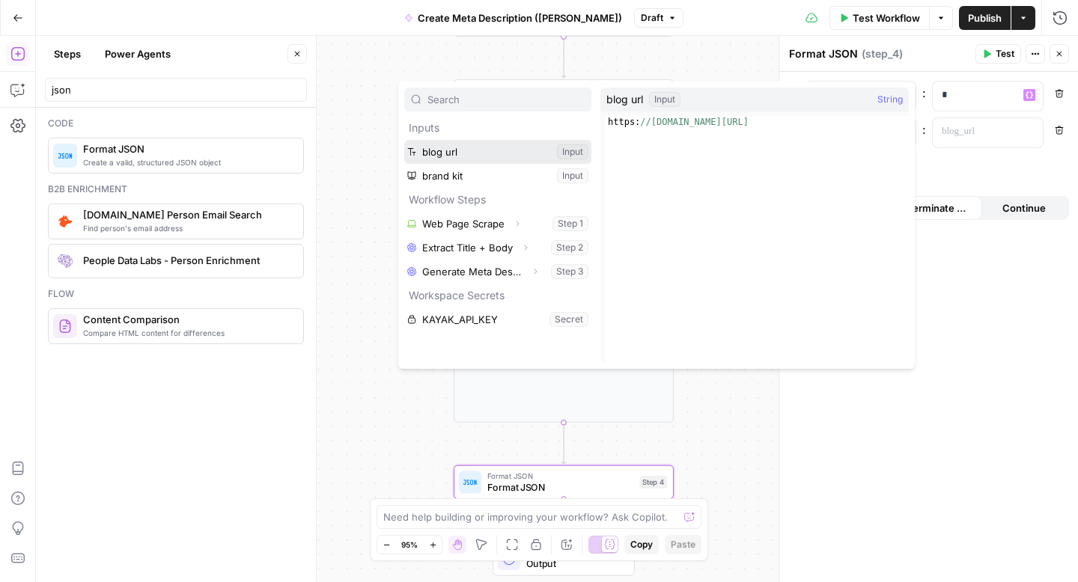
click at [496, 150] on button "Select variable blog url" at bounding box center [497, 152] width 187 height 24
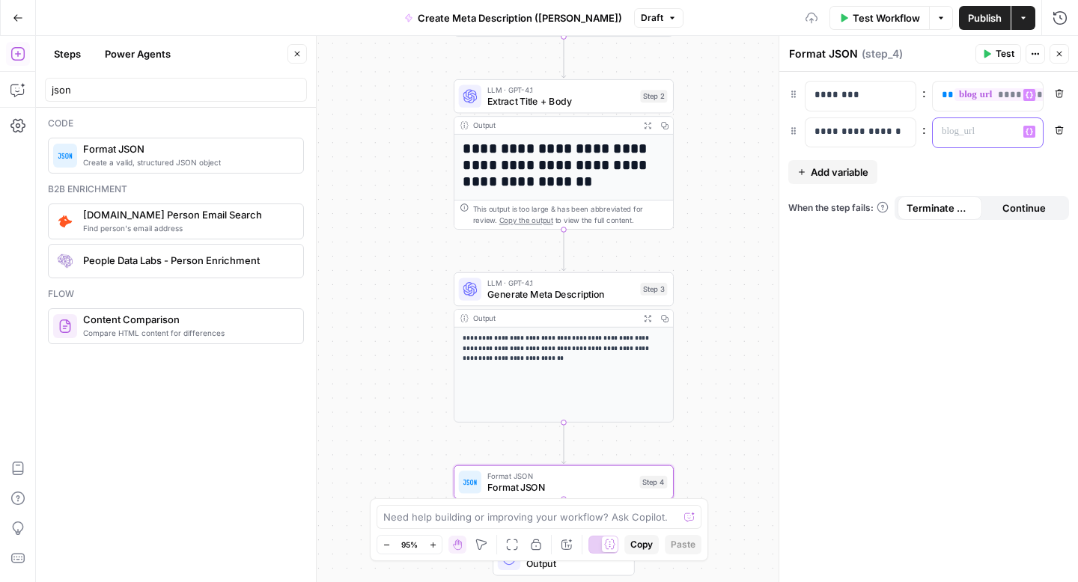
click at [962, 140] on div at bounding box center [976, 132] width 86 height 29
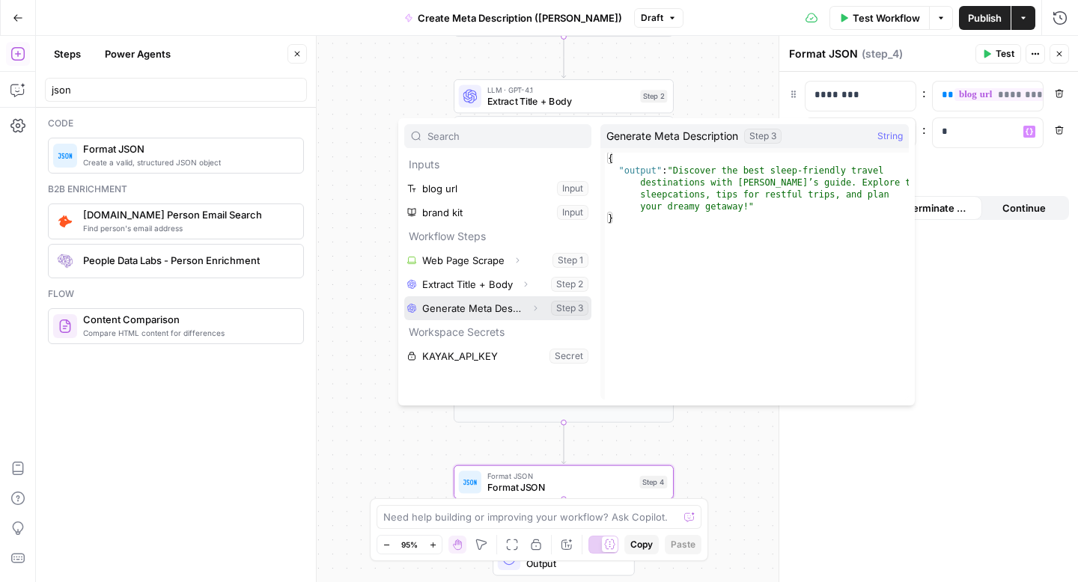
click at [468, 308] on button "Select variable Generate Meta Description" at bounding box center [497, 308] width 187 height 24
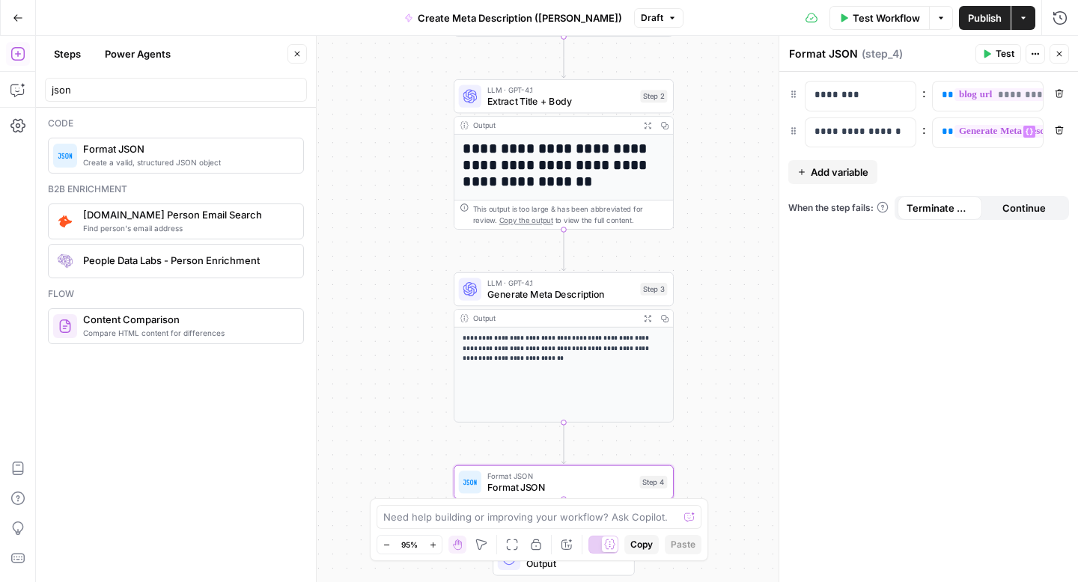
click at [990, 10] on span "Publish" at bounding box center [985, 17] width 34 height 15
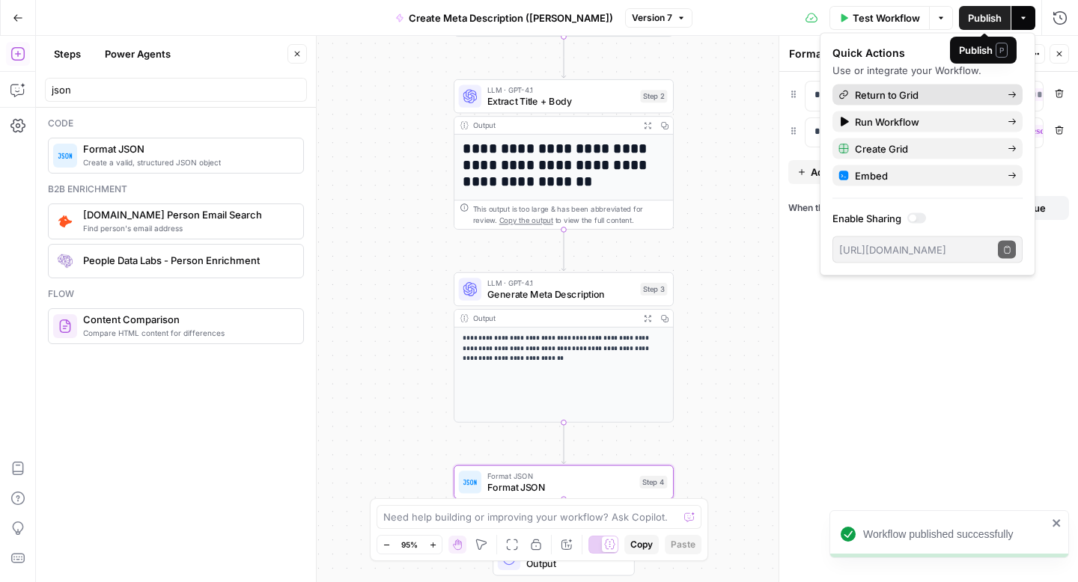
click at [937, 95] on span "Return to Grid" at bounding box center [925, 95] width 141 height 15
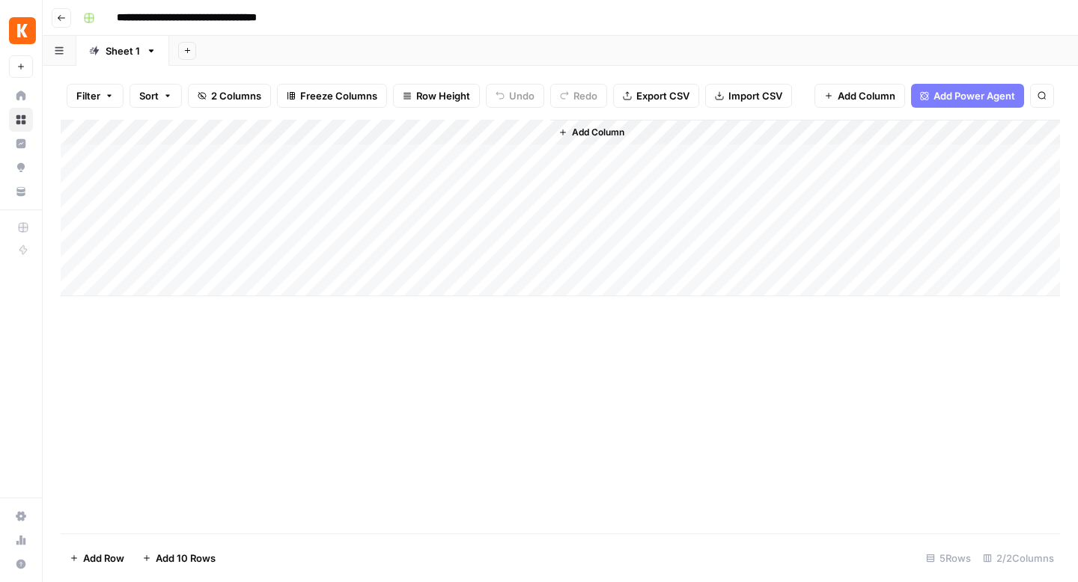
click at [216, 152] on div "Add Column" at bounding box center [560, 208] width 999 height 177
click at [213, 153] on div "Add Column" at bounding box center [560, 208] width 999 height 177
click at [213, 153] on body "**********" at bounding box center [539, 291] width 1078 height 582
type textarea "**********"
click at [249, 379] on div "Add Column" at bounding box center [560, 327] width 999 height 414
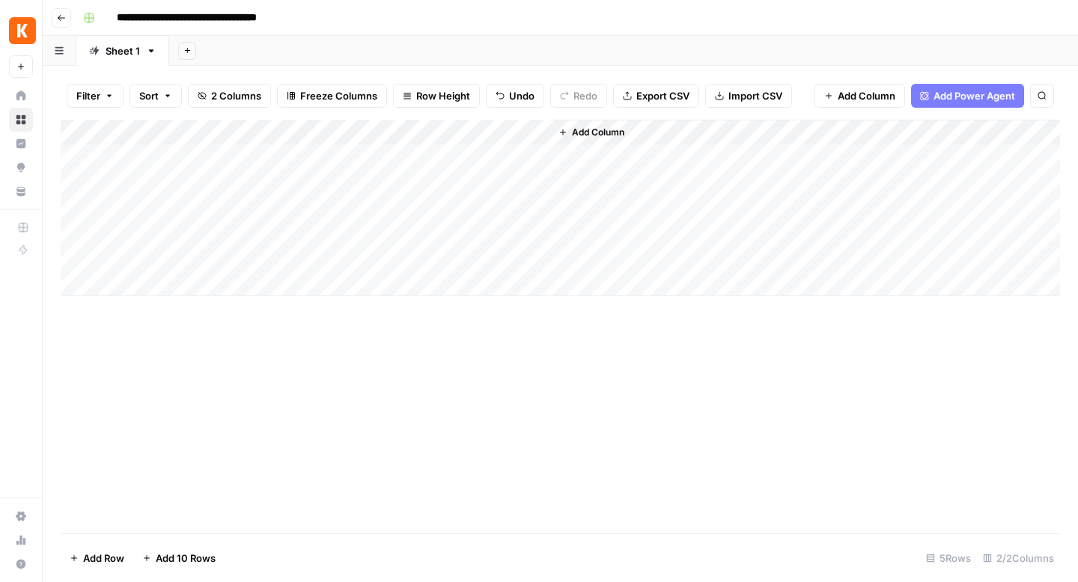
click at [431, 153] on div "Add Column" at bounding box center [560, 208] width 999 height 177
